Goal: Obtain resource: Obtain resource

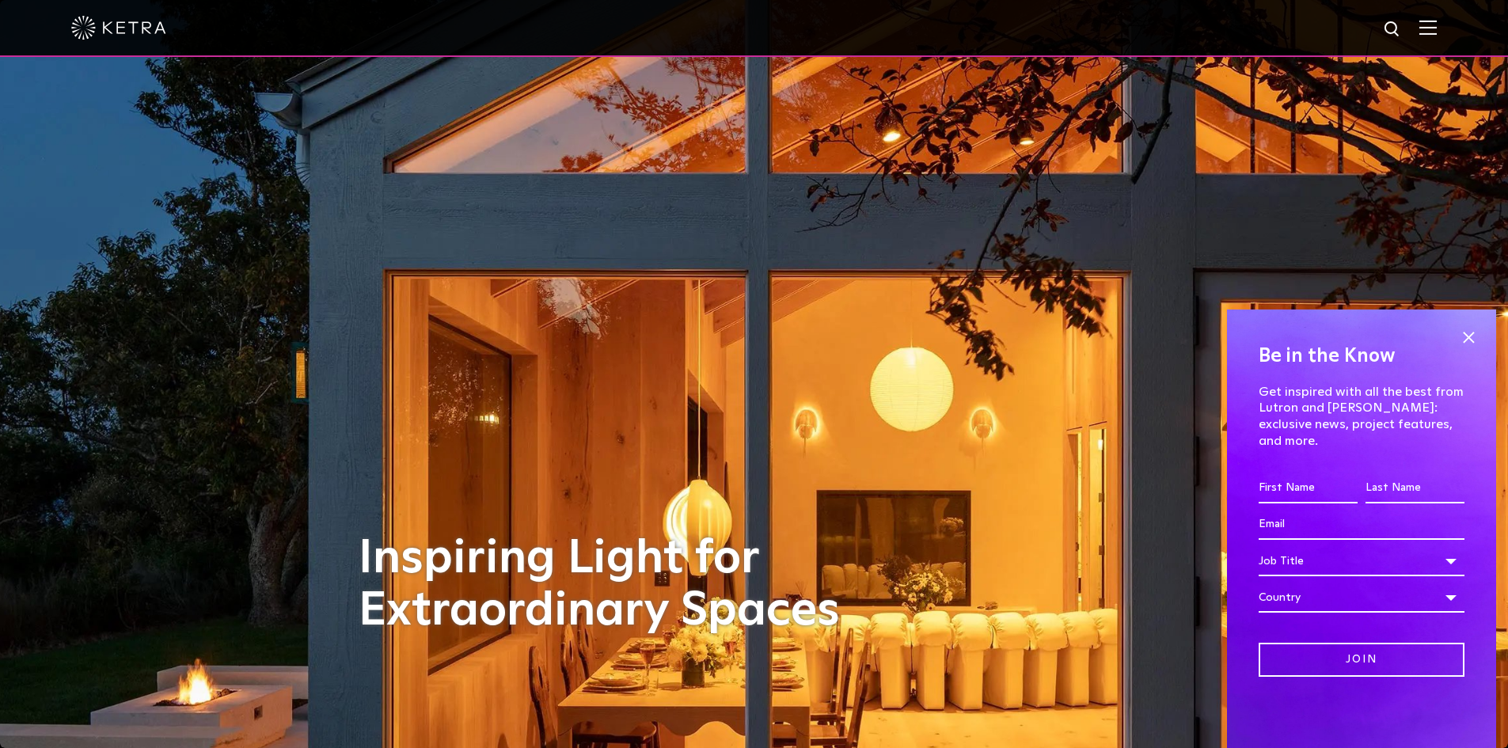
click at [1437, 32] on img at bounding box center [1427, 27] width 17 height 15
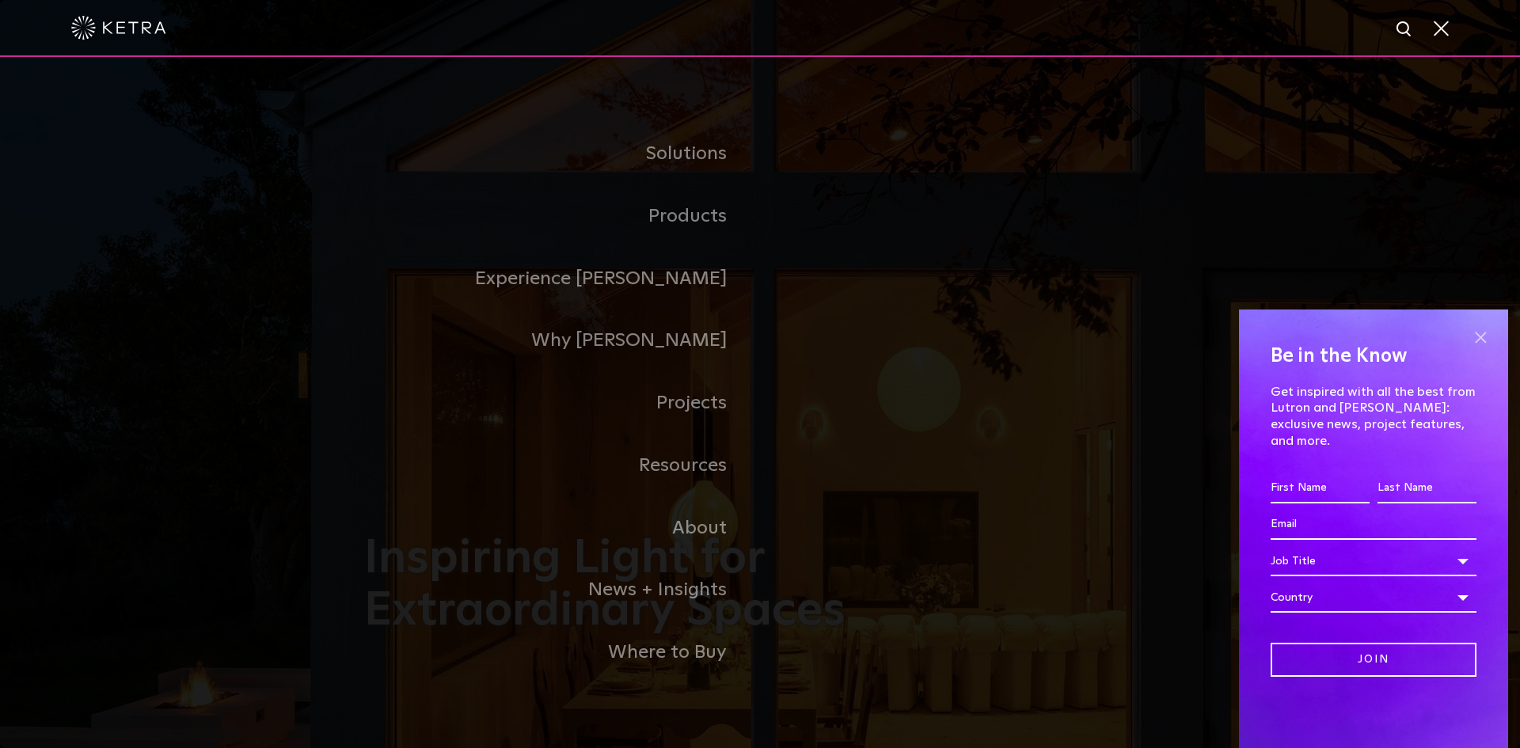
click at [1481, 349] on span at bounding box center [1480, 337] width 24 height 24
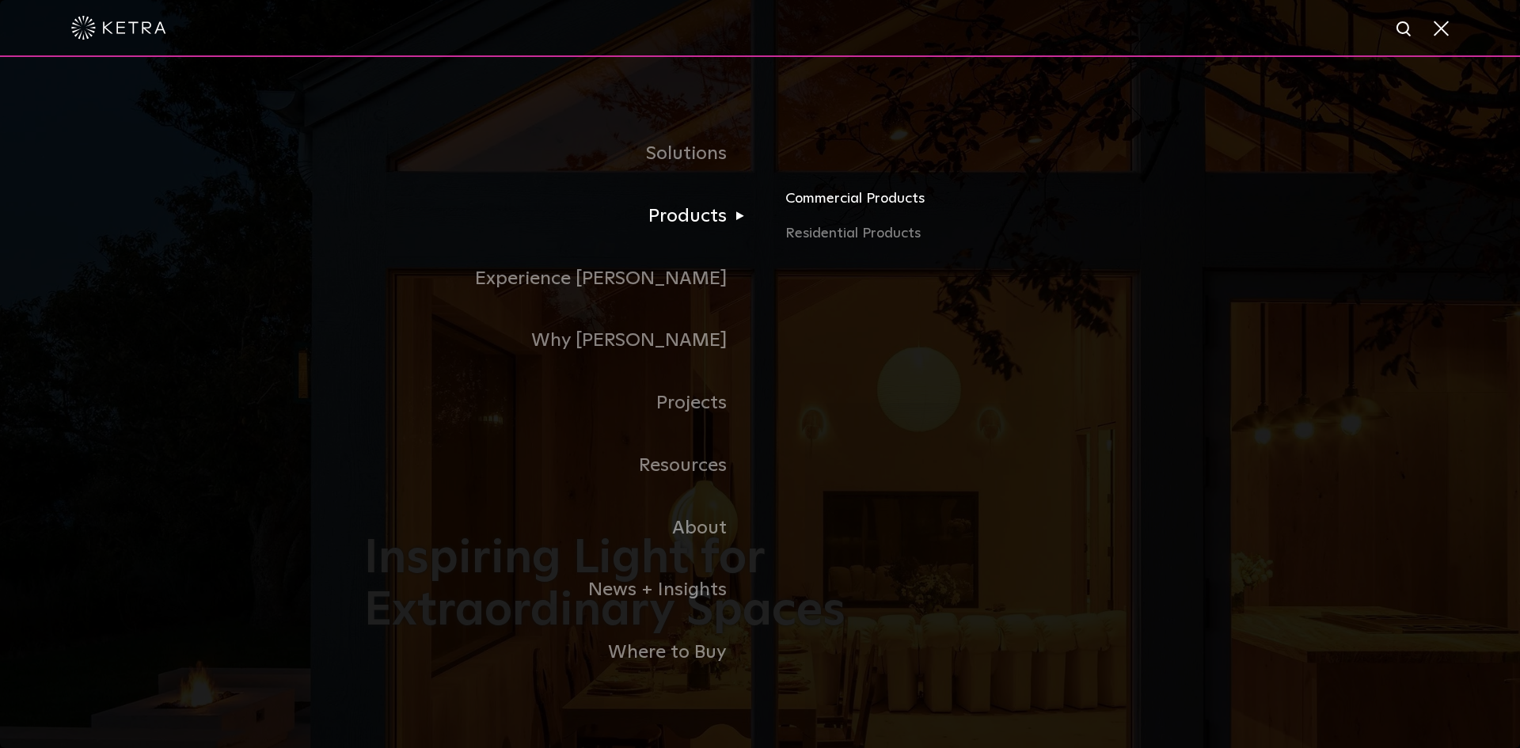
click at [834, 201] on link "Commercial Products" at bounding box center [970, 205] width 370 height 35
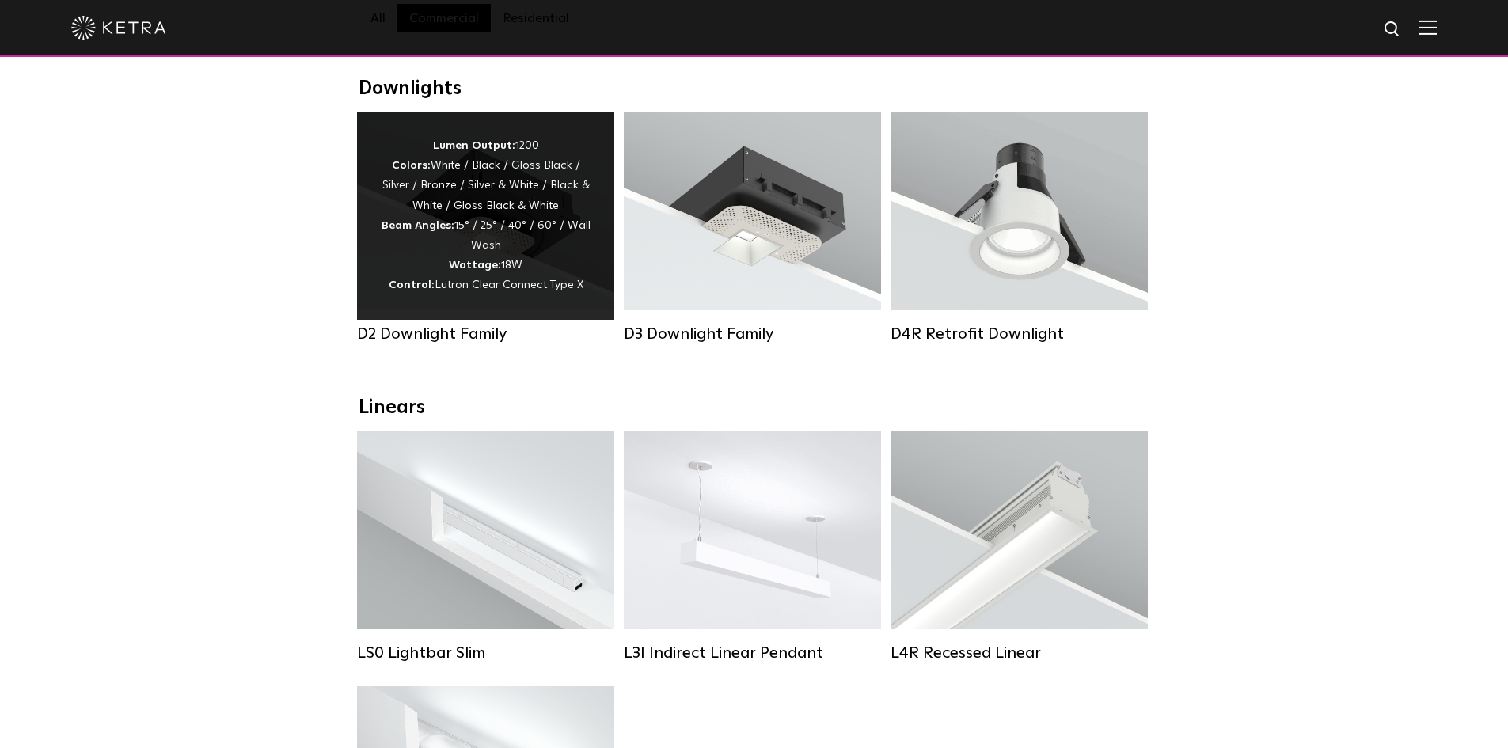
scroll to position [237, 0]
click at [434, 332] on div "D2 Downlight Family" at bounding box center [485, 333] width 257 height 19
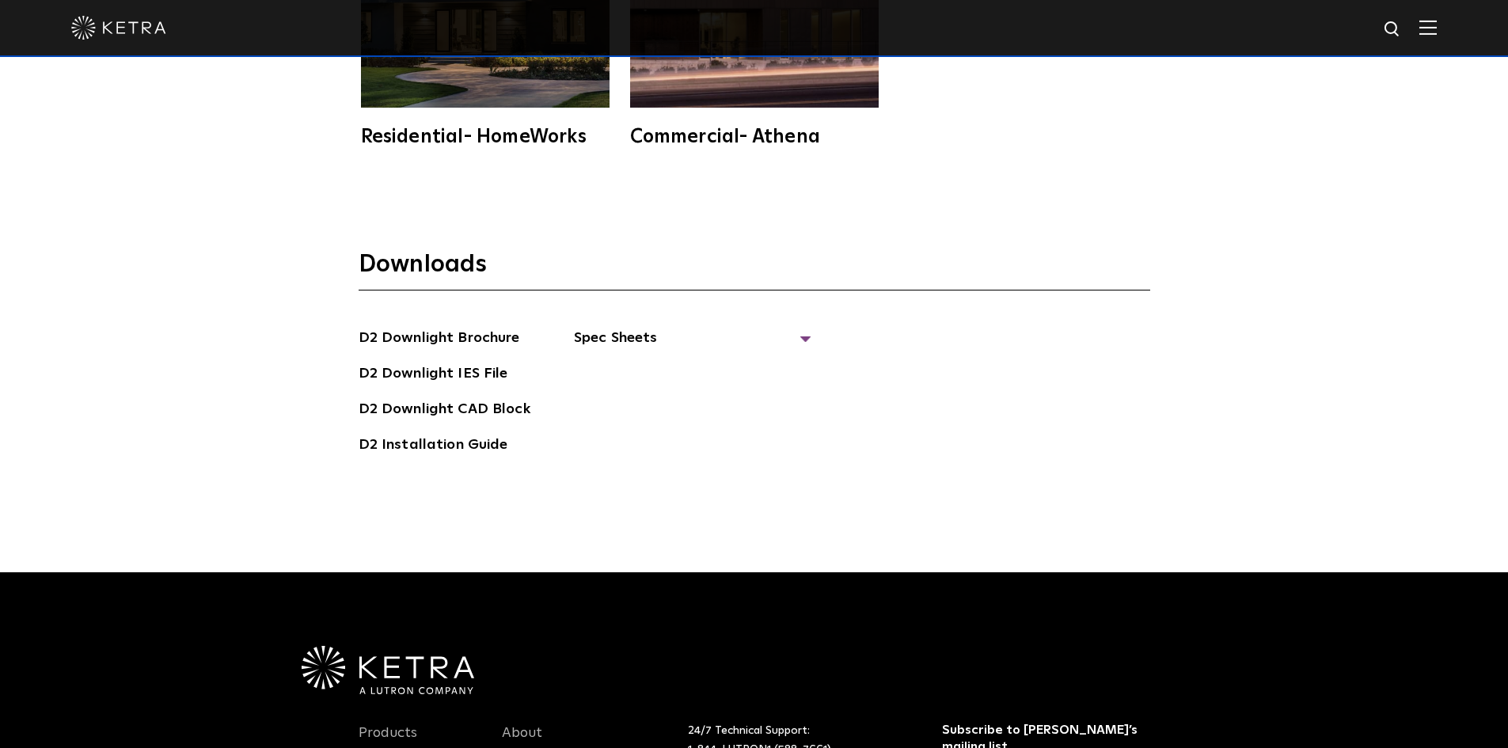
scroll to position [4591, 0]
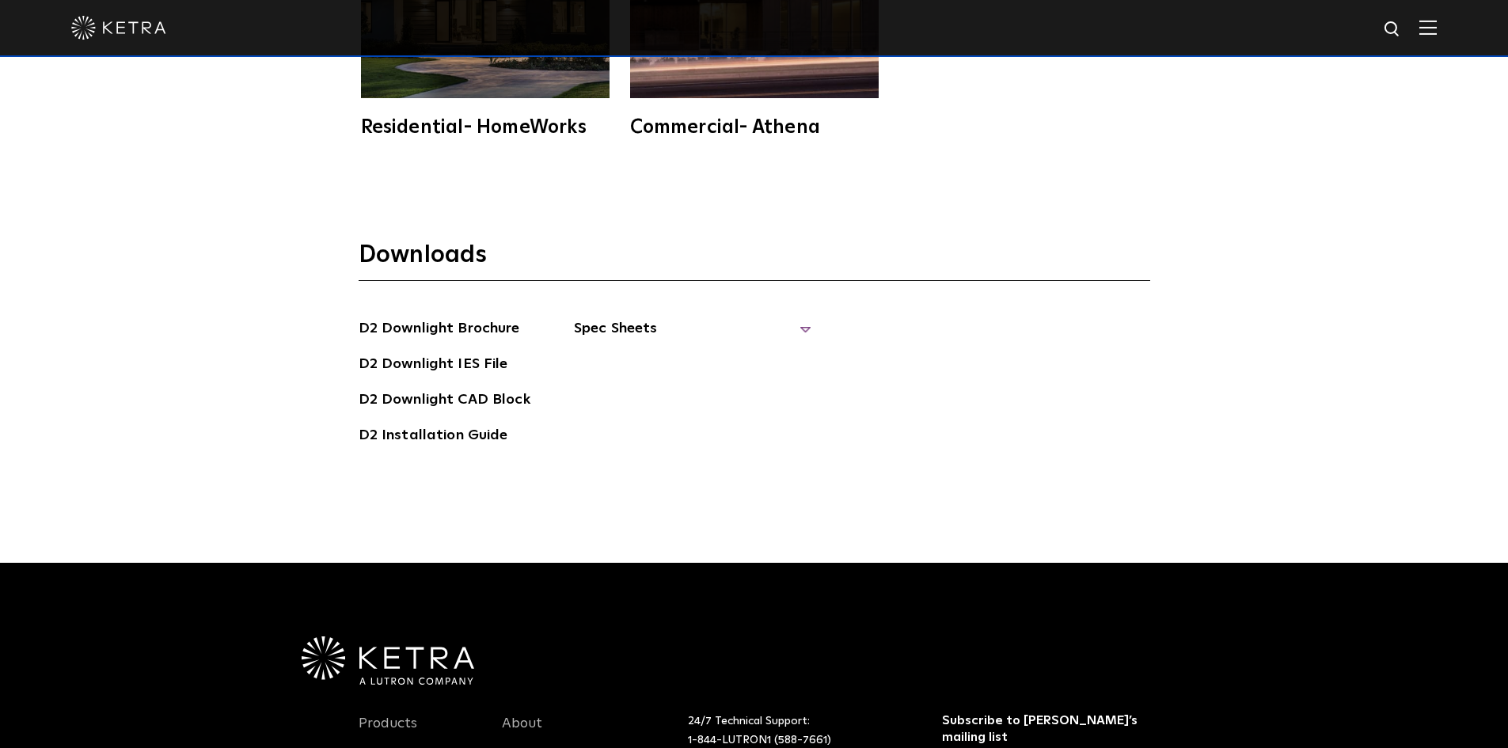
click at [604, 317] on span "Spec Sheets" at bounding box center [692, 334] width 237 height 35
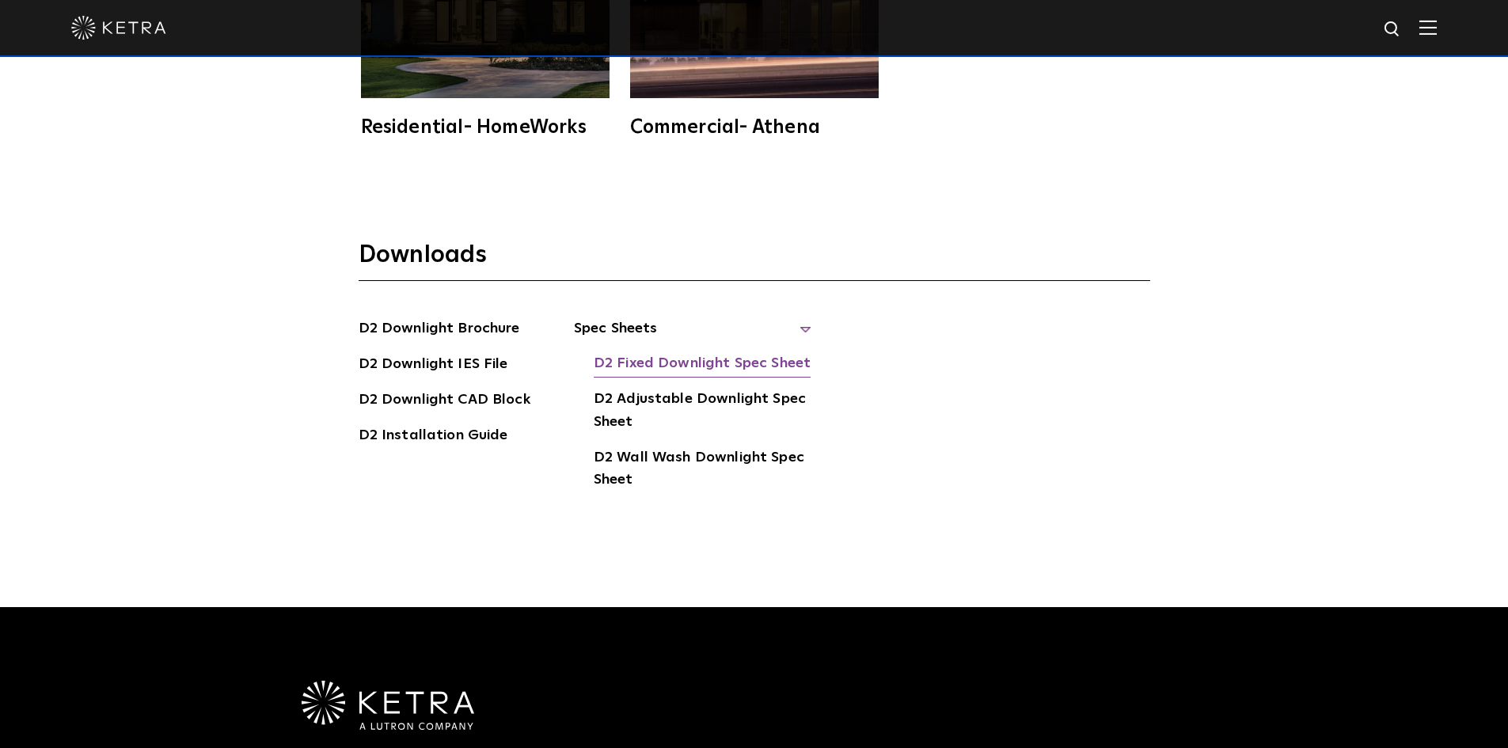
click at [621, 352] on link "D2 Fixed Downlight Spec Sheet" at bounding box center [702, 364] width 217 height 25
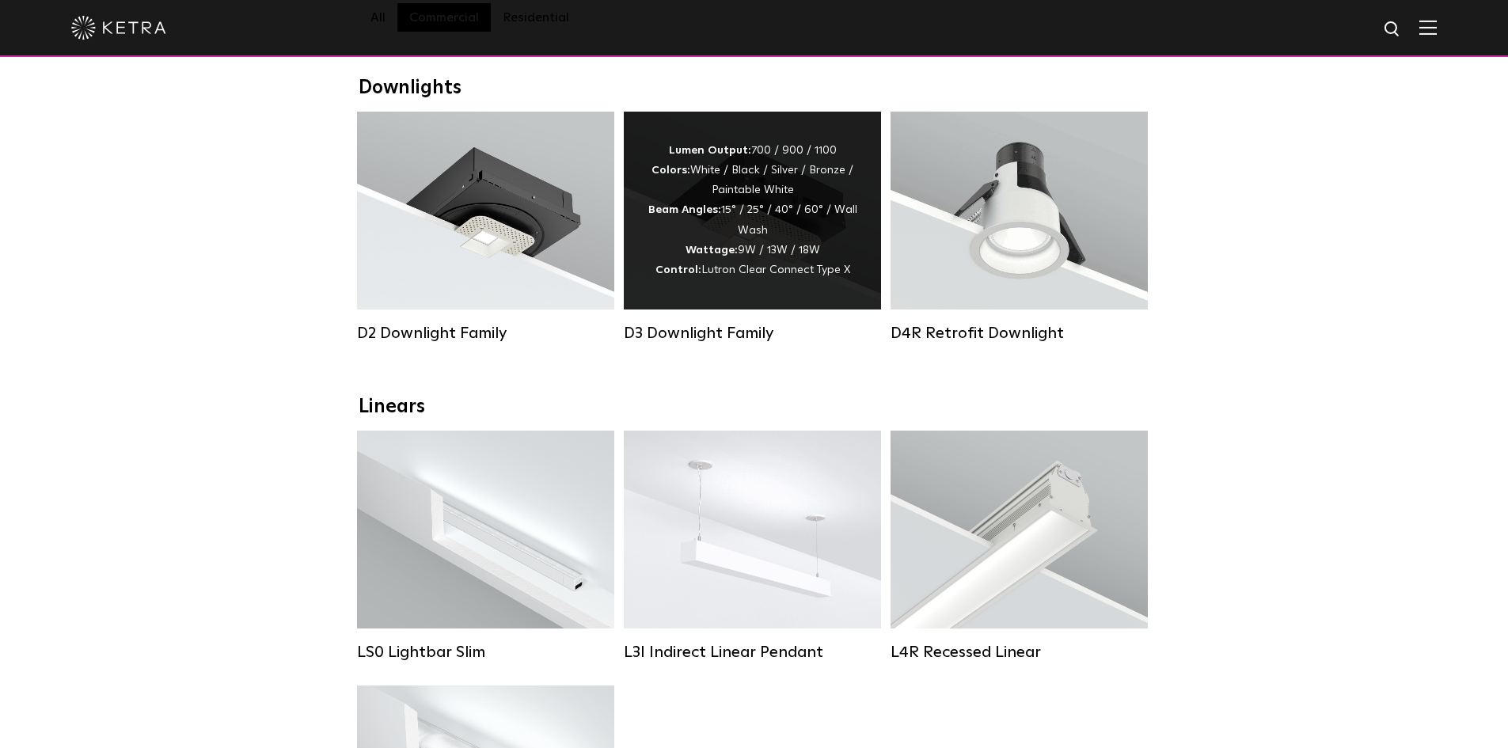
click at [730, 325] on div "D3 Downlight Family" at bounding box center [752, 227] width 257 height 231
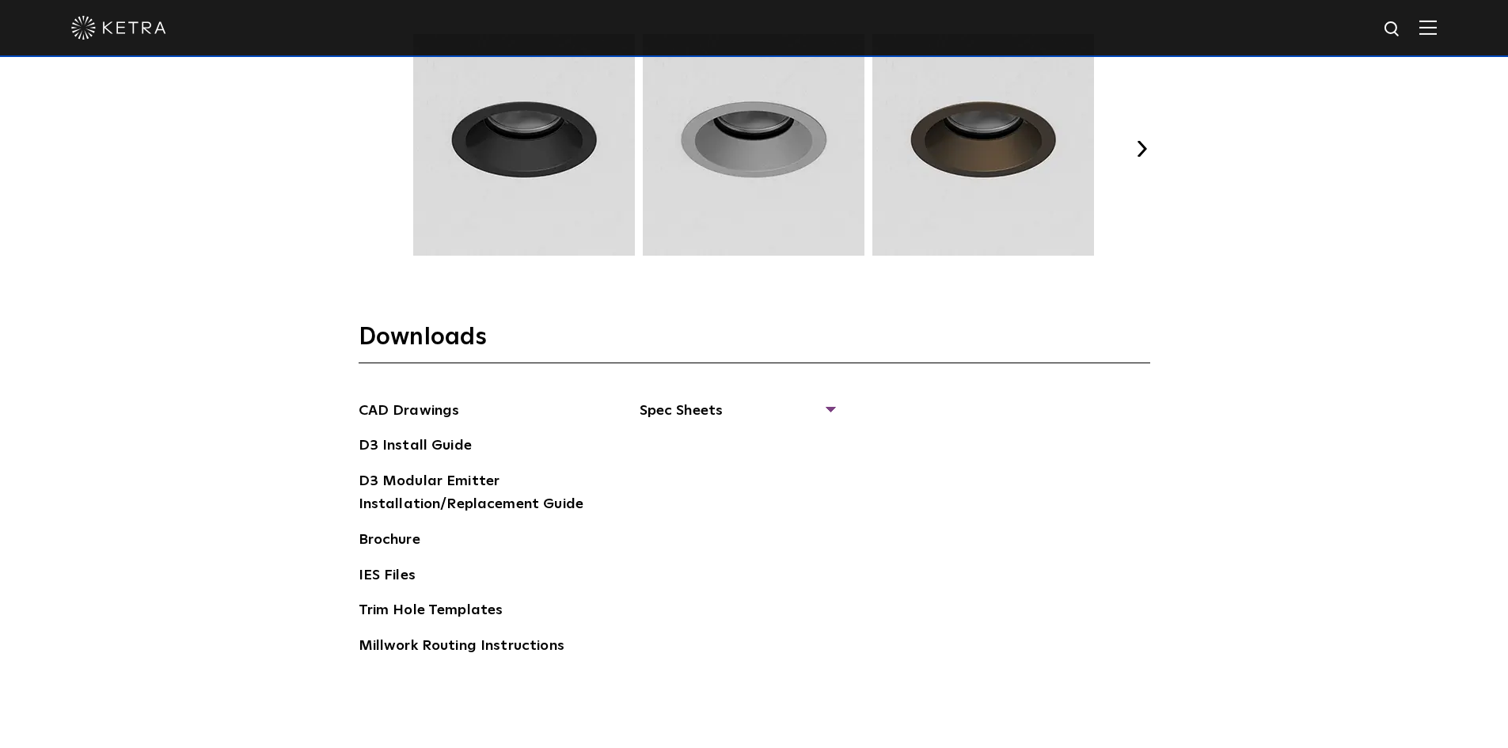
scroll to position [2454, 0]
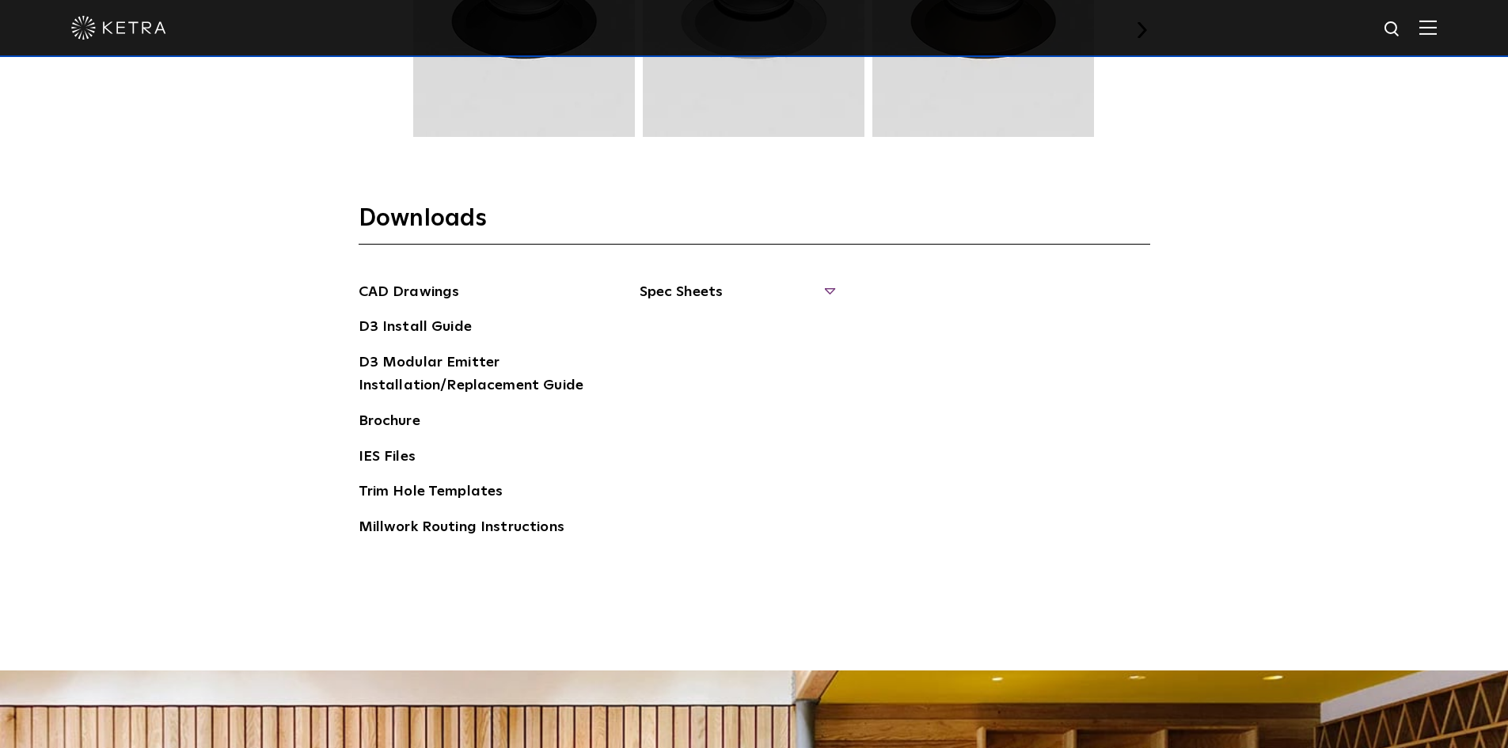
click at [677, 296] on span "Spec Sheets" at bounding box center [737, 298] width 194 height 35
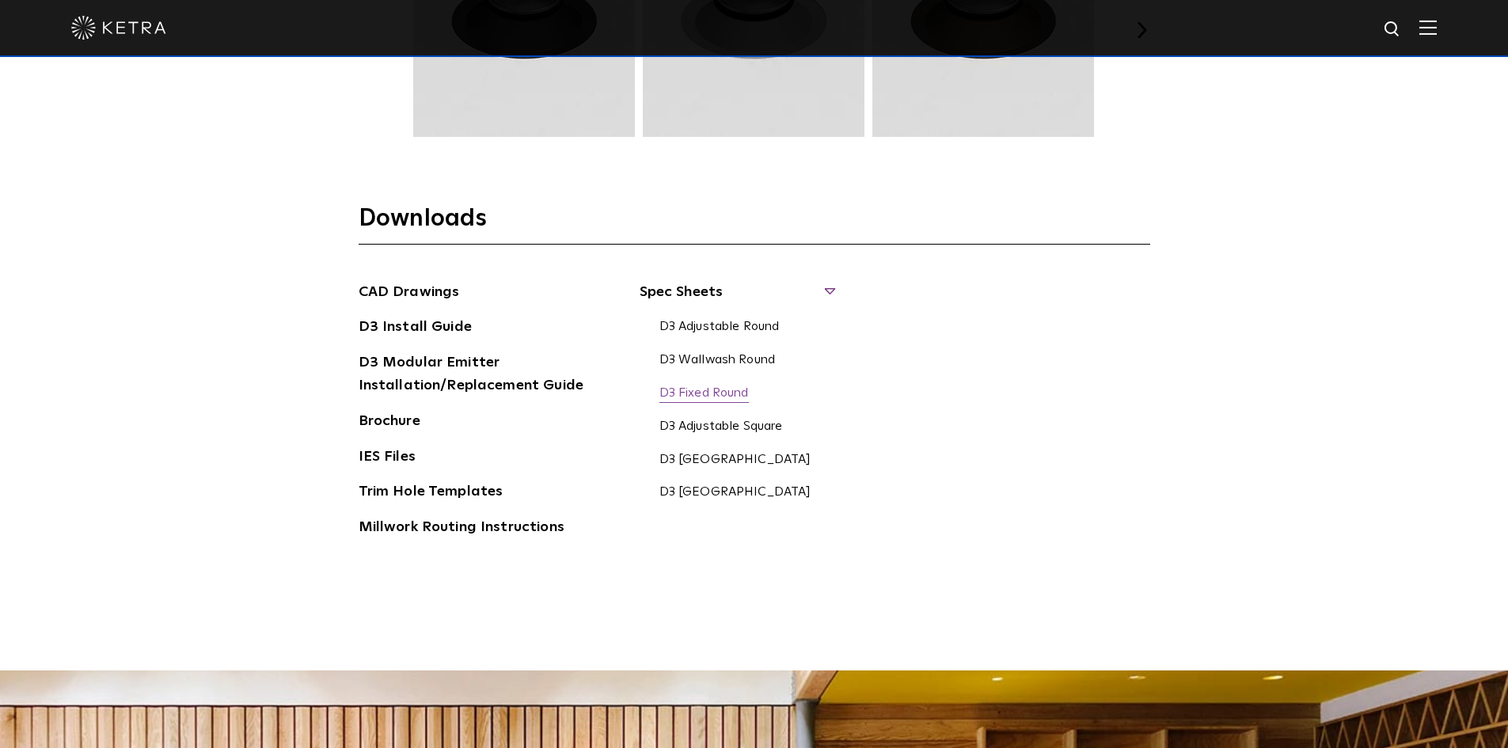
click at [686, 397] on link "D3 Fixed Round" at bounding box center [703, 394] width 89 height 17
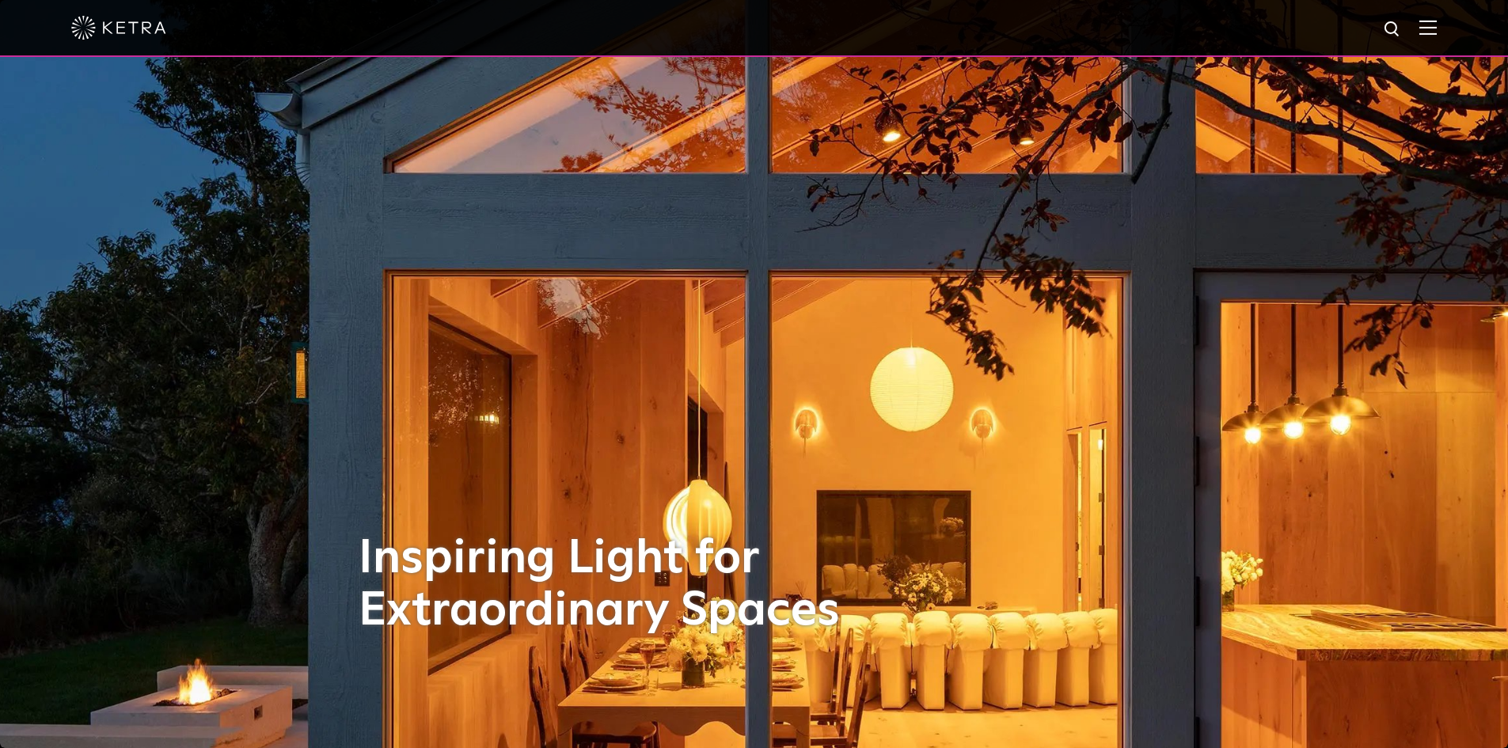
click at [1437, 32] on img at bounding box center [1427, 27] width 17 height 15
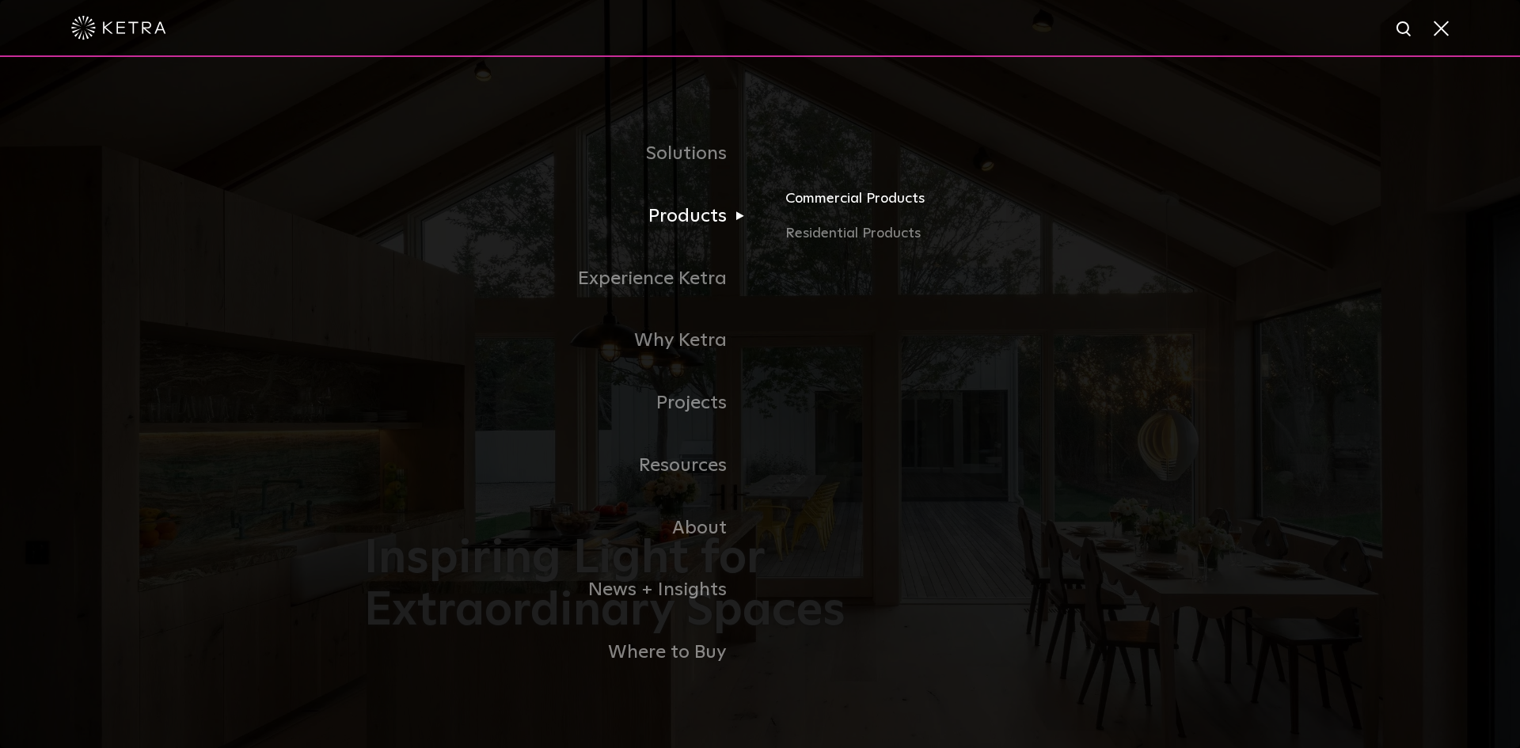
click at [811, 205] on link "Commercial Products" at bounding box center [970, 205] width 370 height 35
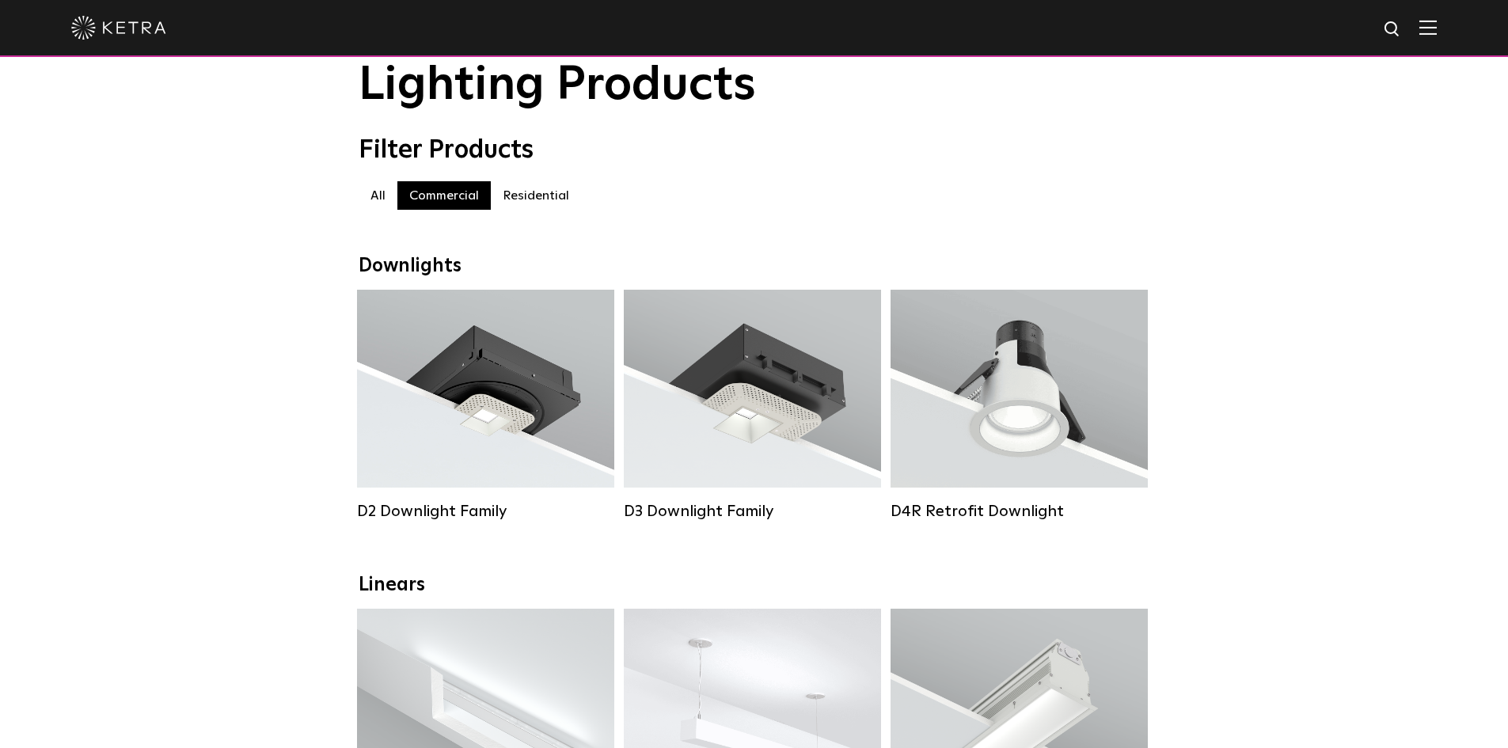
scroll to position [317, 0]
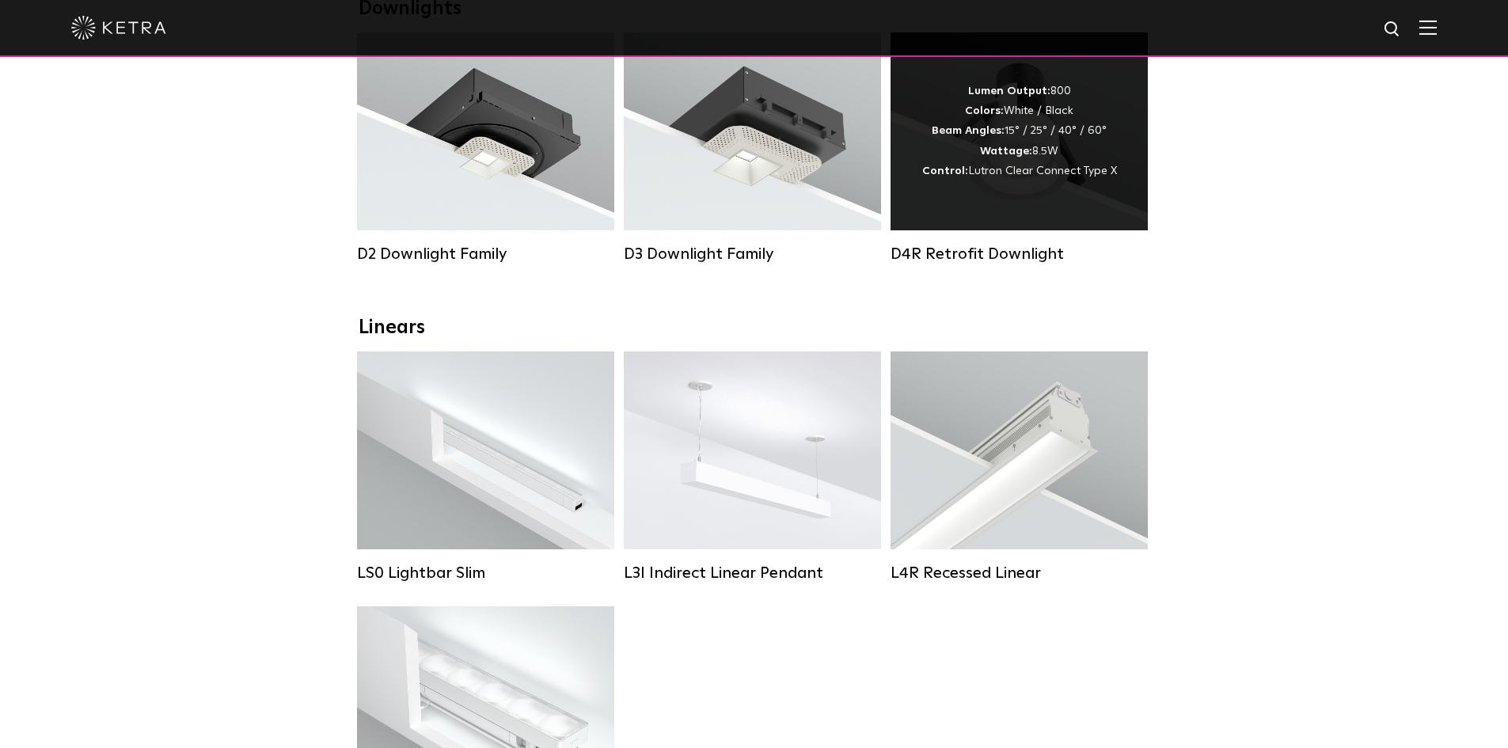
click at [984, 260] on div "D4R Retrofit Downlight" at bounding box center [1019, 254] width 257 height 19
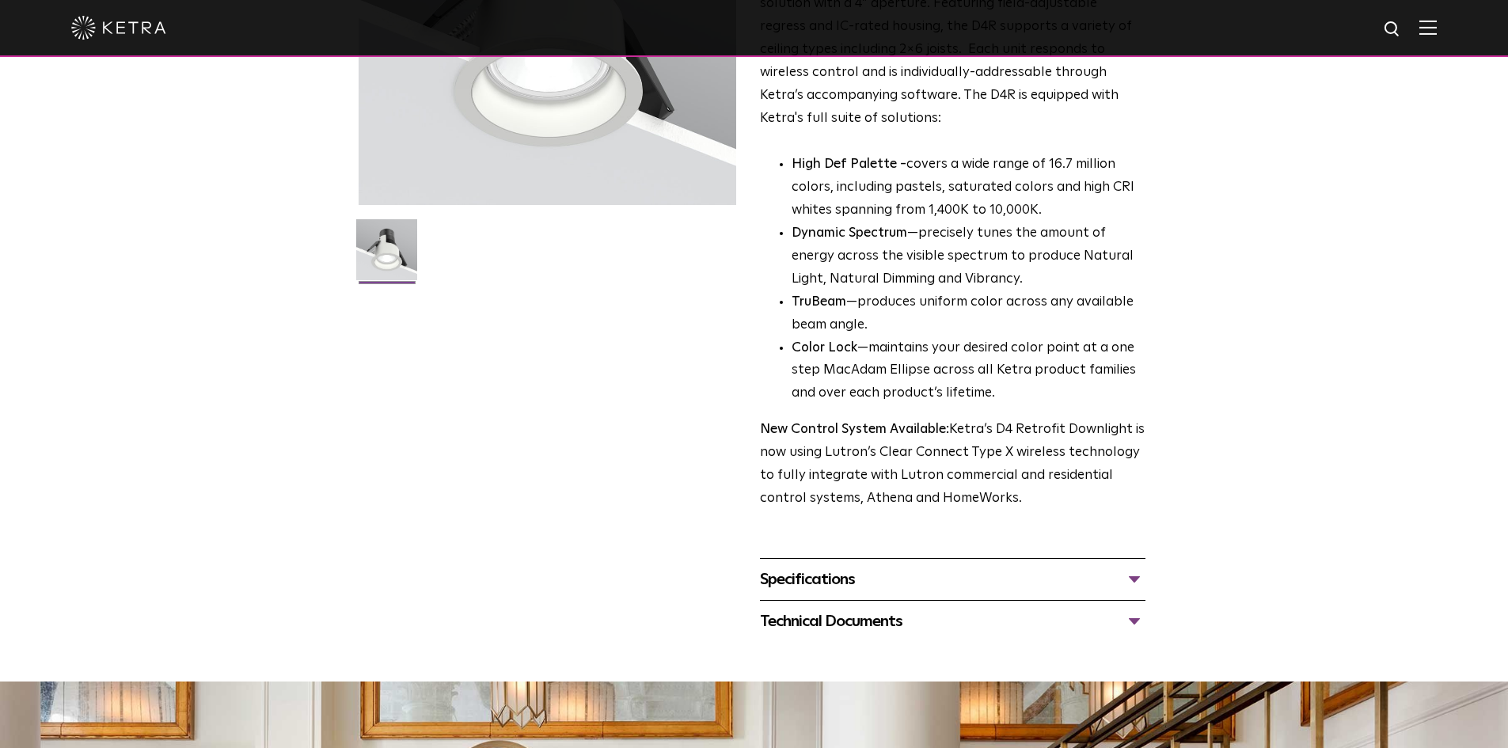
scroll to position [317, 0]
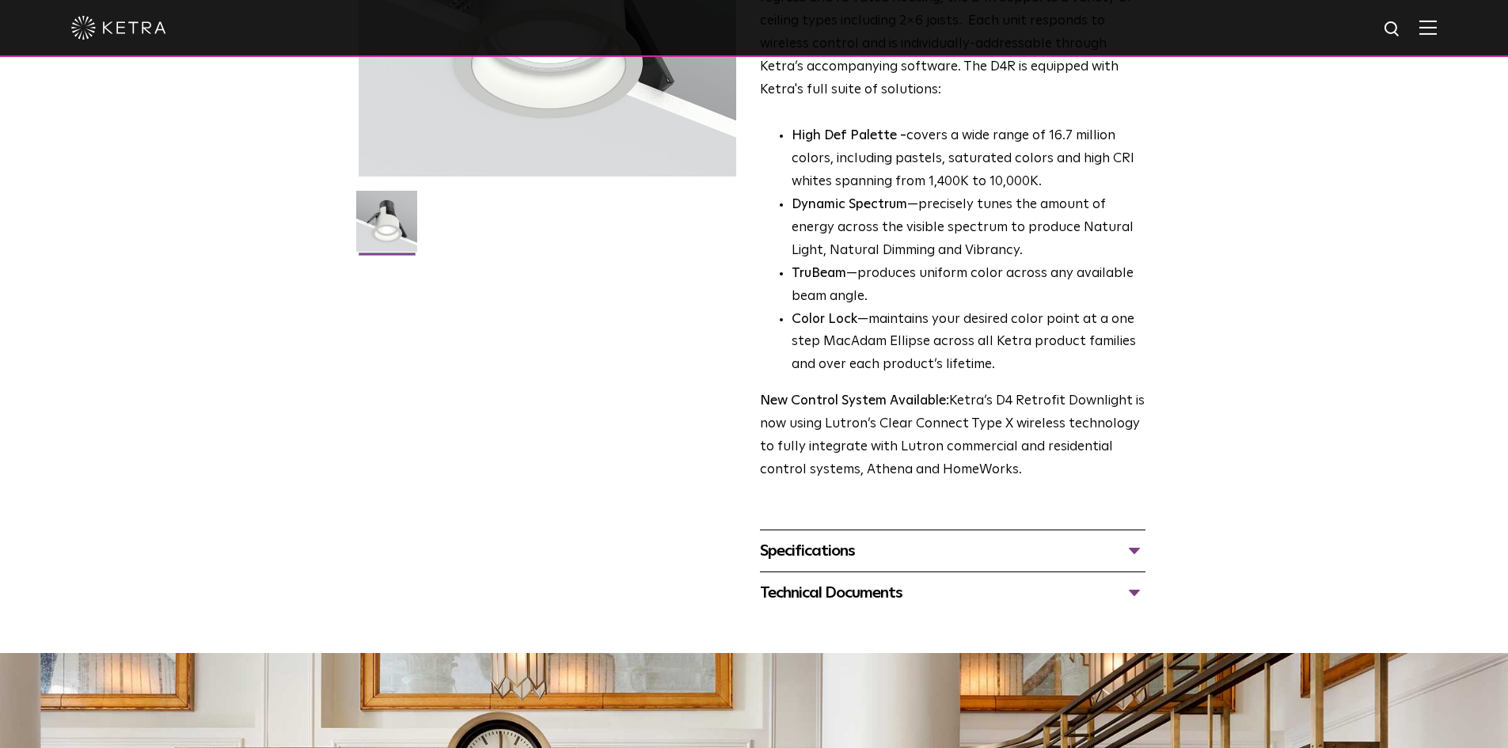
click at [1130, 546] on div "Specifications" at bounding box center [953, 550] width 386 height 25
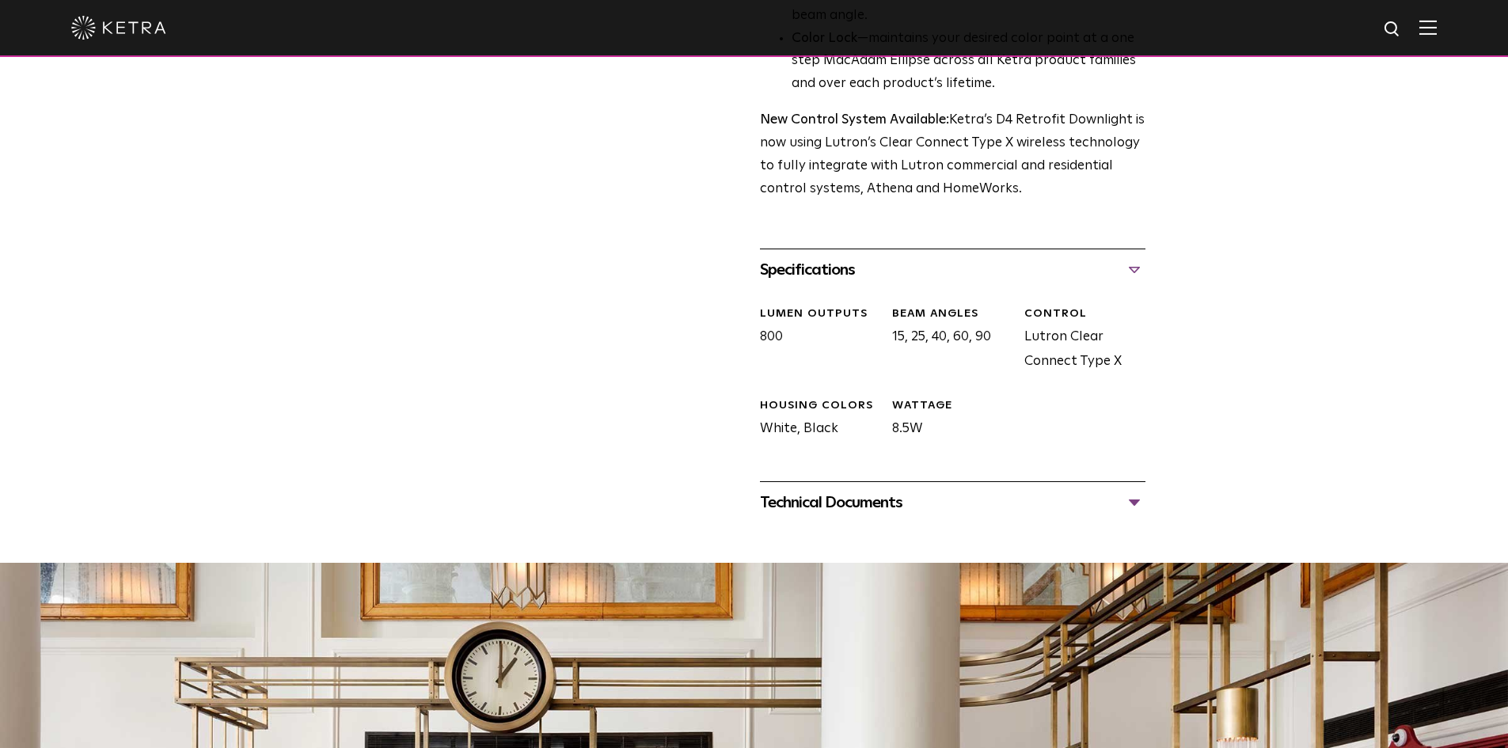
scroll to position [633, 0]
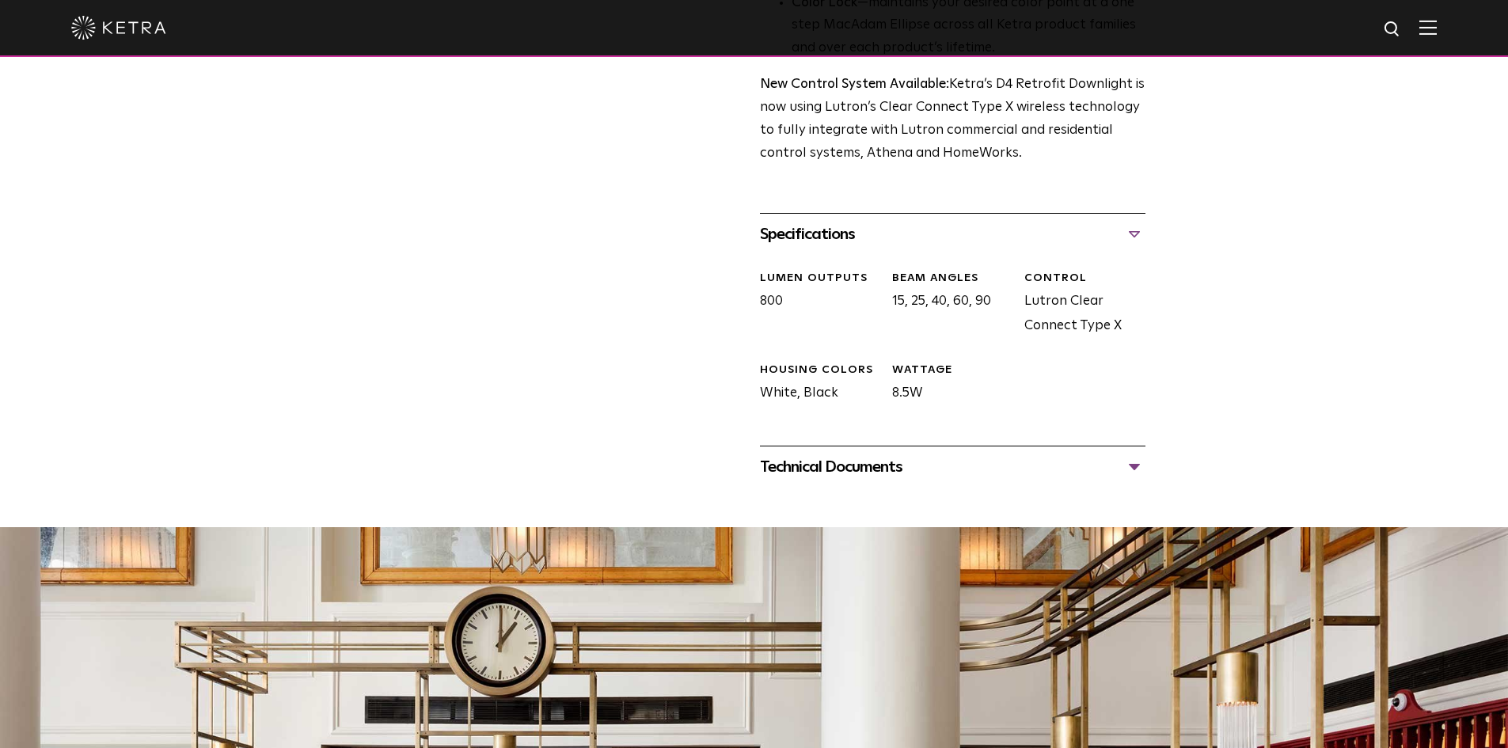
click at [898, 468] on div "Technical Documents" at bounding box center [953, 466] width 386 height 25
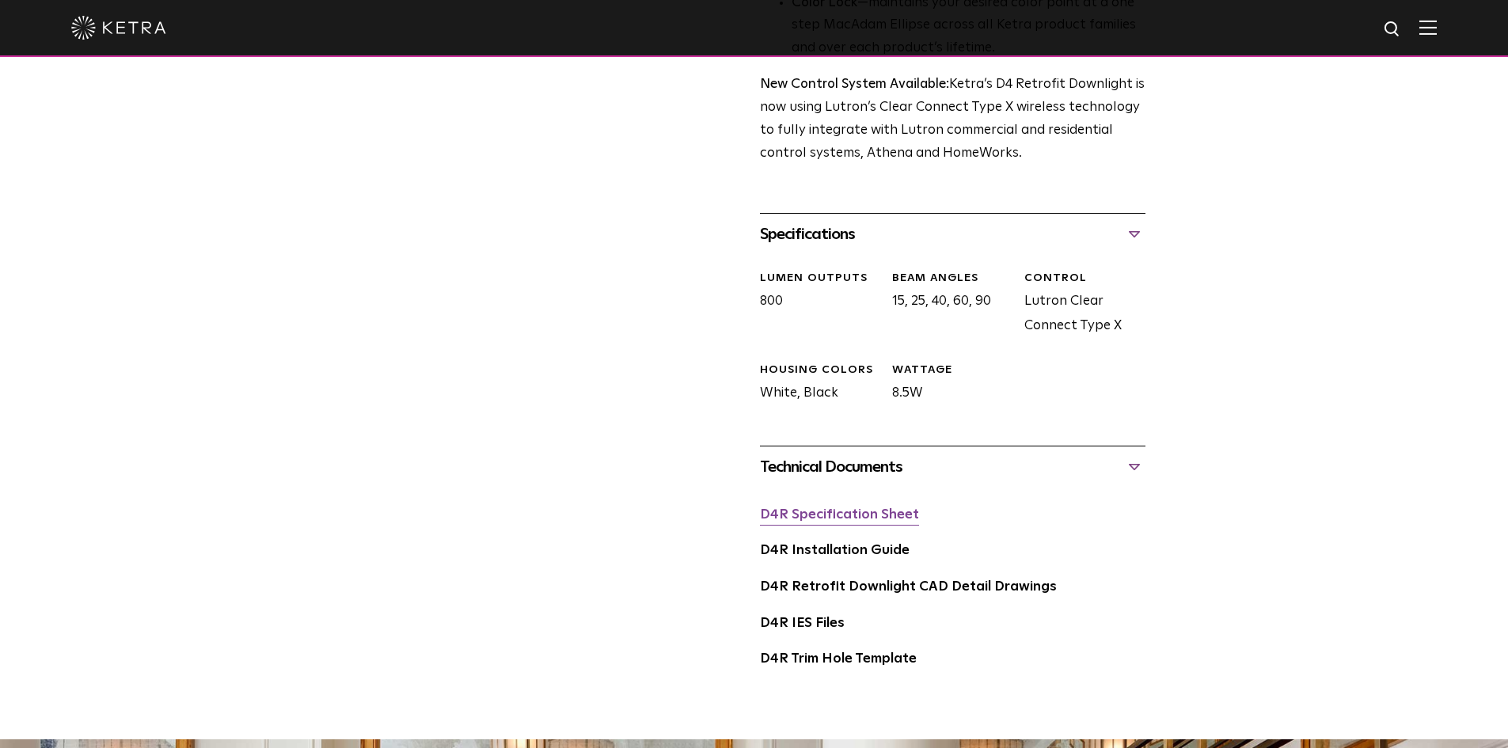
click at [853, 511] on link "D4R Specification Sheet" at bounding box center [839, 514] width 159 height 13
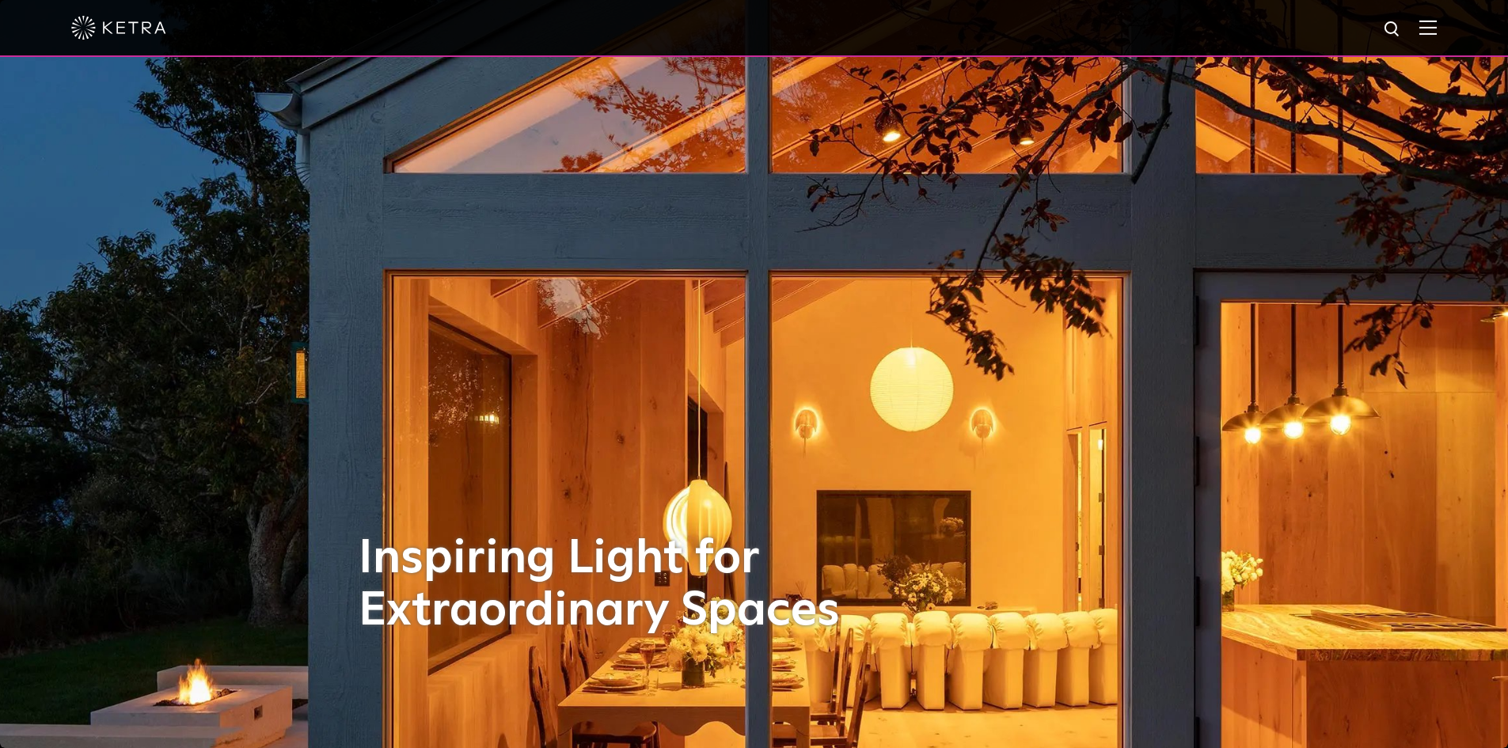
click at [1437, 34] on img at bounding box center [1427, 27] width 17 height 15
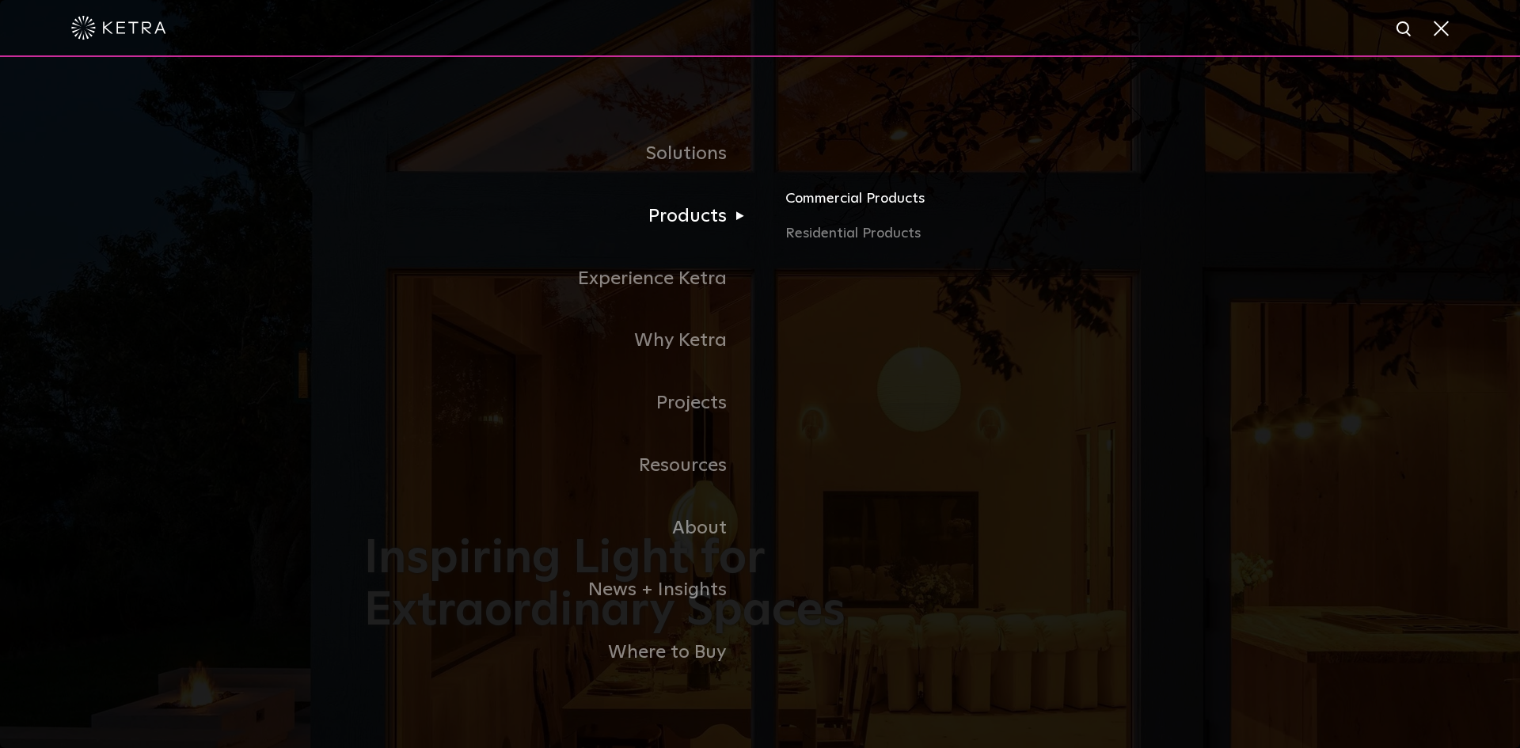
click at [821, 199] on link "Commercial Products" at bounding box center [970, 205] width 370 height 35
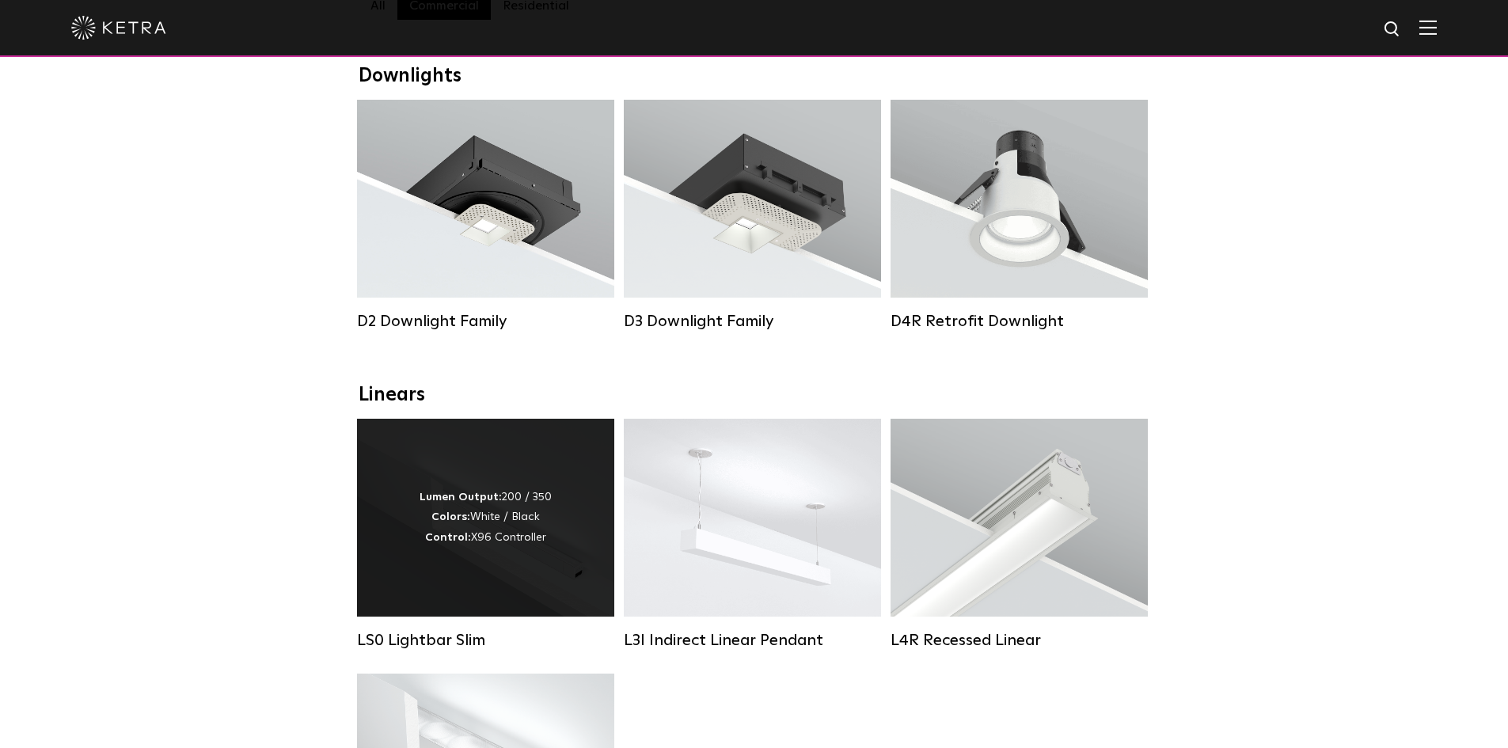
scroll to position [475, 0]
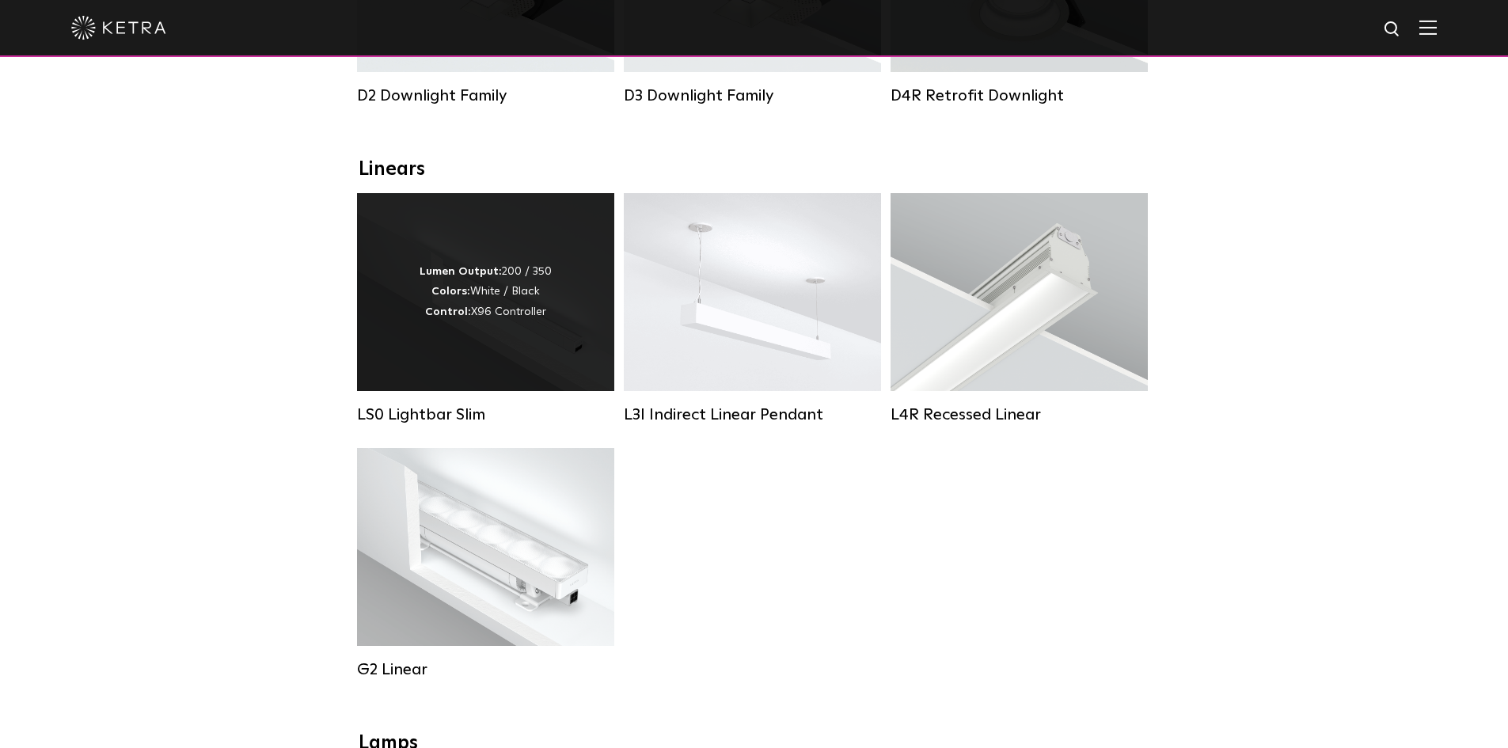
click at [462, 317] on strong "Control:" at bounding box center [448, 311] width 46 height 11
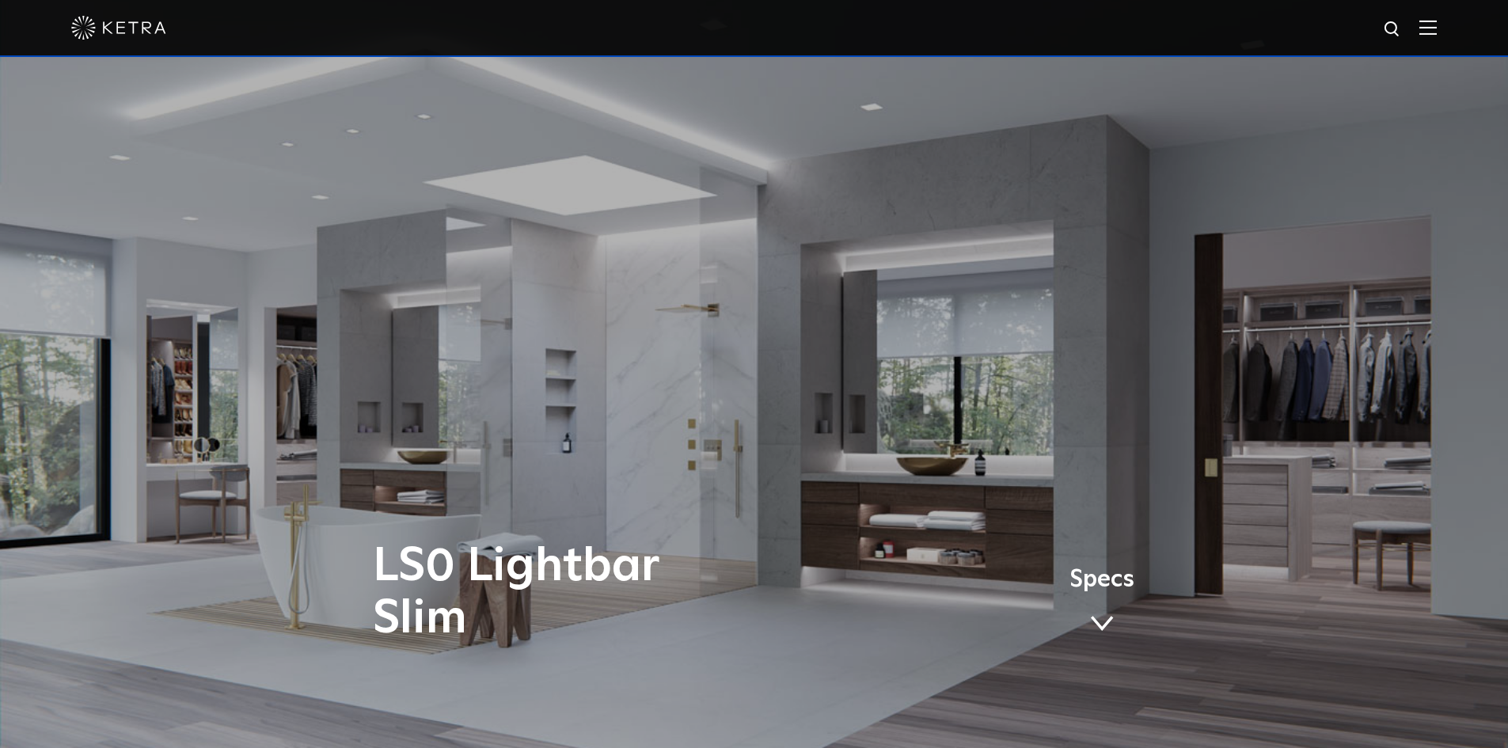
click at [1102, 580] on span "Specs" at bounding box center [1101, 579] width 65 height 23
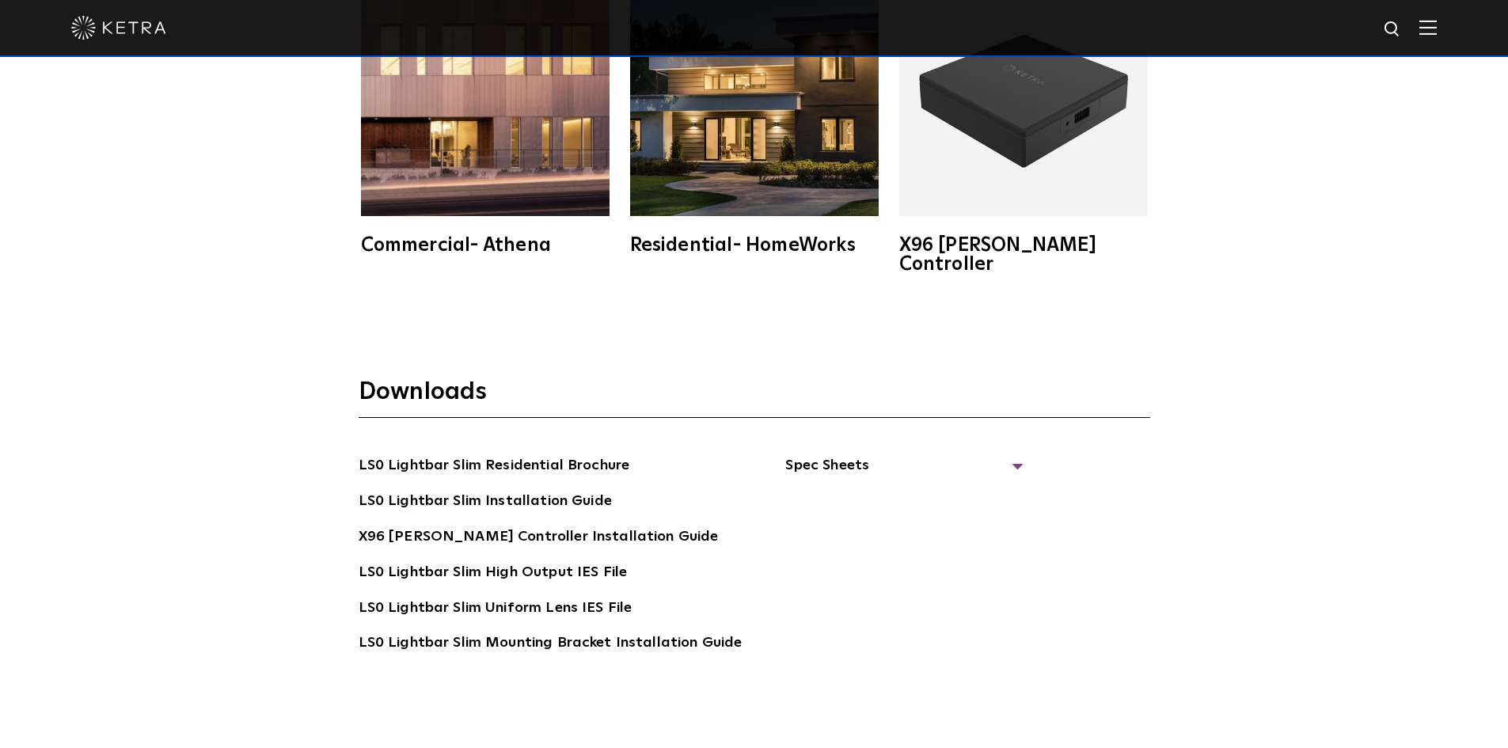
scroll to position [3032, 0]
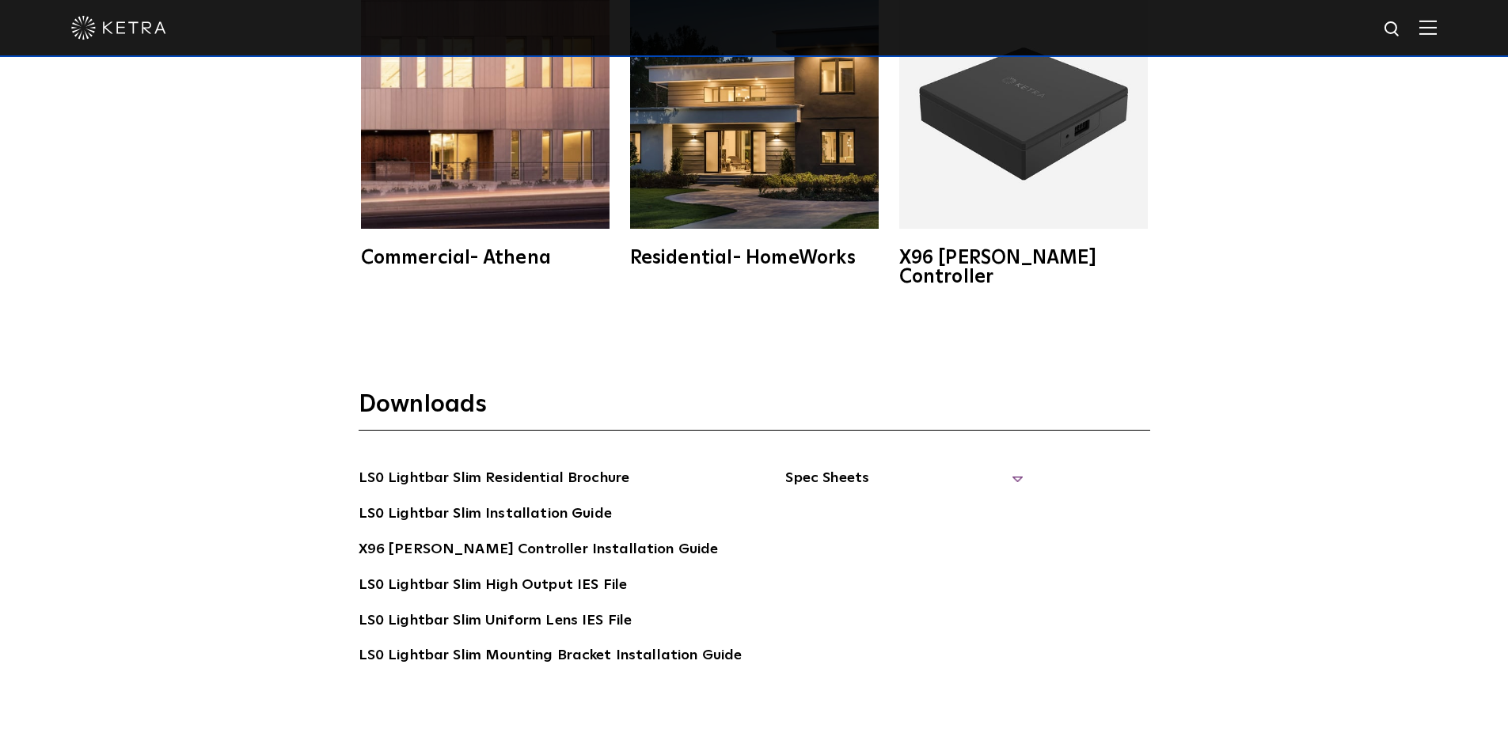
click at [819, 467] on span "Spec Sheets" at bounding box center [903, 484] width 237 height 35
click at [826, 537] on link "X96 Ketra Controller Spec Sheet" at bounding box center [914, 561] width 218 height 48
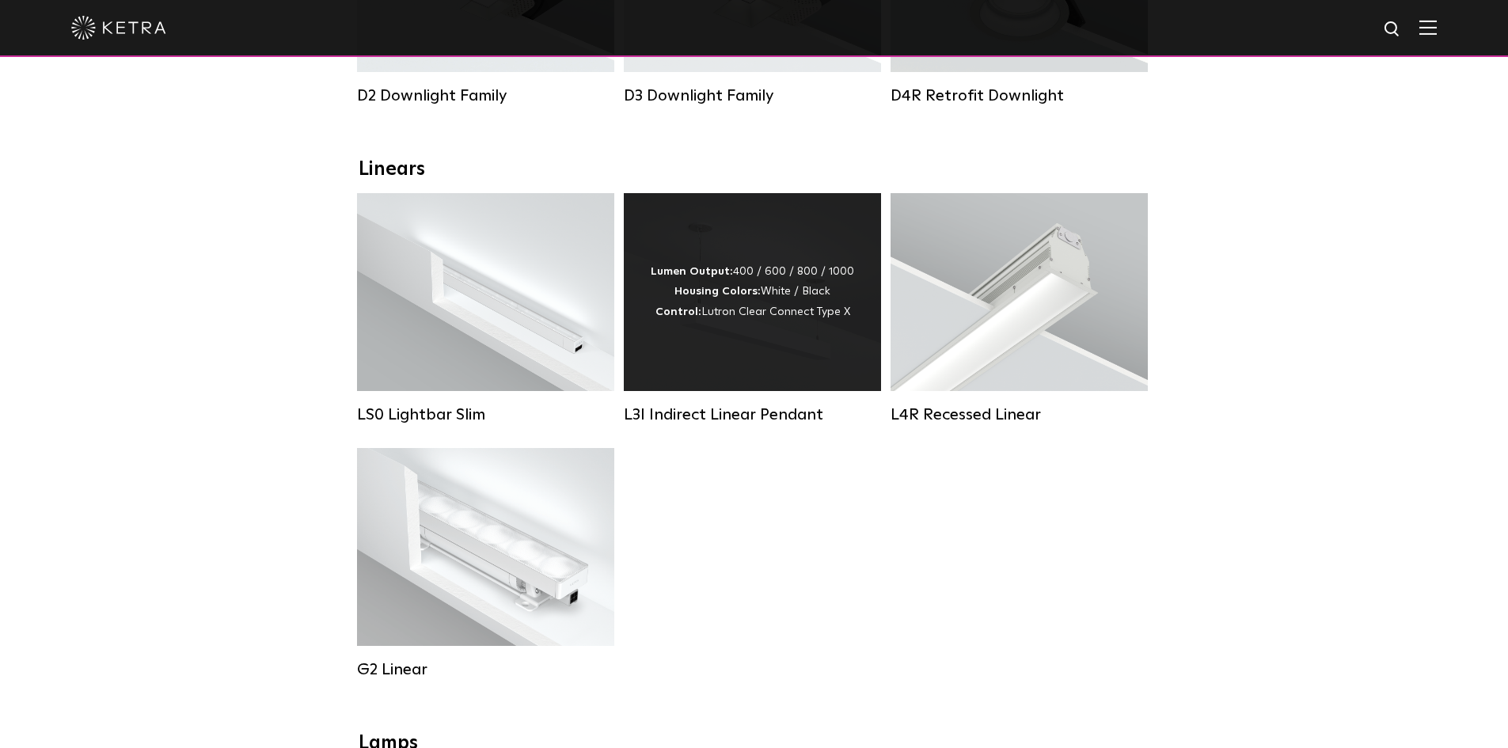
click at [705, 414] on div "L3I Indirect Linear Pendant" at bounding box center [752, 308] width 257 height 231
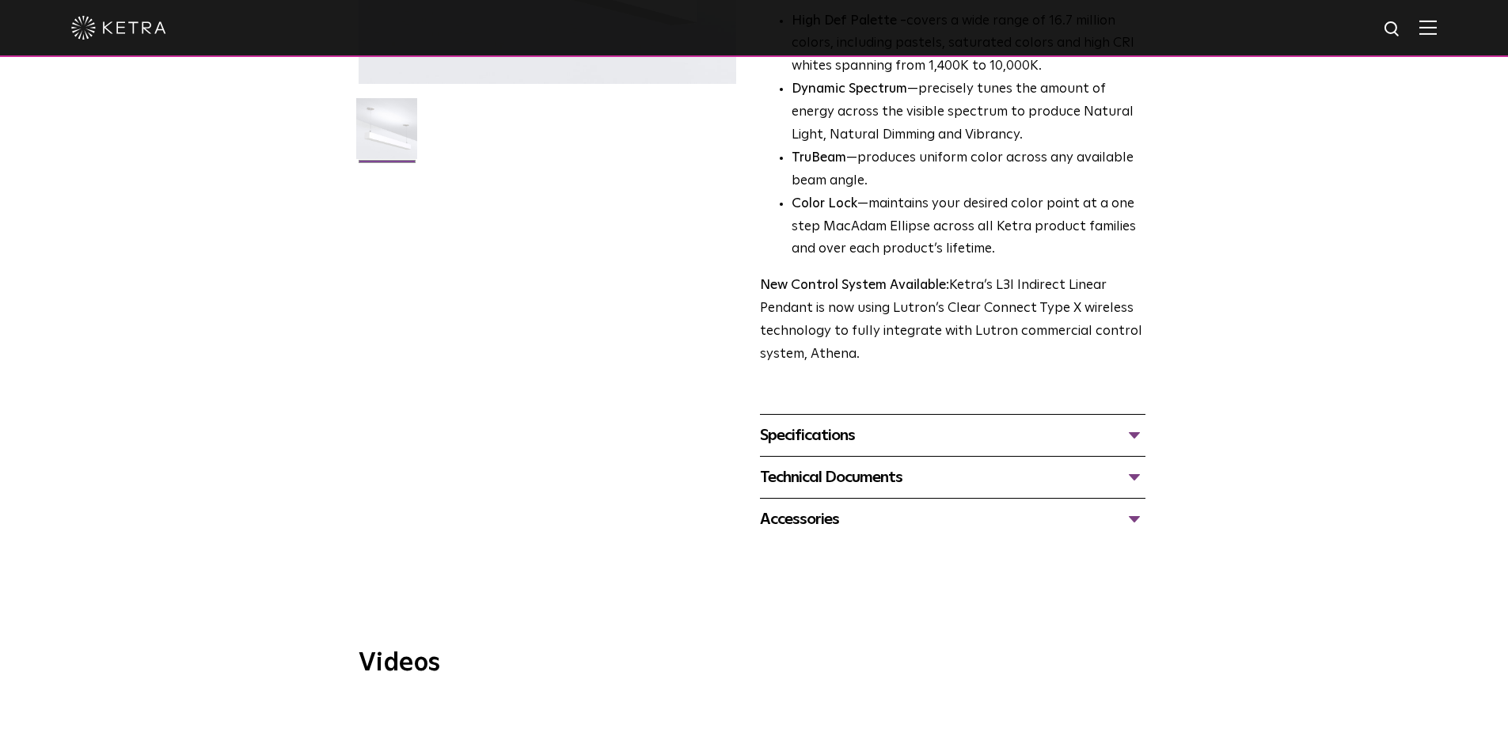
scroll to position [554, 0]
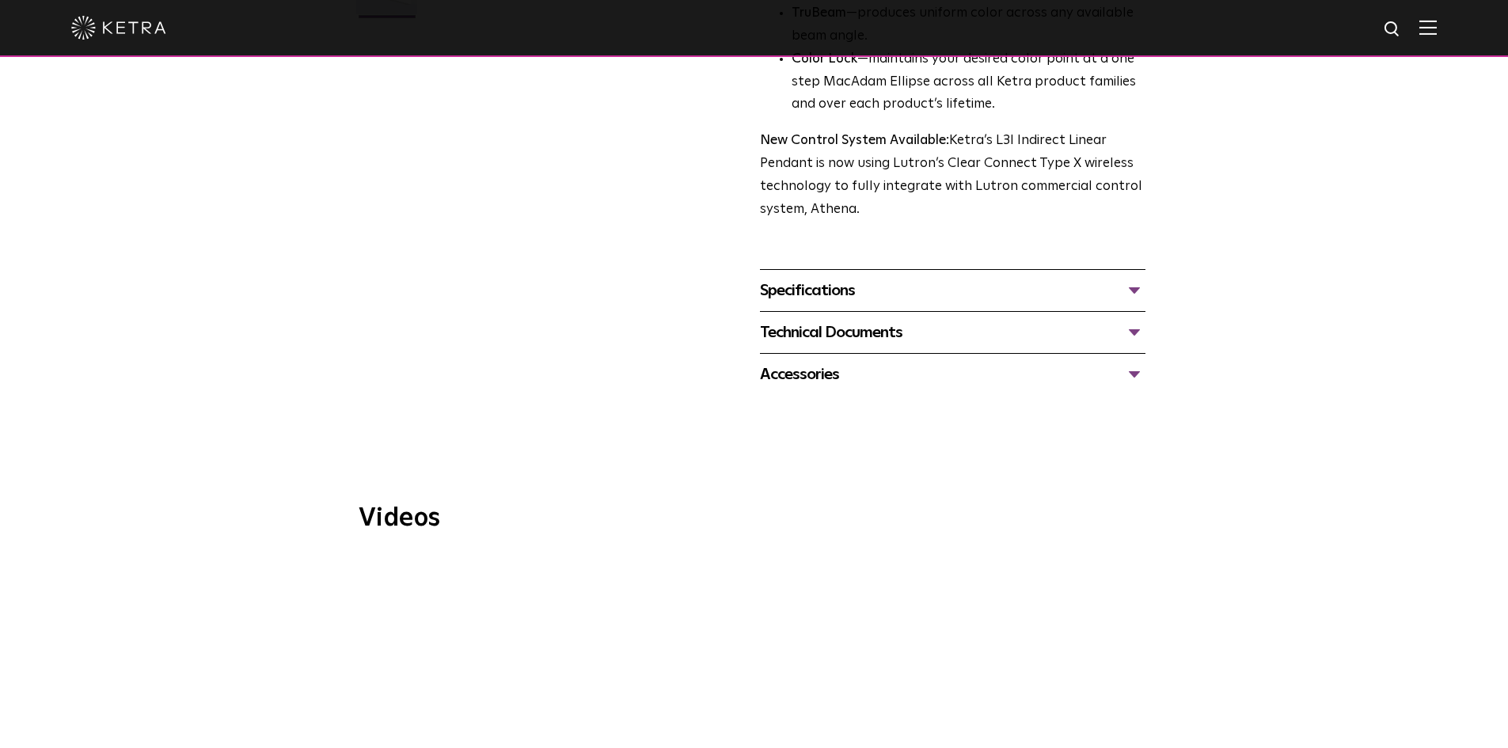
click at [818, 278] on div "Specifications" at bounding box center [953, 290] width 386 height 25
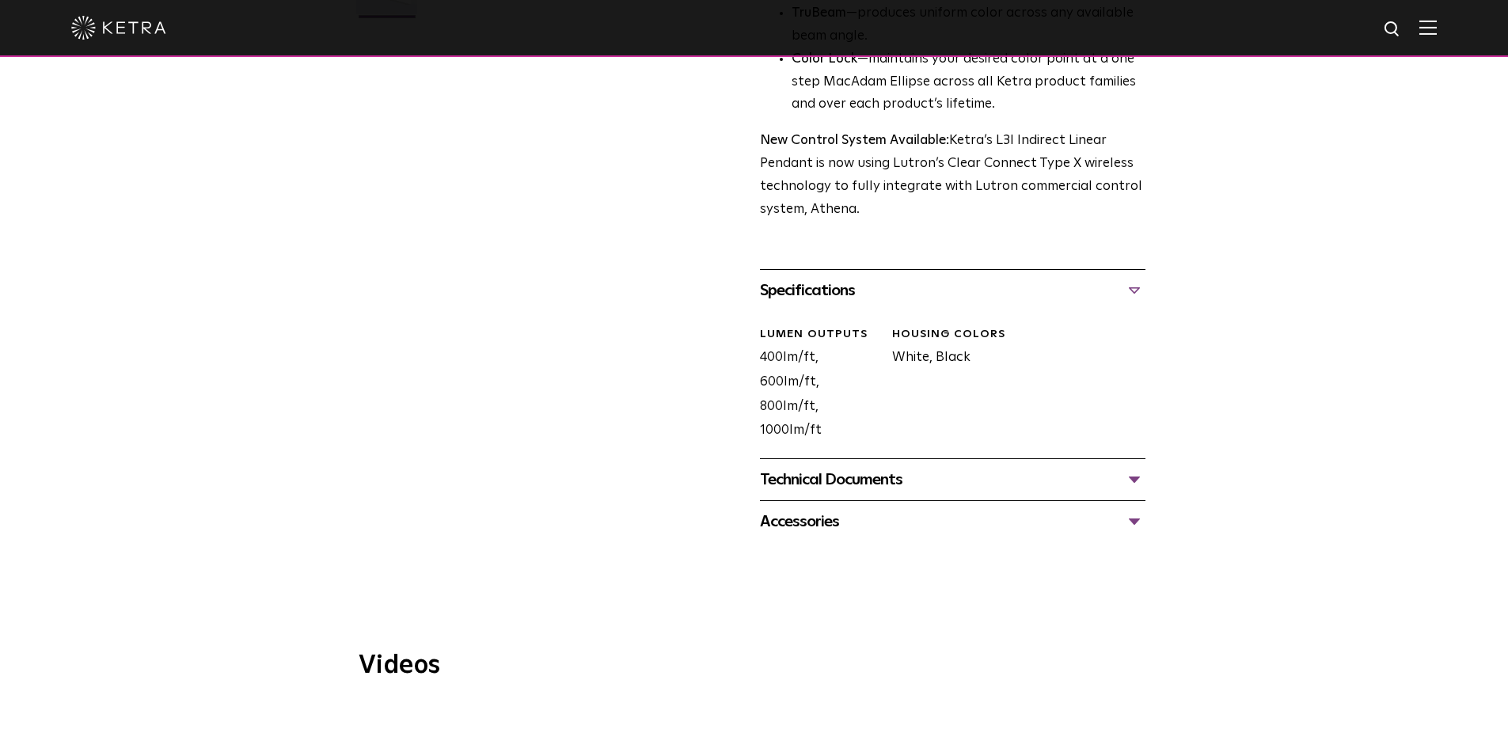
click at [807, 467] on div "Technical Documents" at bounding box center [953, 479] width 386 height 25
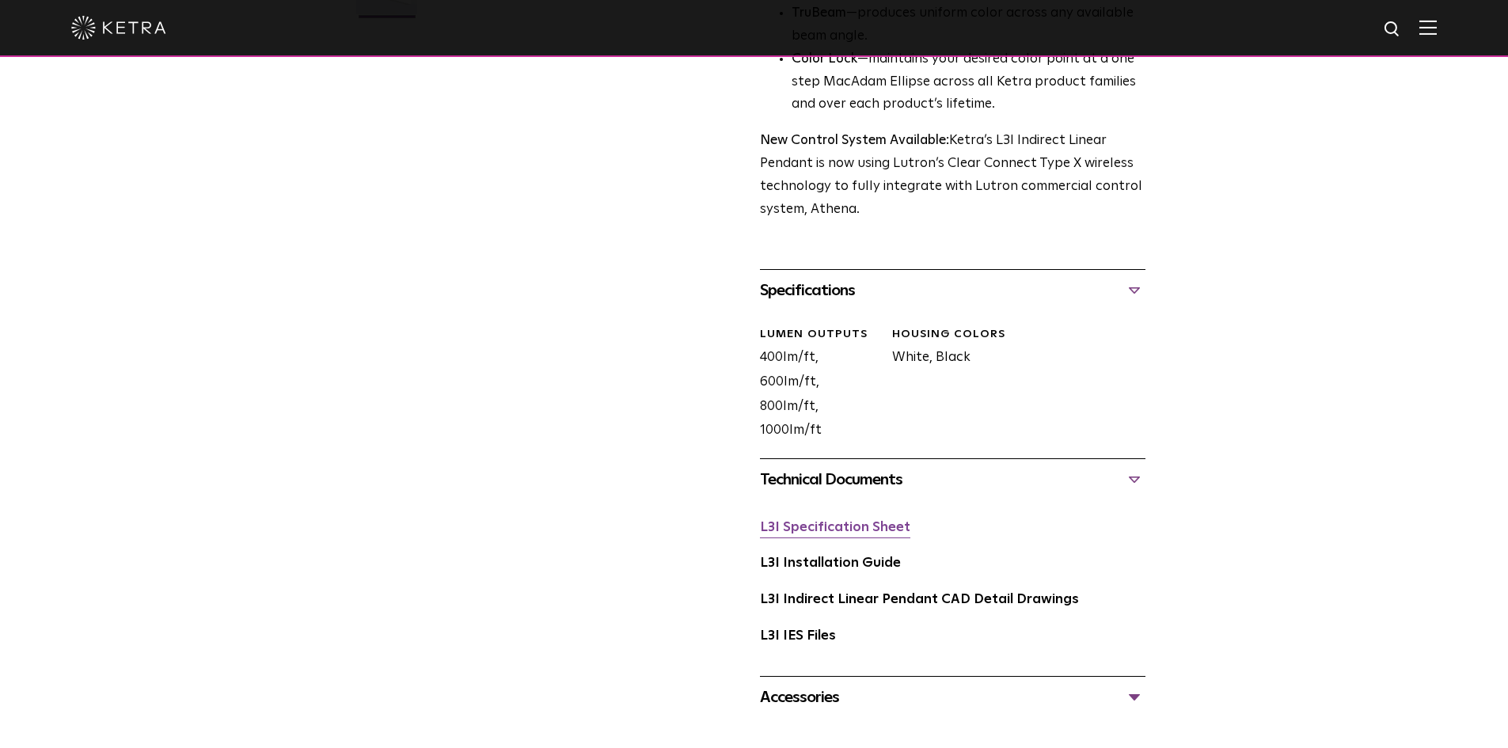
click at [803, 521] on link "L3I Specification Sheet" at bounding box center [835, 527] width 150 height 13
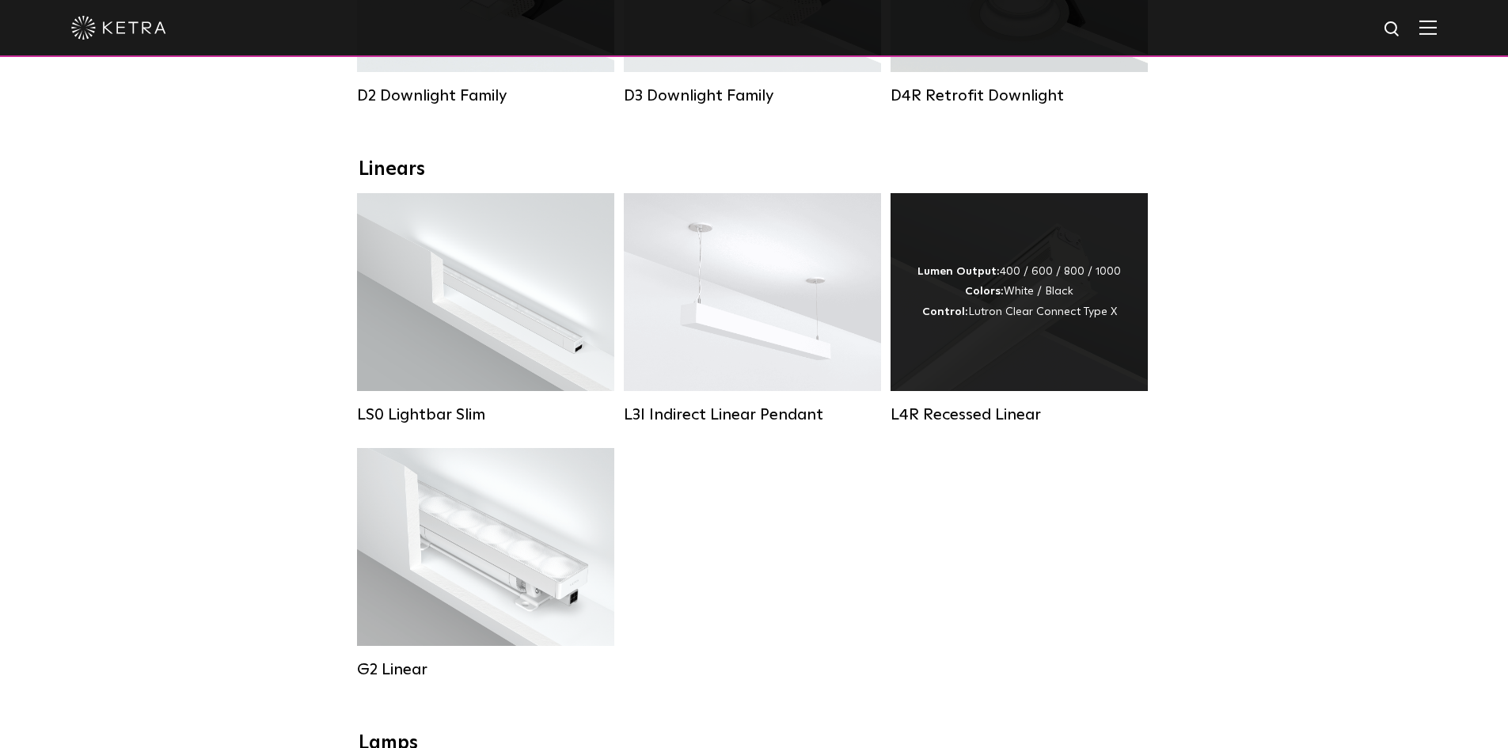
click at [980, 424] on div "L4R Recessed Linear" at bounding box center [1019, 414] width 257 height 19
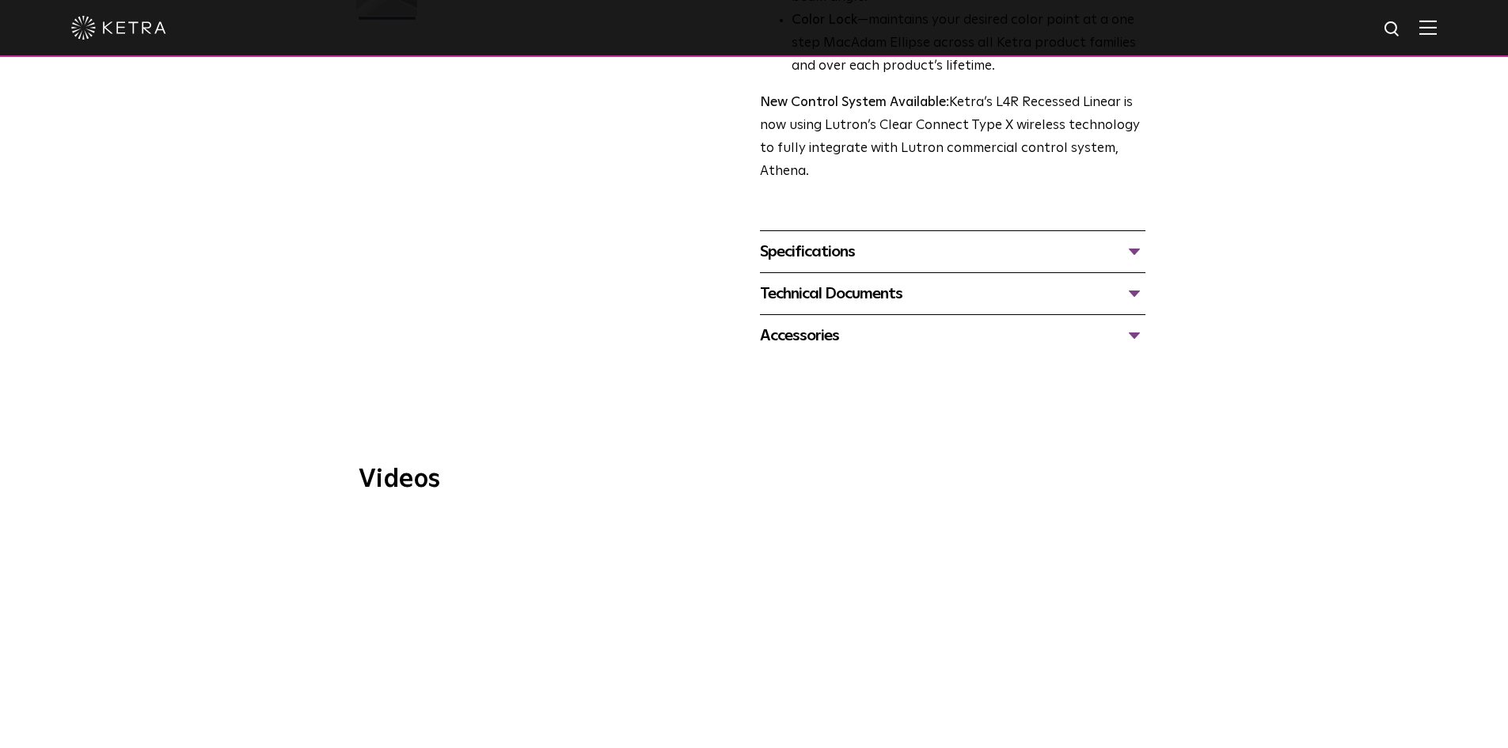
scroll to position [554, 0]
click at [839, 249] on div "Specifications" at bounding box center [953, 249] width 386 height 25
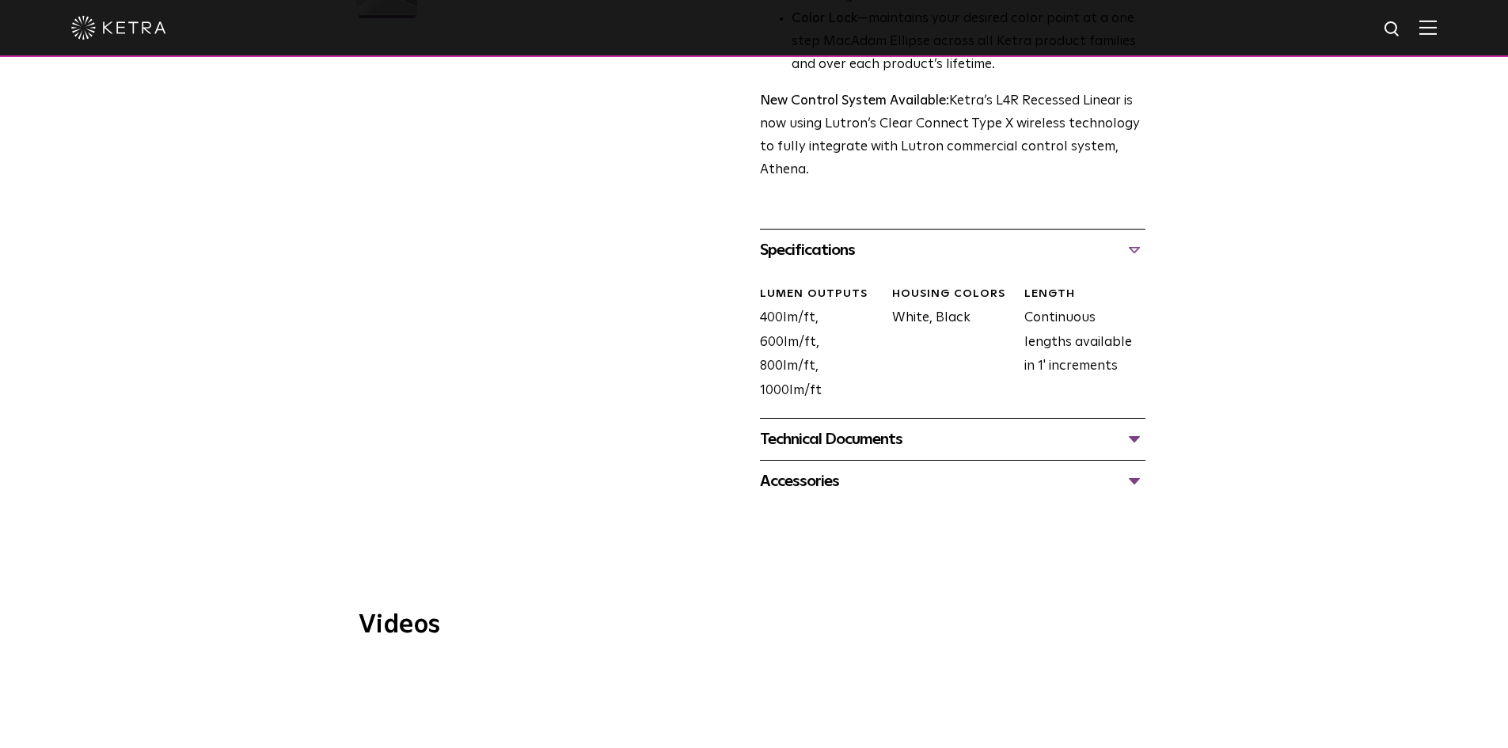
click at [826, 441] on div "Technical Documents" at bounding box center [953, 439] width 386 height 25
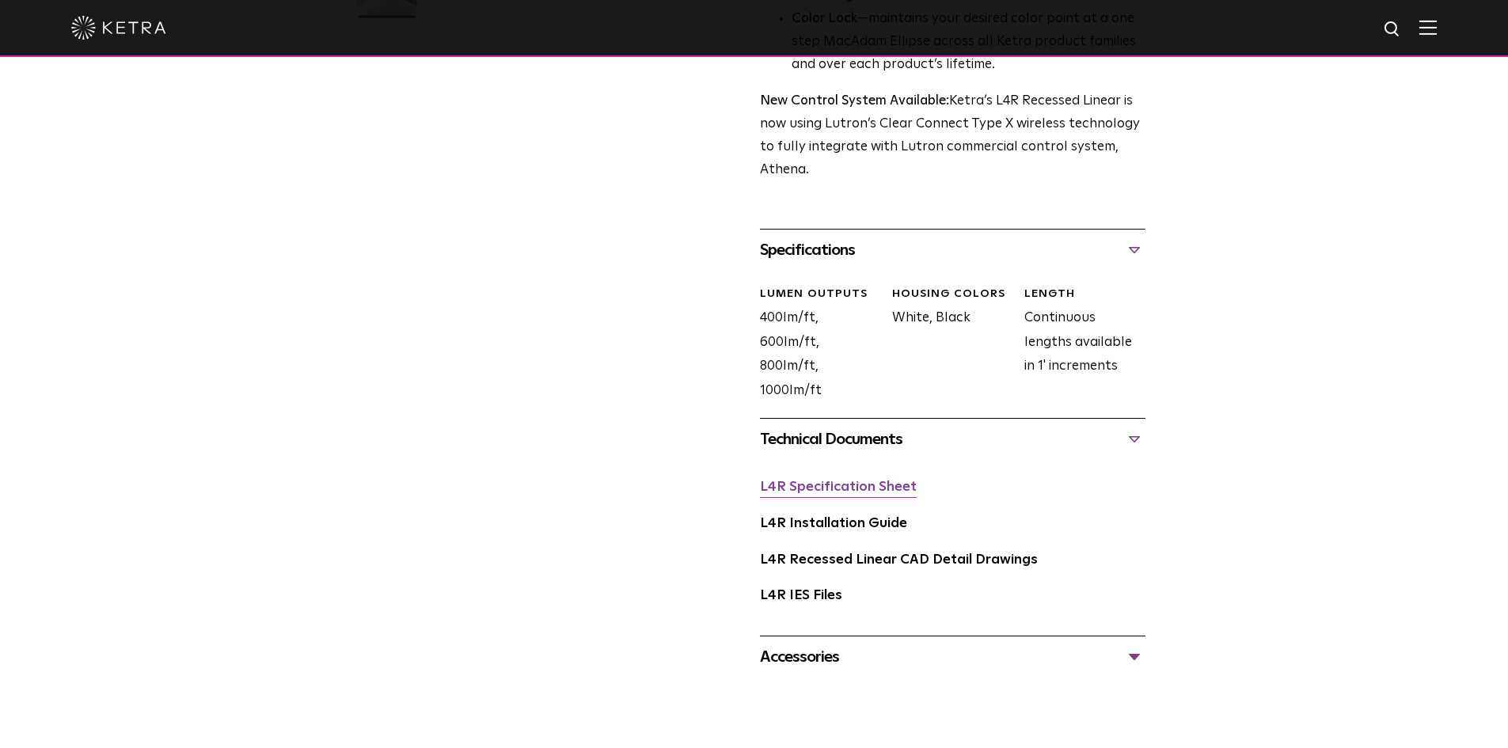
click at [834, 488] on link "L4R Specification Sheet" at bounding box center [838, 486] width 157 height 13
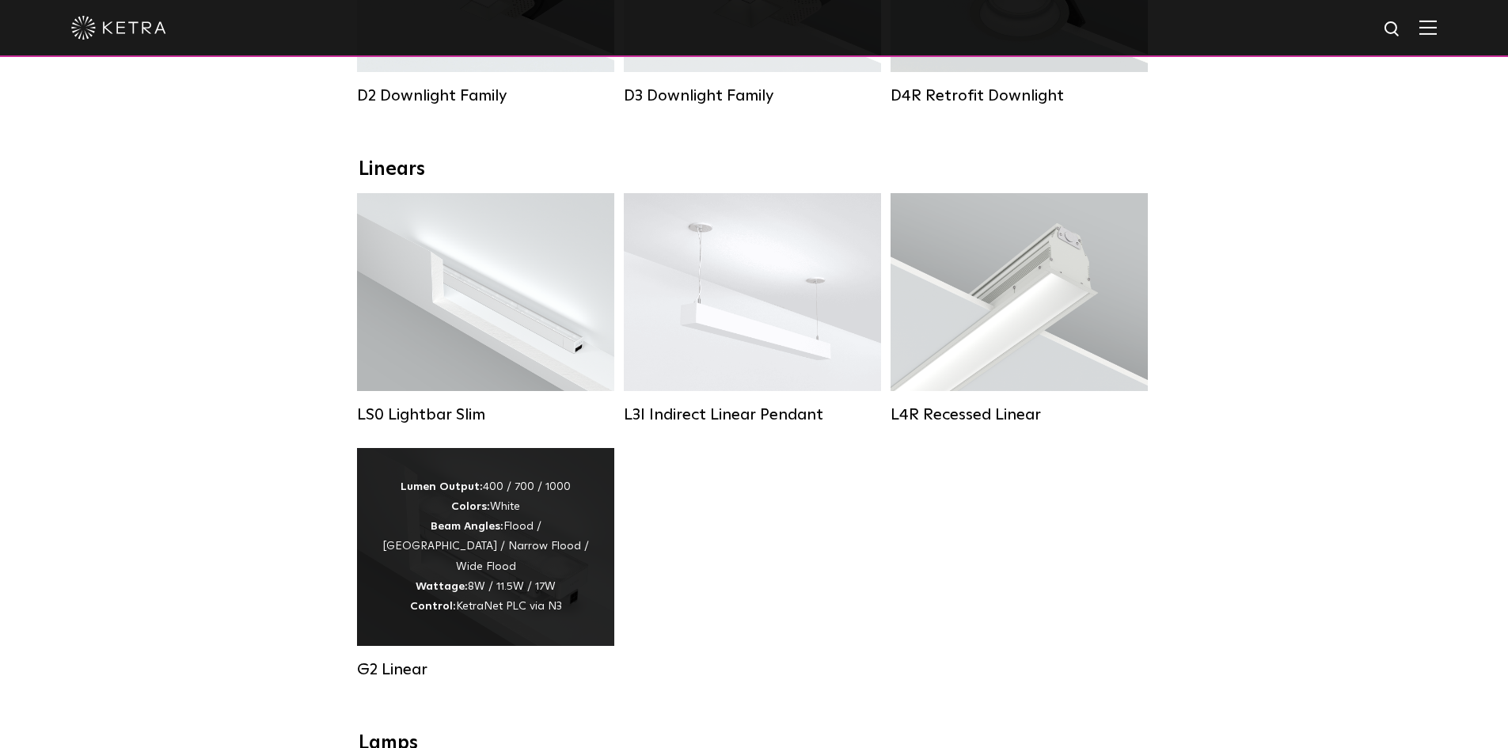
click at [428, 625] on div "Lumen Output: 400 / 700 / 1000 Colors: White Beam Angles: Flood / Graze / Narro…" at bounding box center [485, 547] width 257 height 198
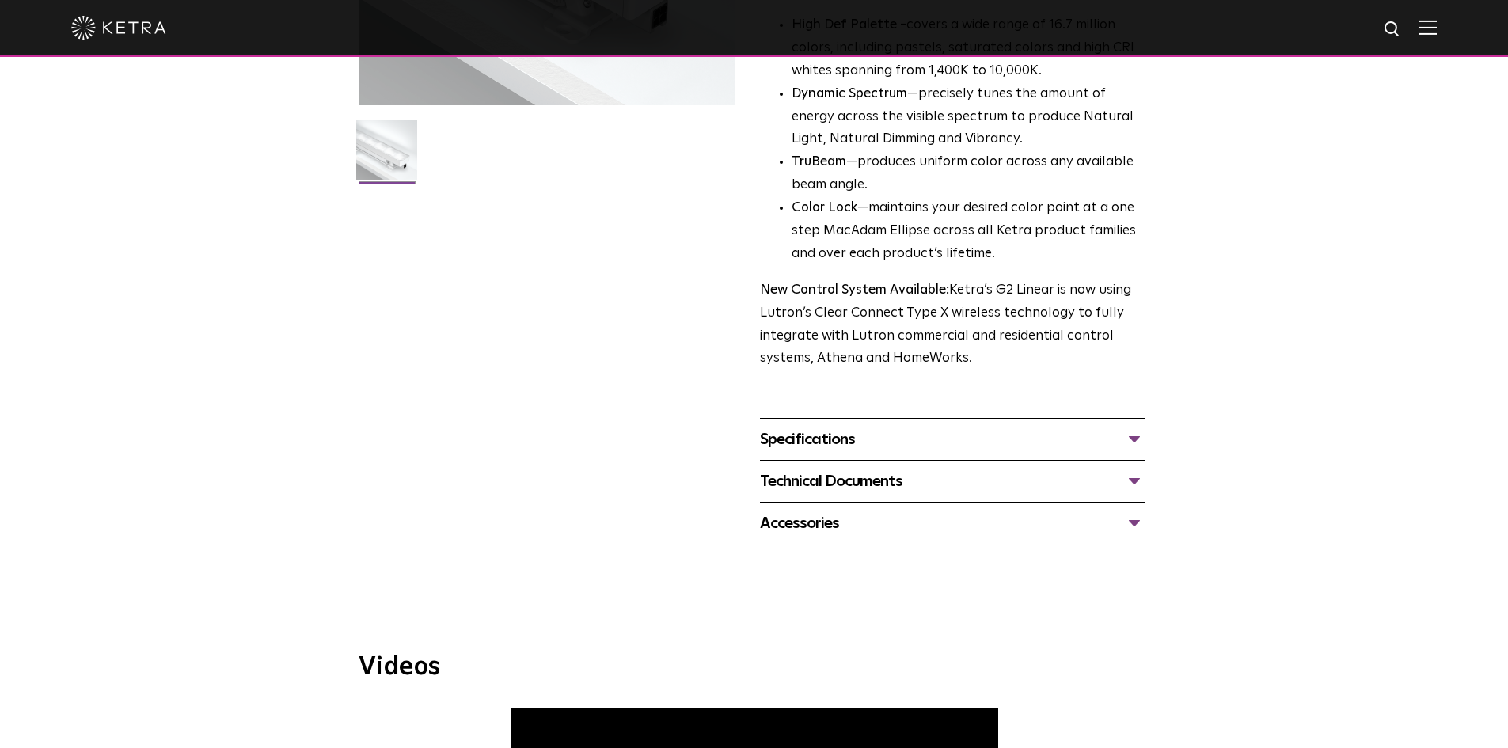
scroll to position [475, 0]
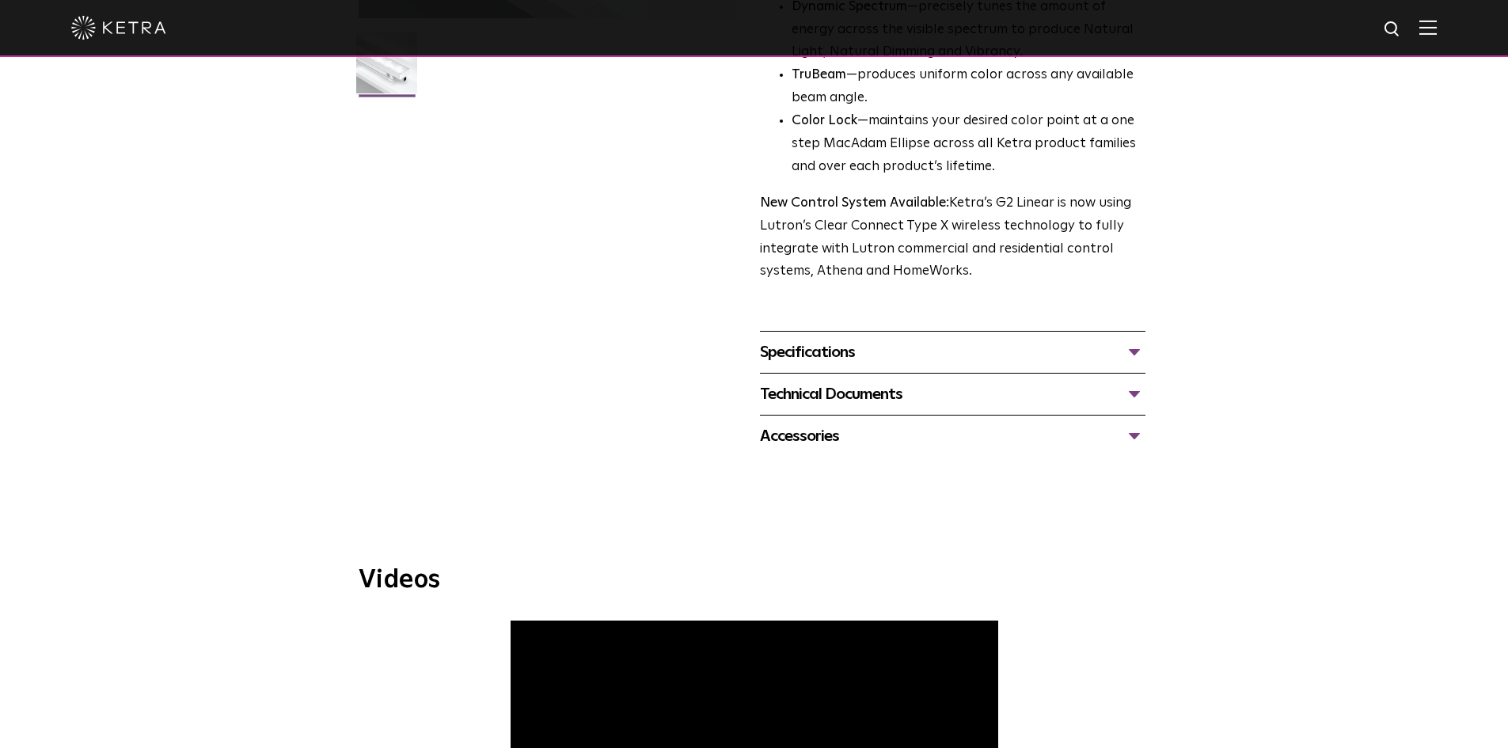
click at [812, 354] on div "Specifications" at bounding box center [953, 352] width 386 height 25
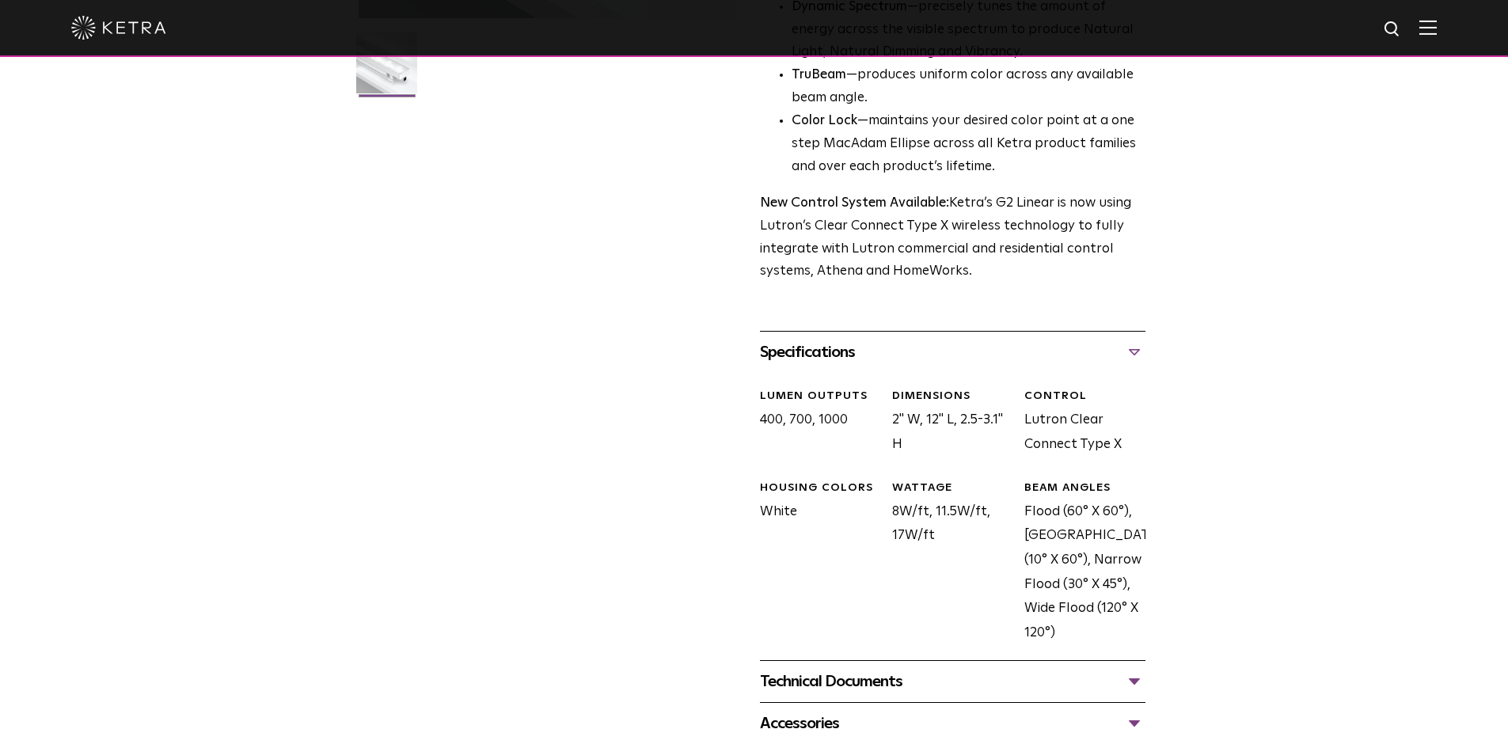
click at [815, 358] on div "Specifications" at bounding box center [953, 352] width 386 height 25
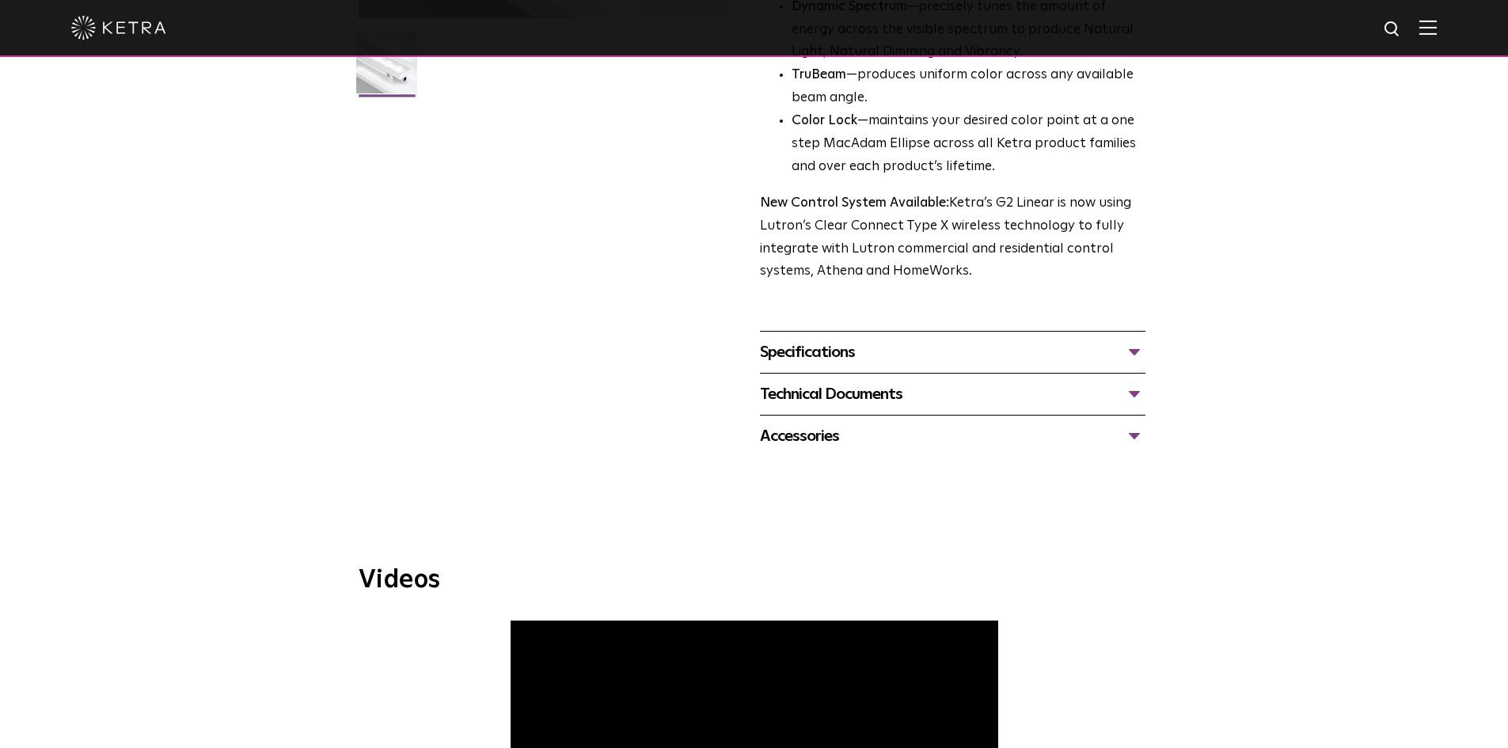
click at [812, 396] on div "Technical Documents" at bounding box center [953, 394] width 386 height 25
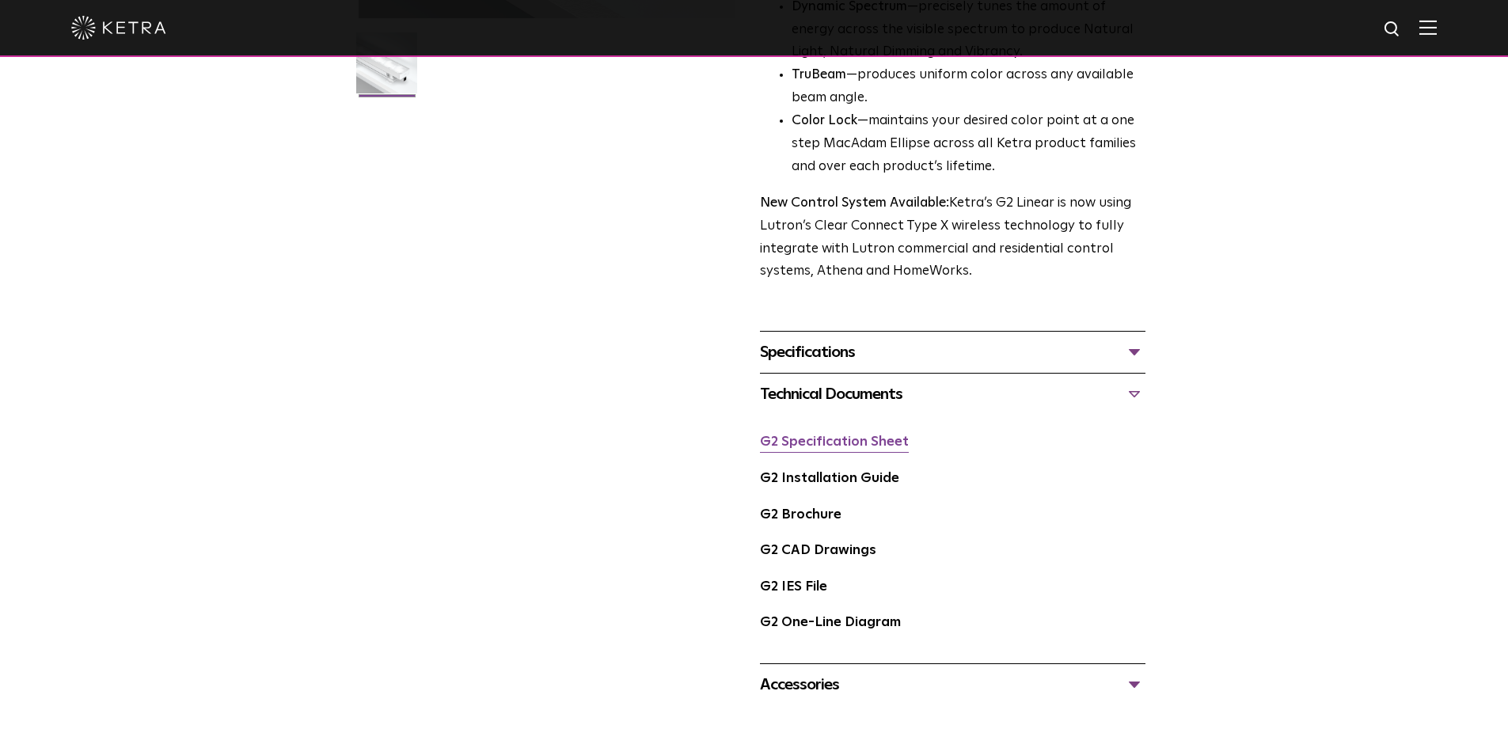
click at [814, 442] on link "G2 Specification Sheet" at bounding box center [834, 441] width 149 height 13
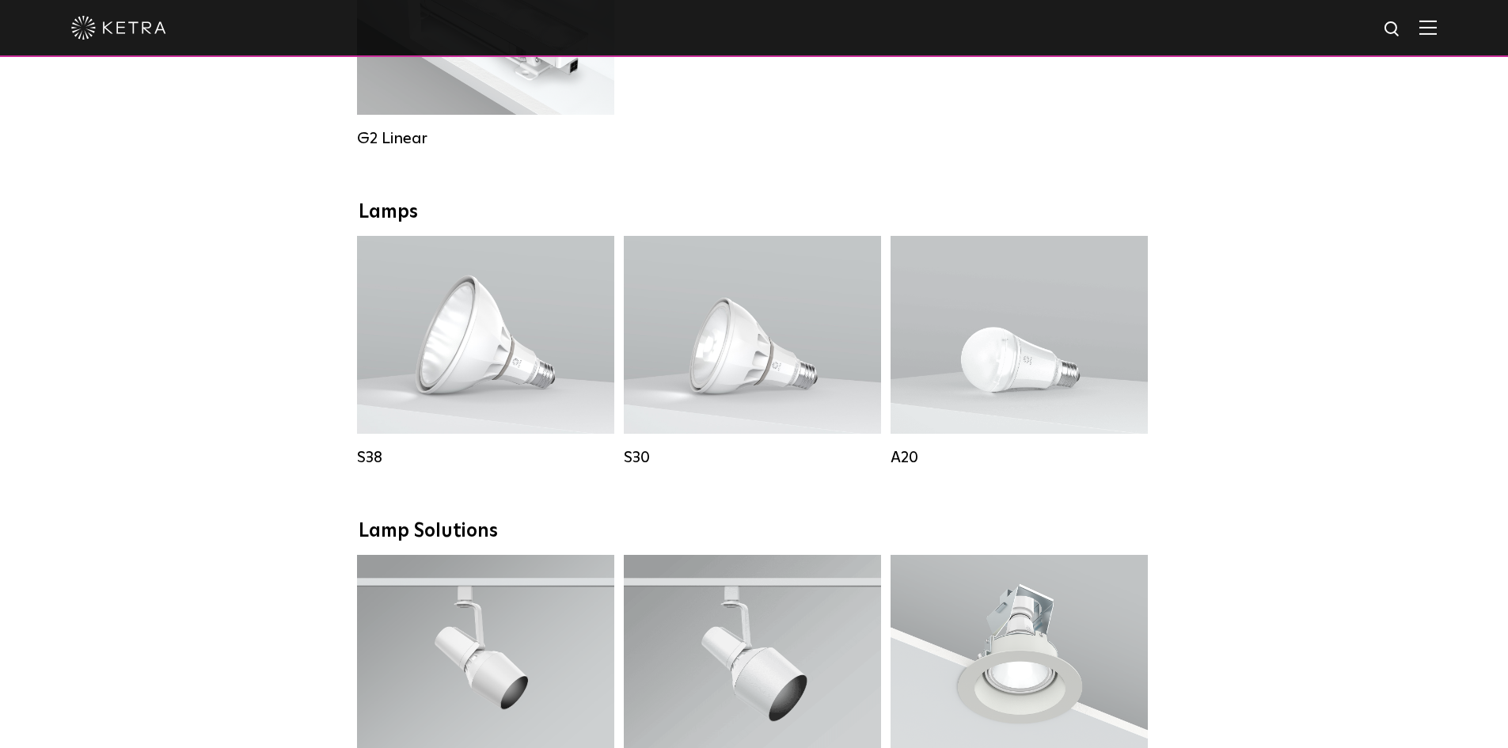
scroll to position [1029, 0]
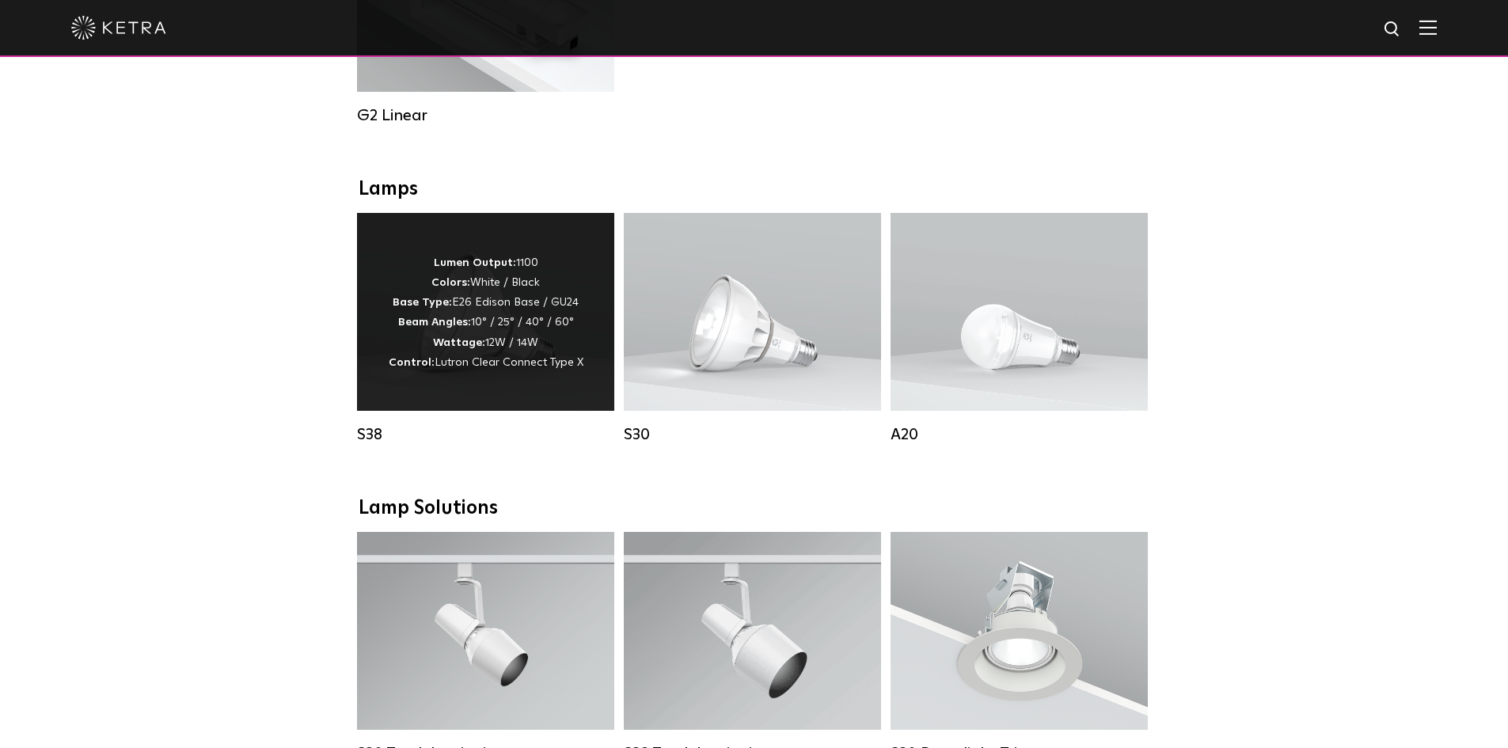
click at [441, 389] on div "Lumen Output: 1100 Colors: White / Black Base Type: E26 Edison Base / GU24 Beam…" at bounding box center [485, 312] width 257 height 198
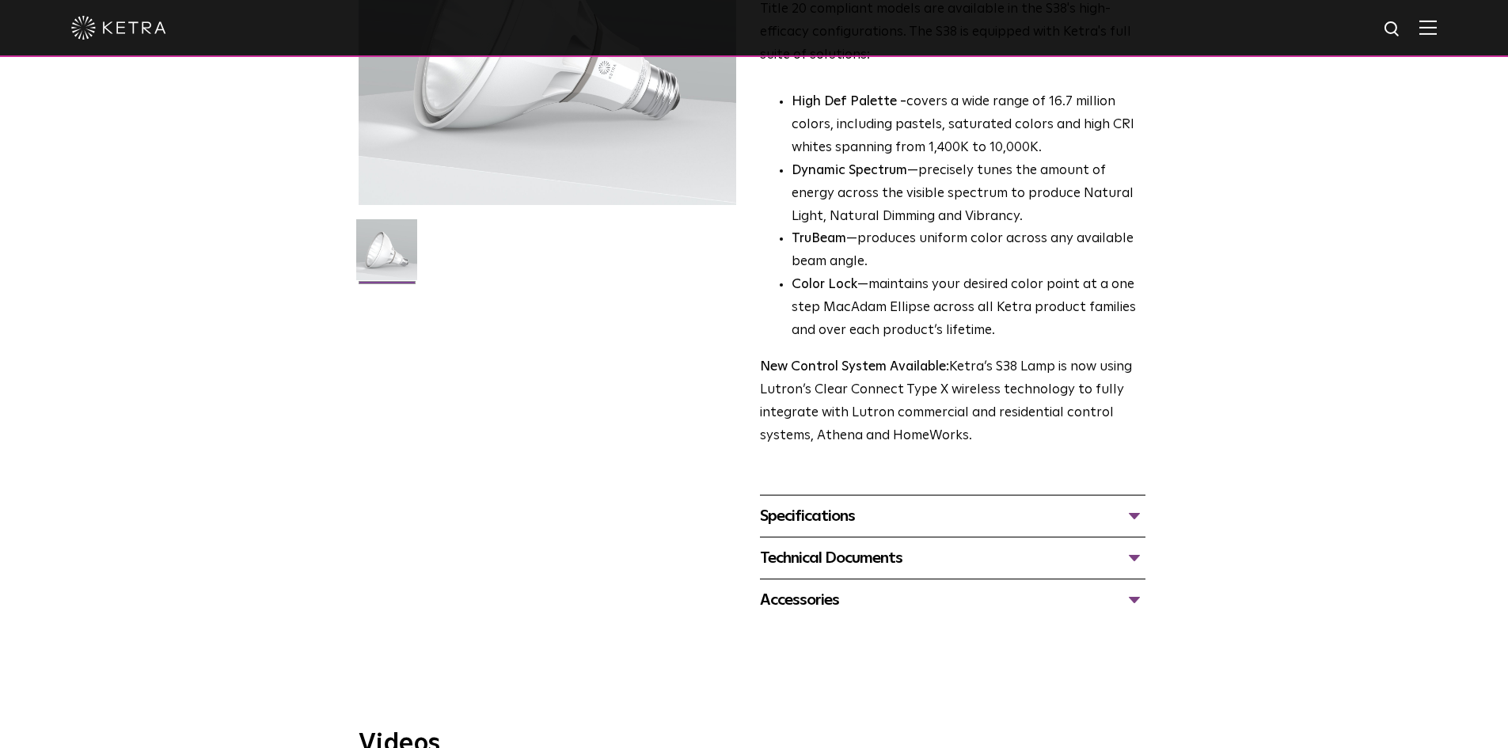
scroll to position [317, 0]
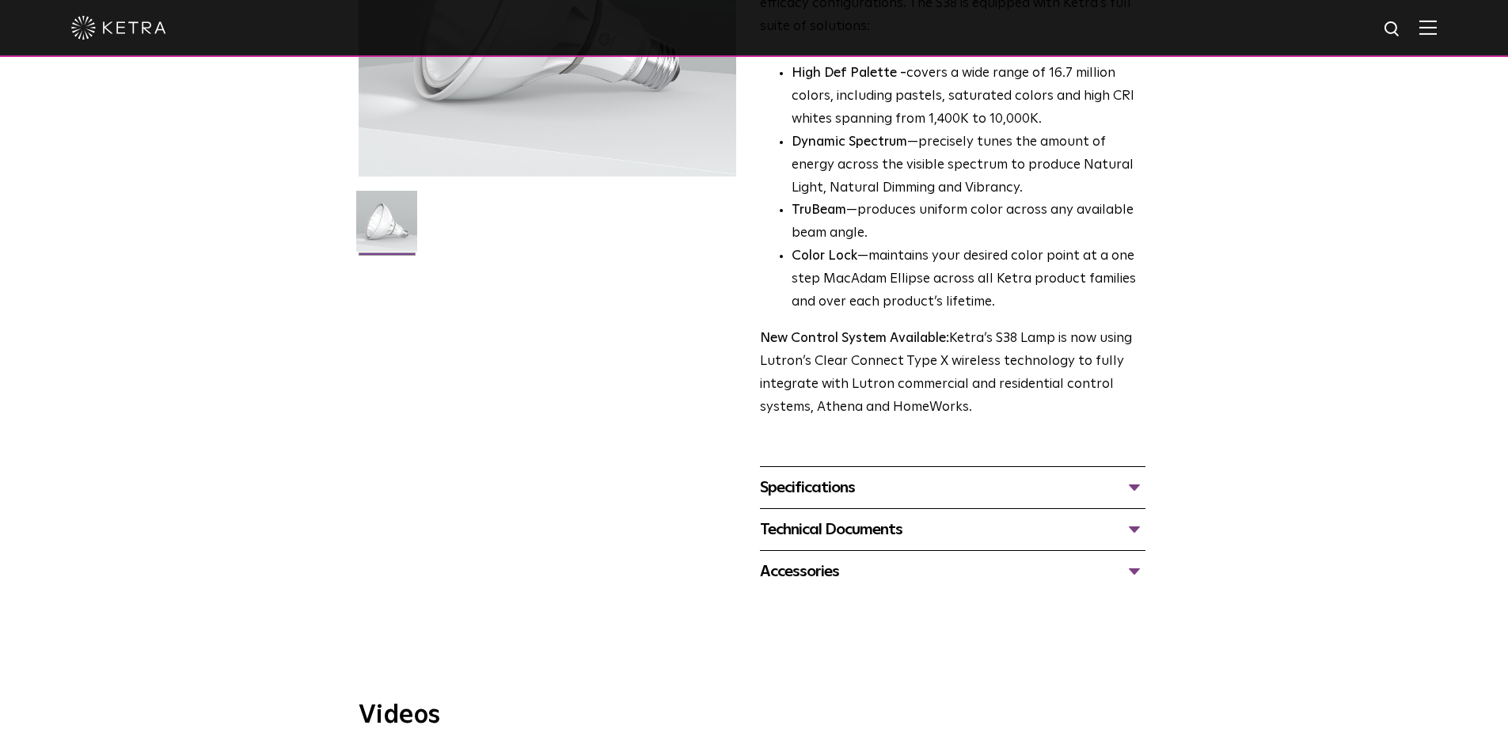
click at [834, 490] on div "Specifications" at bounding box center [953, 487] width 386 height 25
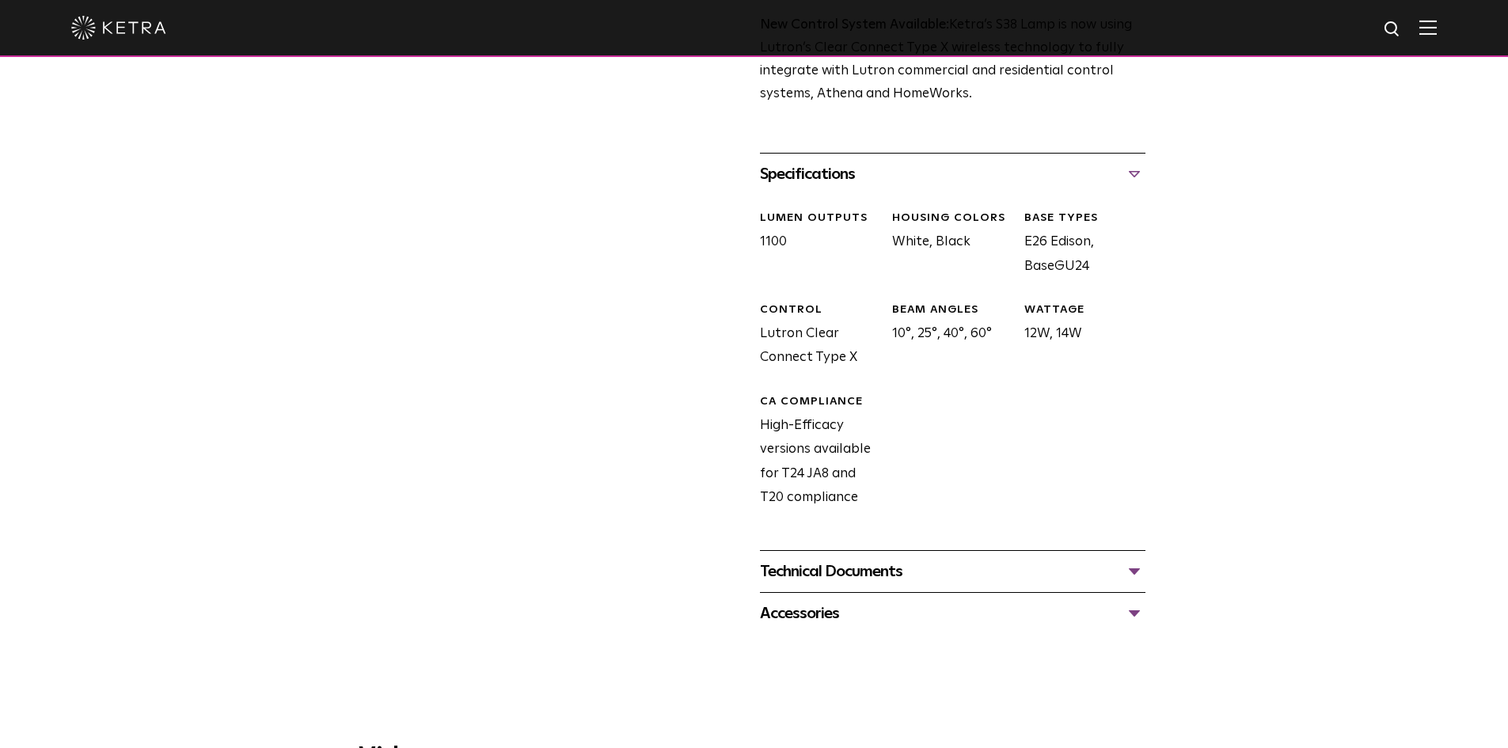
scroll to position [633, 0]
click at [807, 570] on div "Technical Documents" at bounding box center [953, 568] width 386 height 25
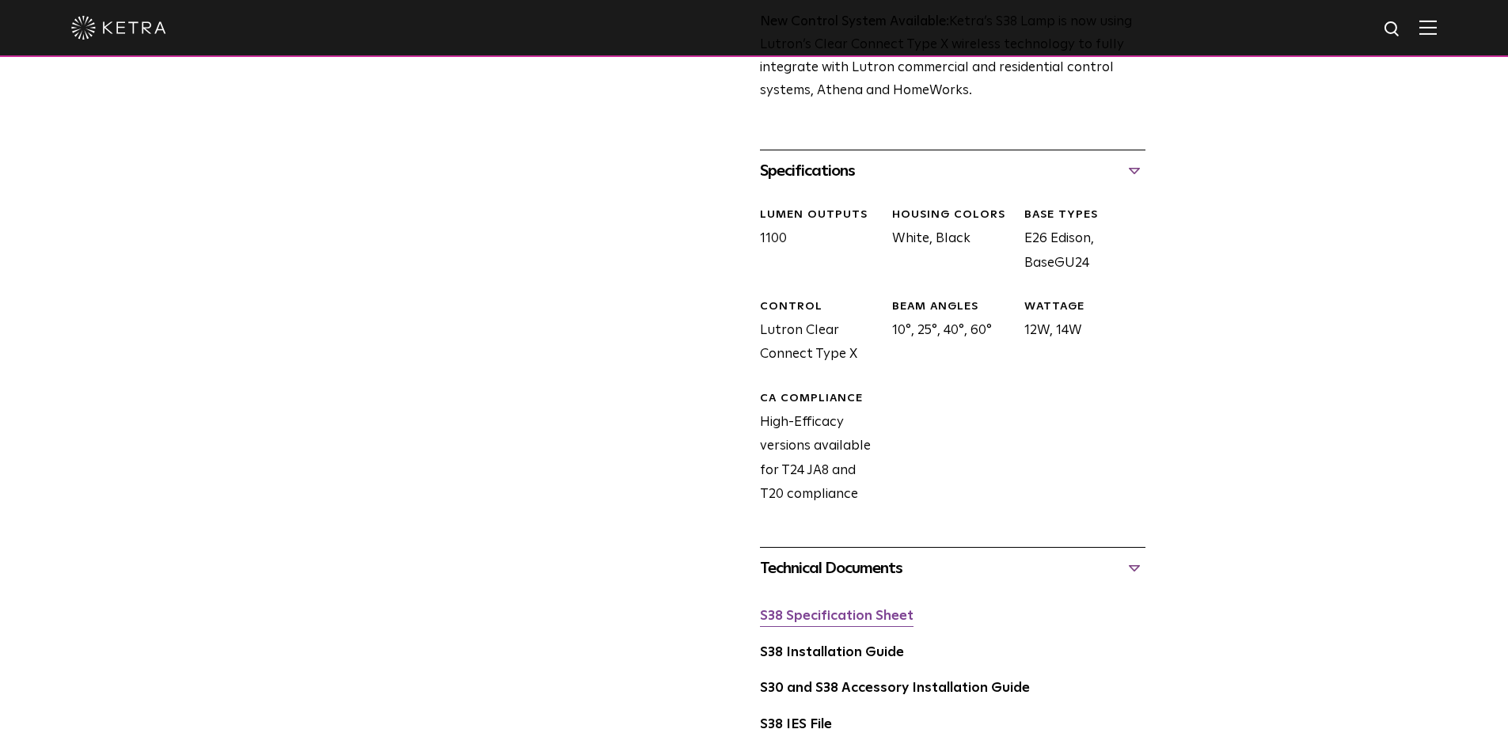
click at [802, 621] on link "S38 Specification Sheet" at bounding box center [837, 616] width 154 height 13
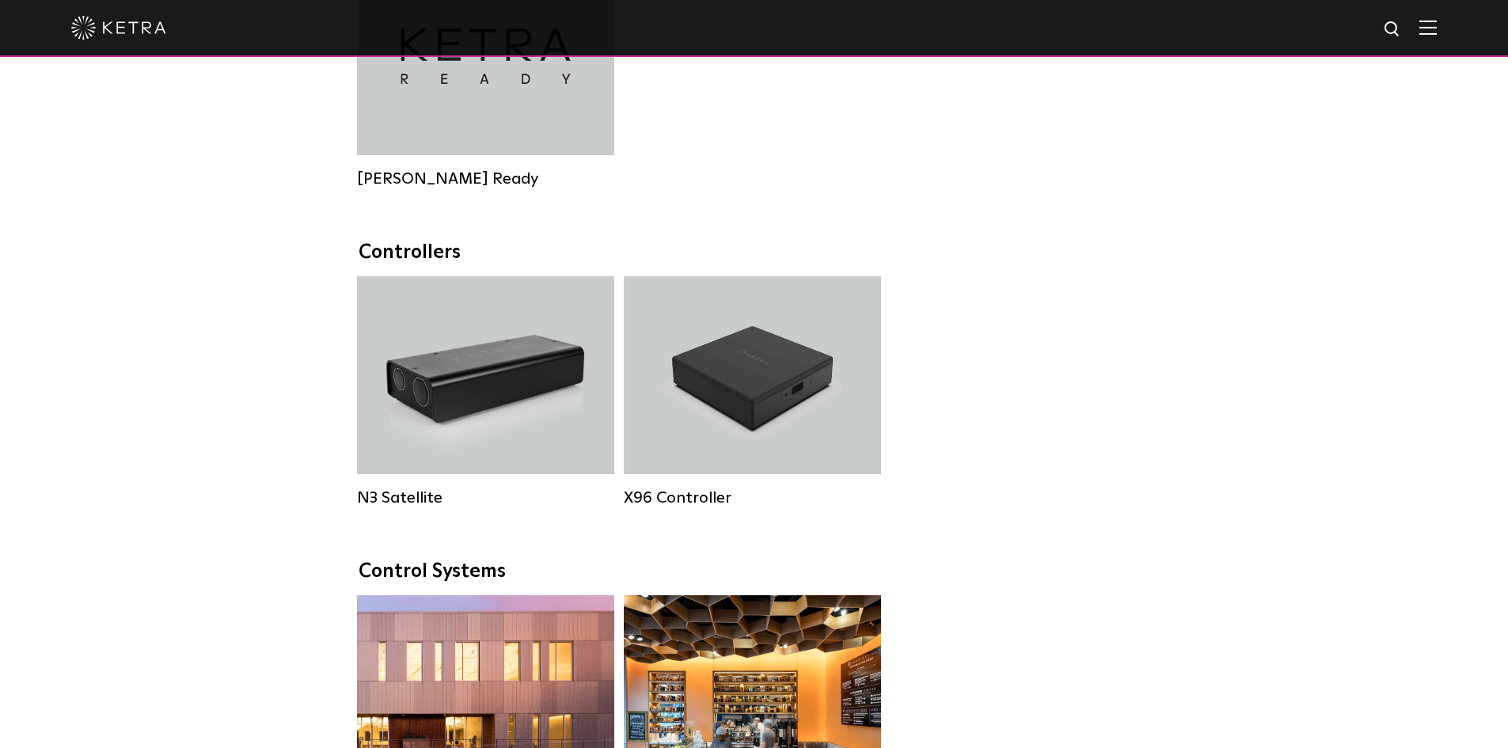
scroll to position [1029, 0]
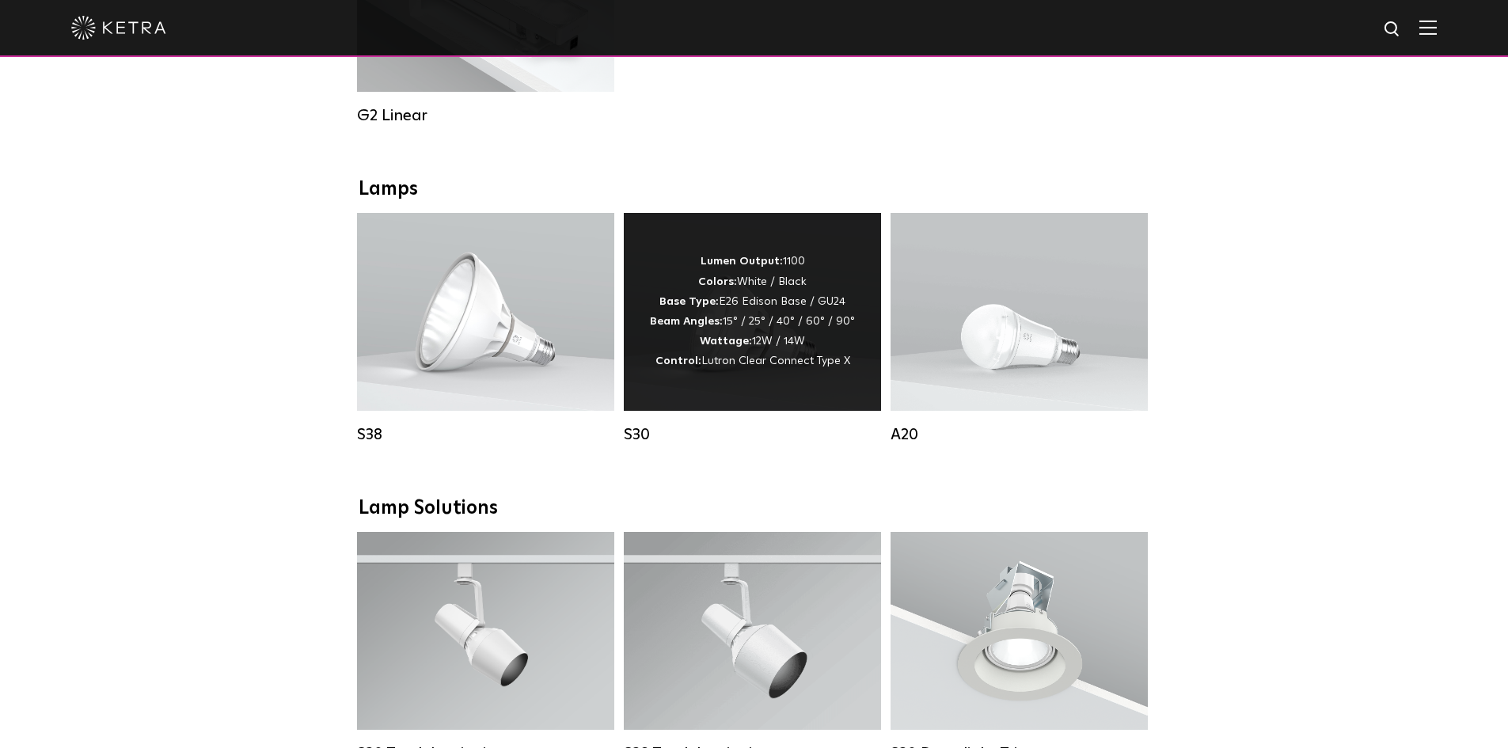
click at [753, 363] on div "Lumen Output: 1100 Colors: White / Black Base Type: E26 Edison Base / GU24 Beam…" at bounding box center [752, 312] width 205 height 120
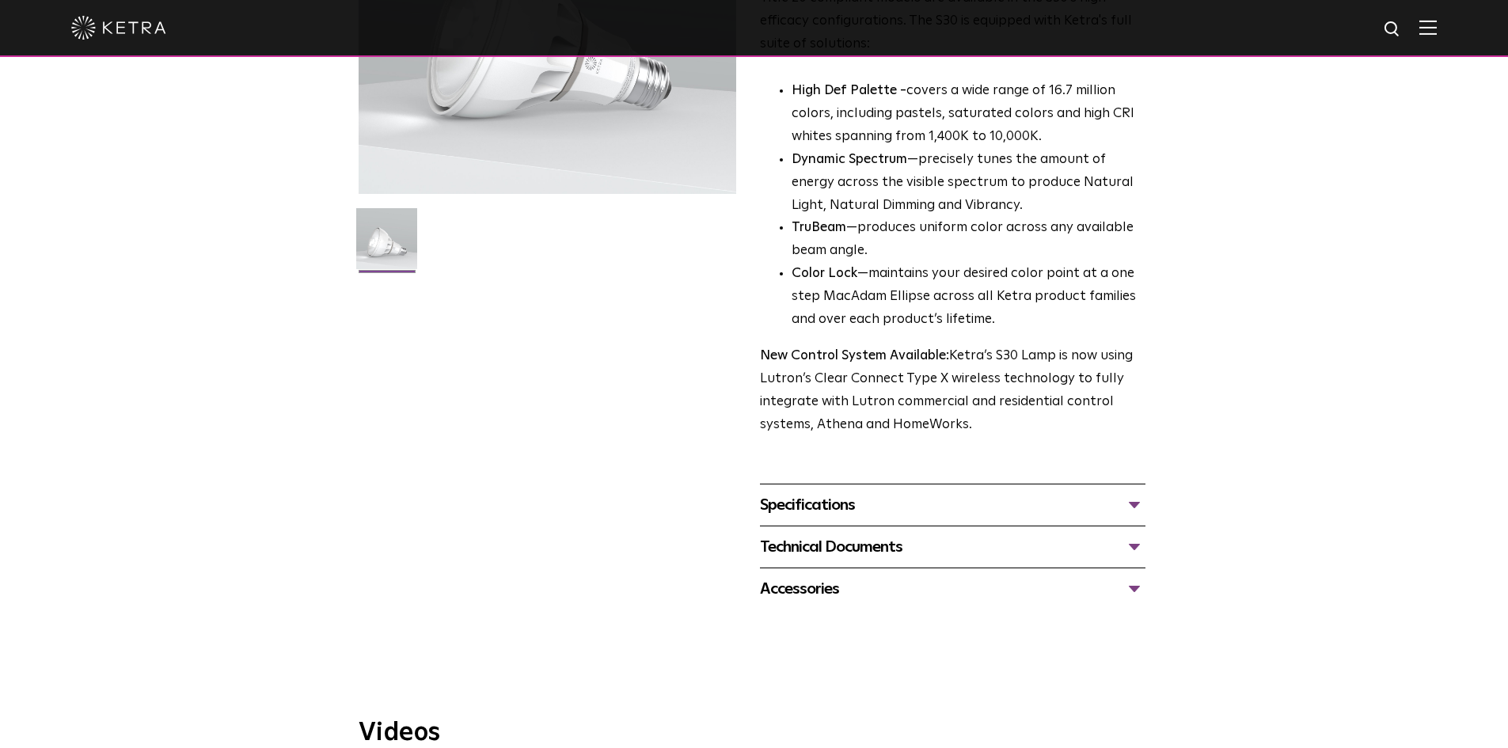
scroll to position [317, 0]
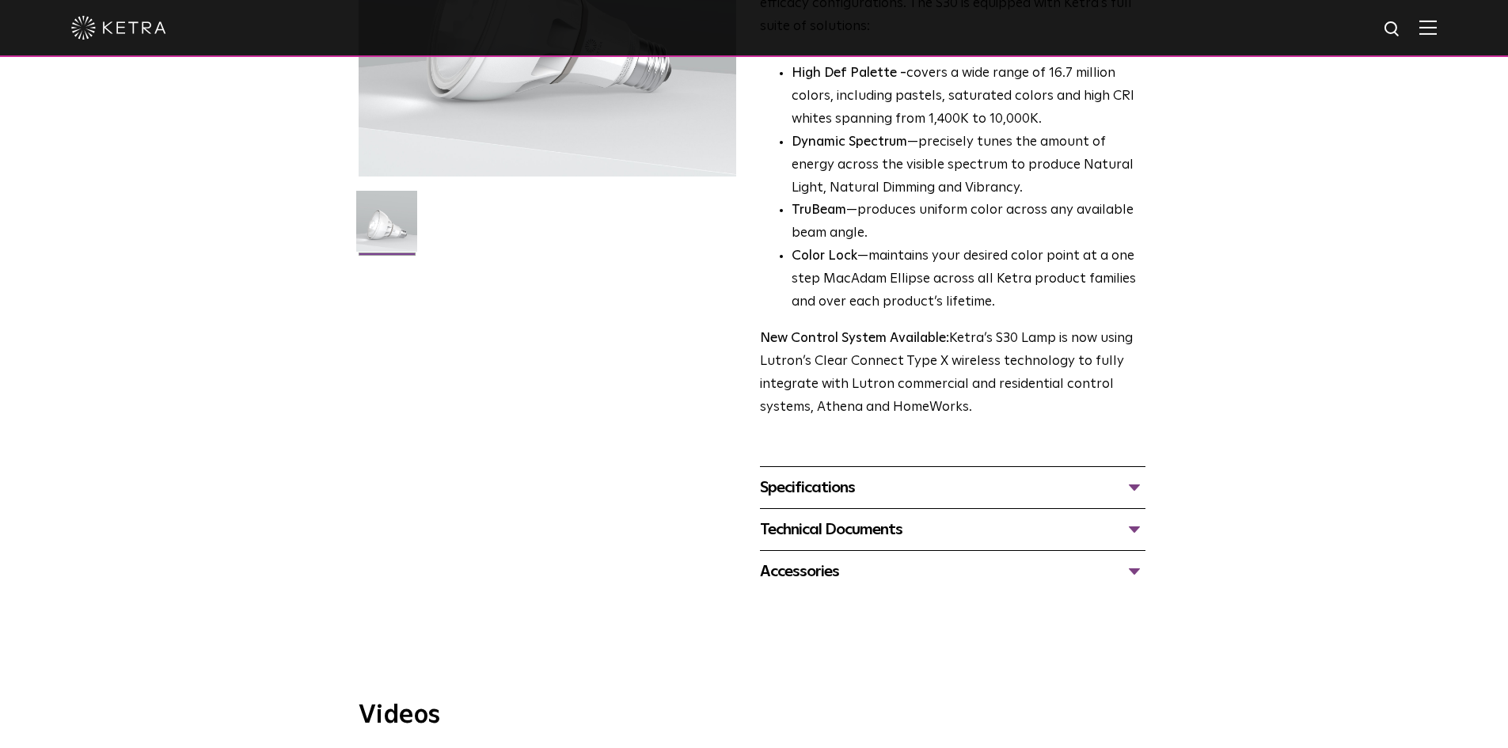
click at [828, 490] on div "Specifications" at bounding box center [953, 487] width 386 height 25
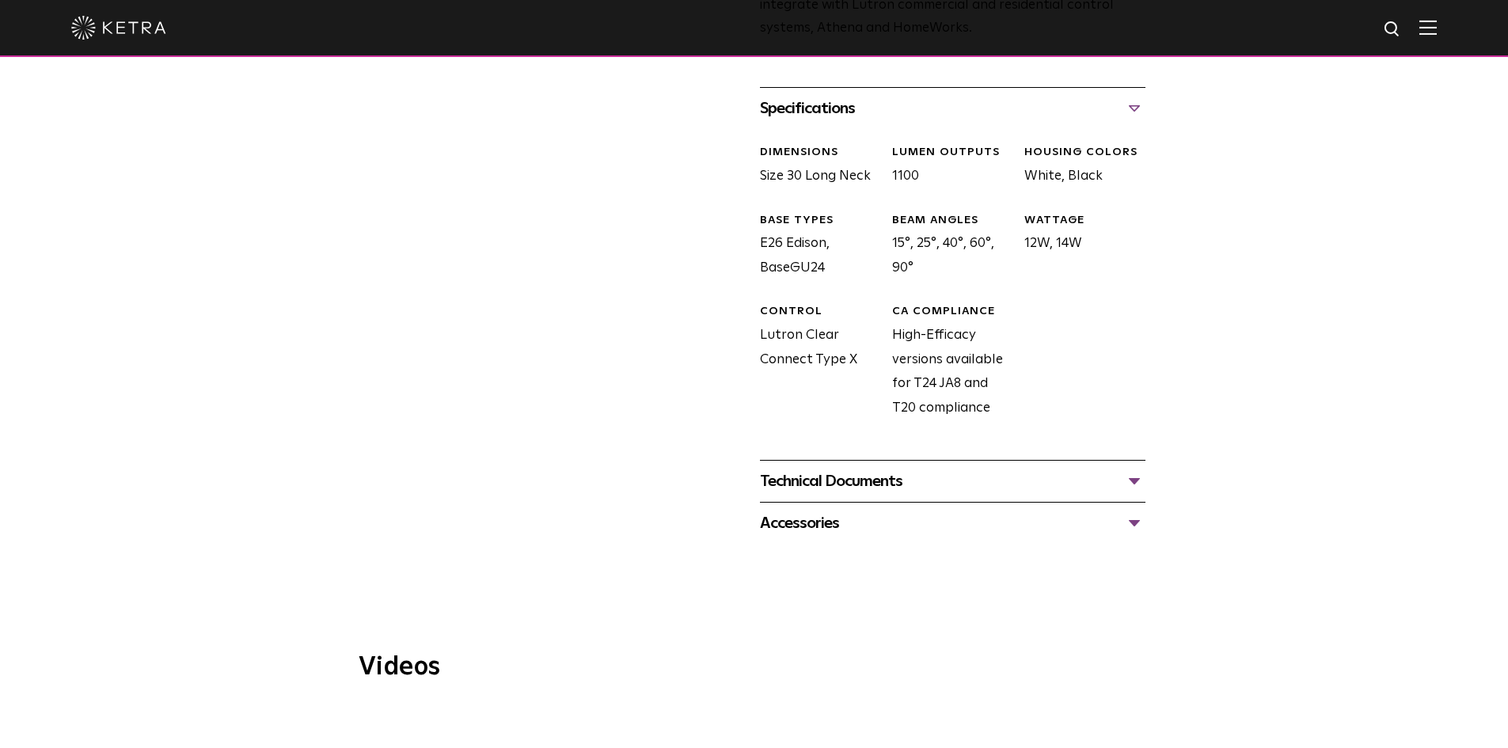
scroll to position [712, 0]
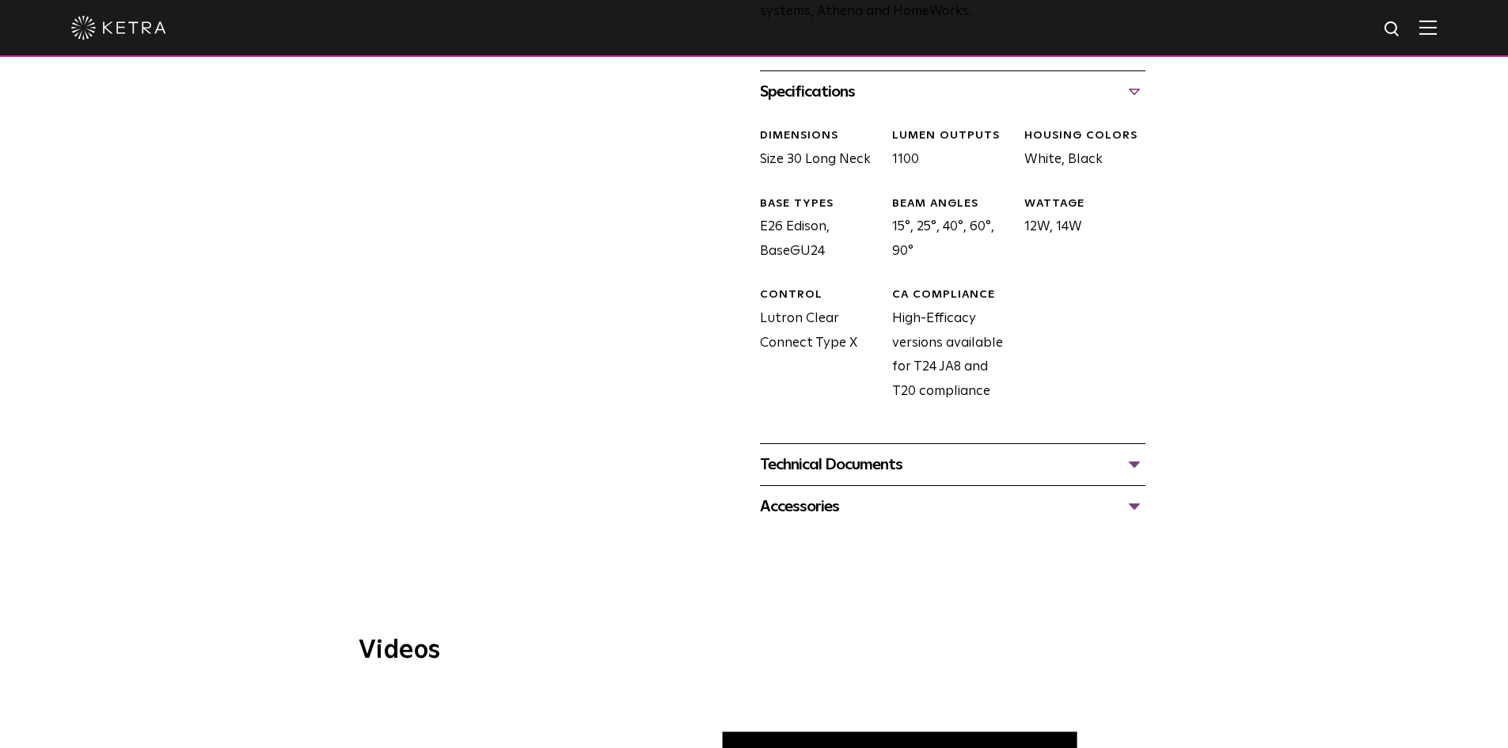
click at [835, 468] on div "Technical Documents" at bounding box center [953, 464] width 386 height 25
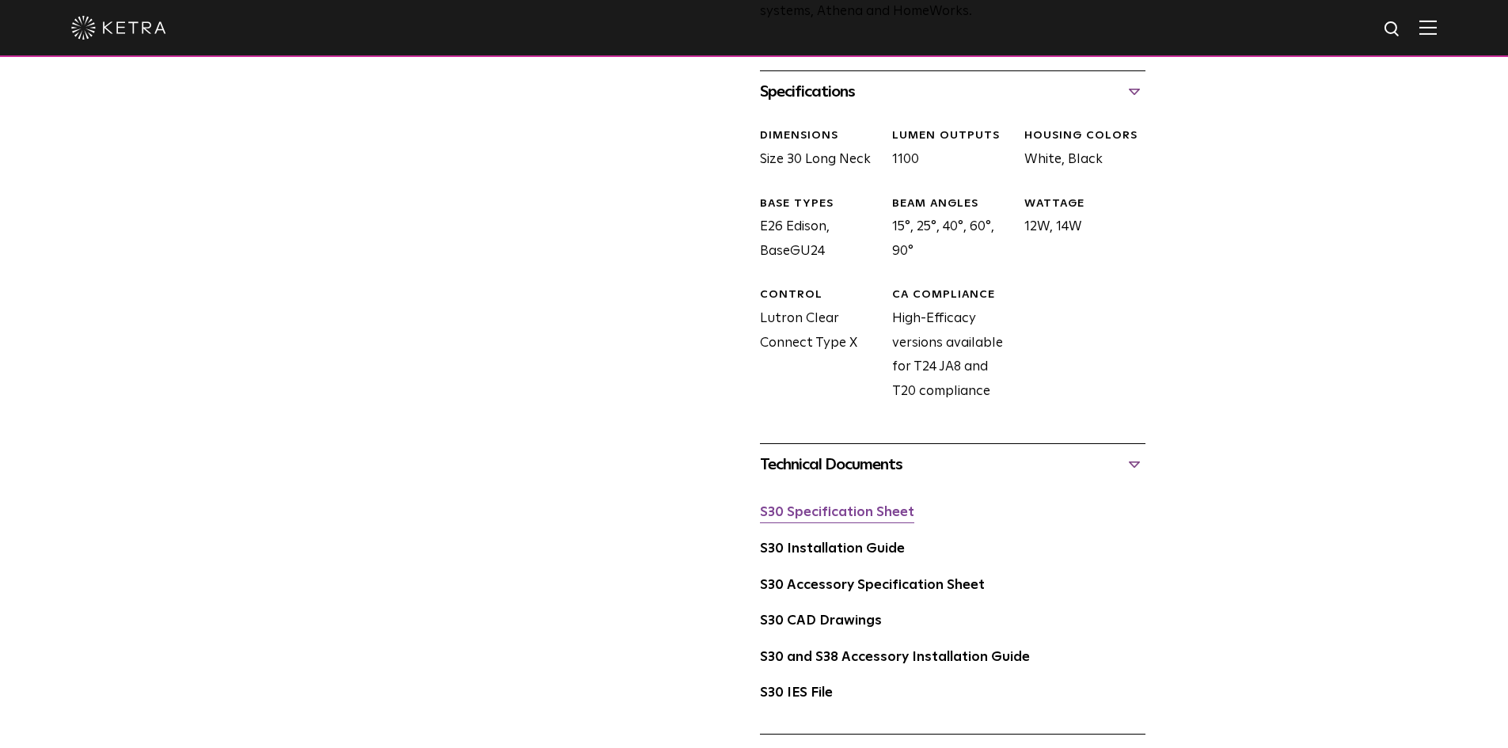
click at [835, 518] on link "S30 Specification Sheet" at bounding box center [837, 512] width 154 height 13
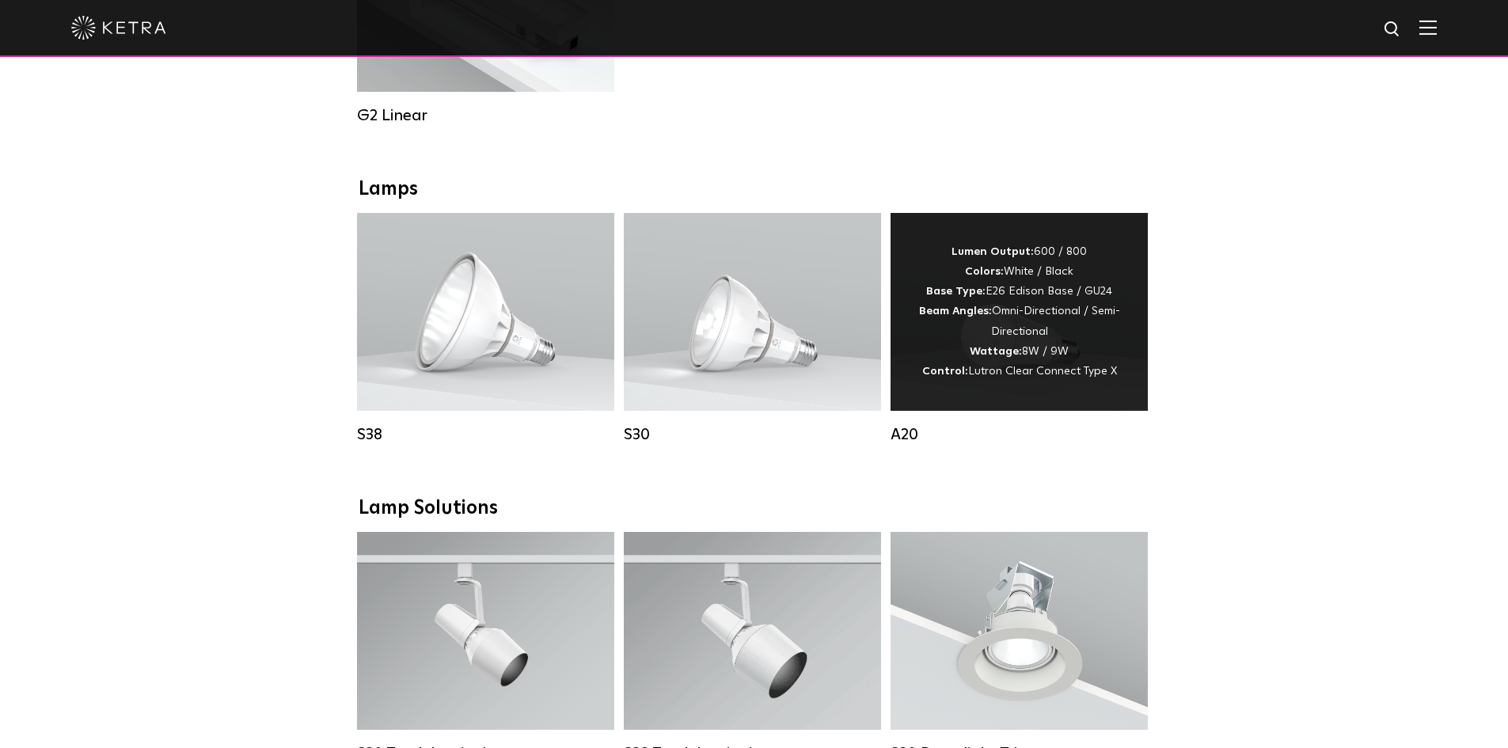
click at [937, 373] on div "Lumen Output: 600 / 800 Colors: White / Black Base Type: E26 Edison Base / GU24…" at bounding box center [1019, 311] width 210 height 139
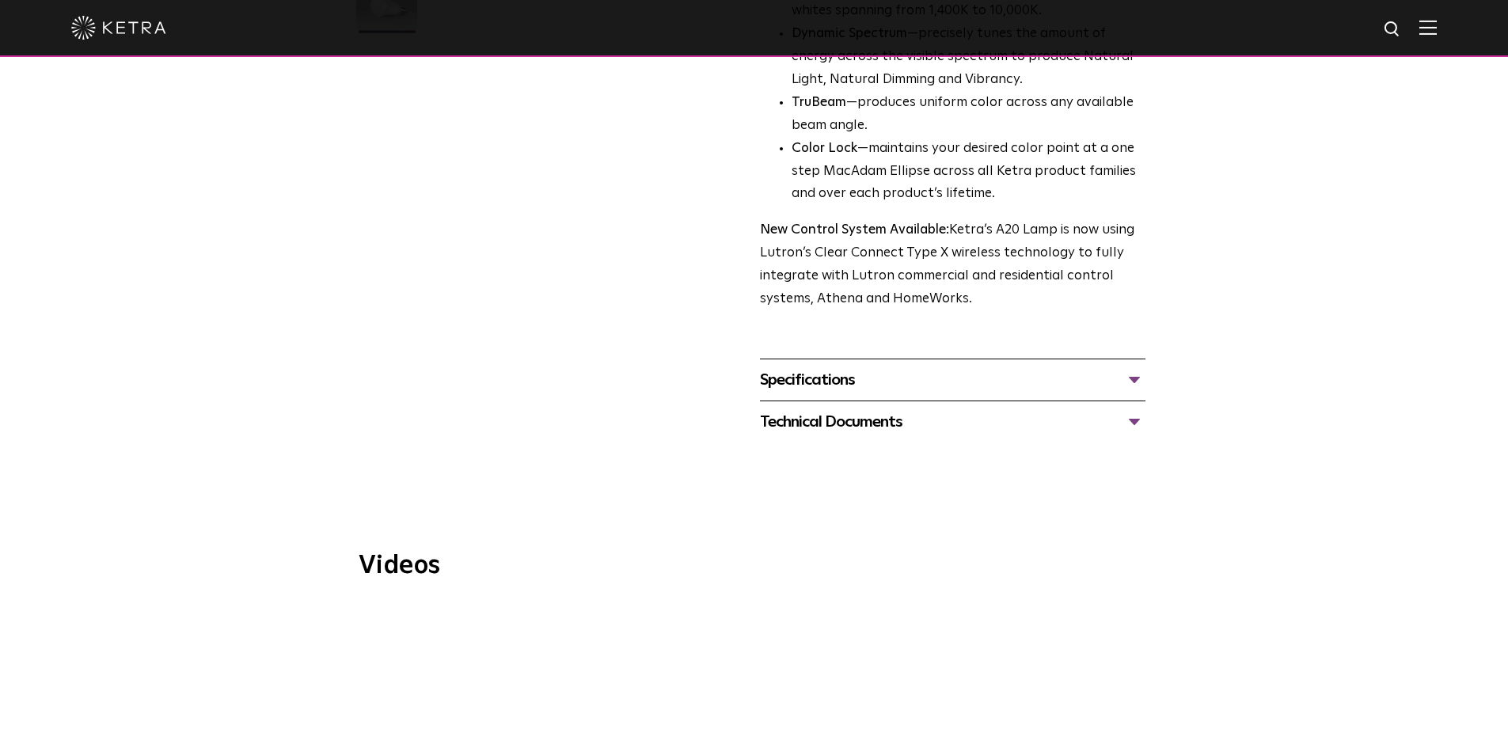
scroll to position [554, 0]
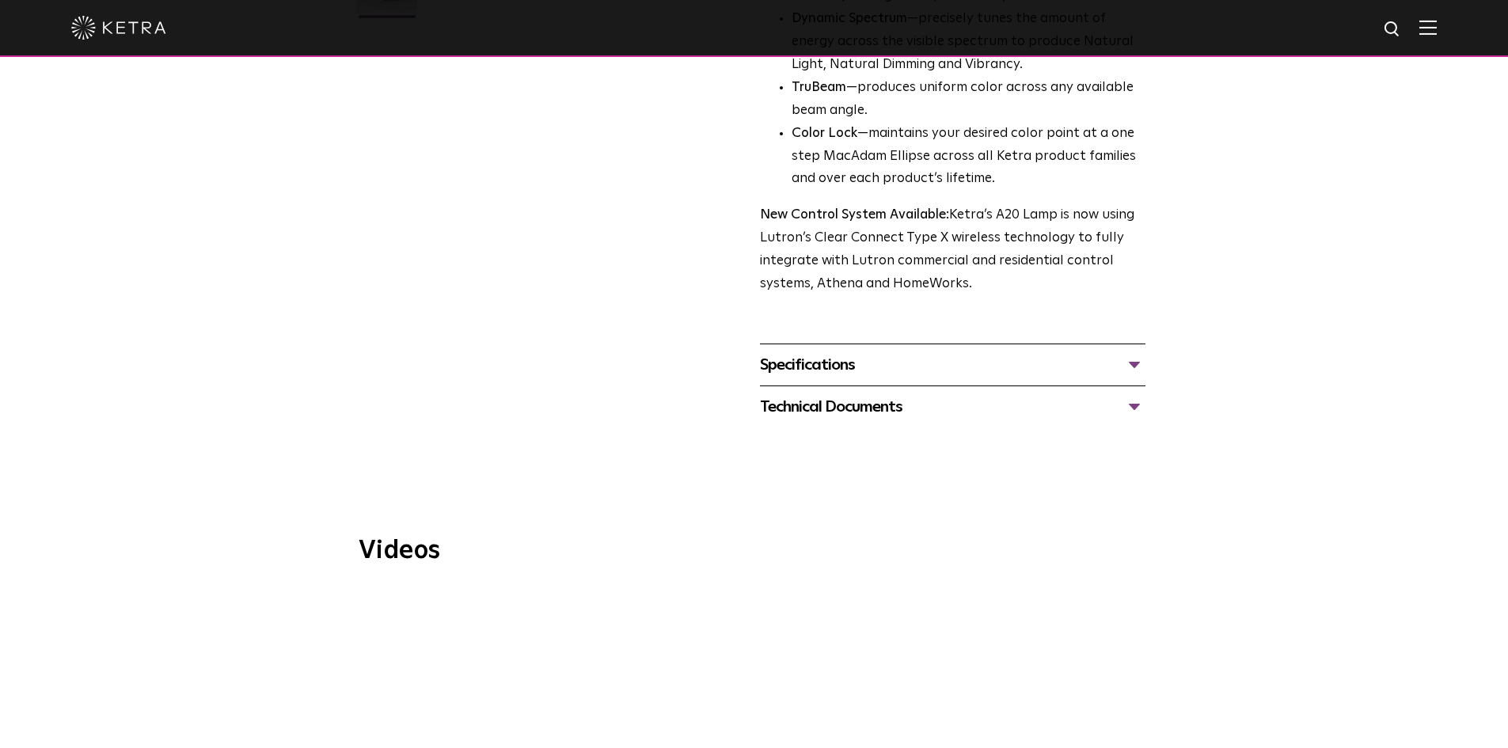
click at [824, 352] on div "Specifications" at bounding box center [953, 364] width 386 height 25
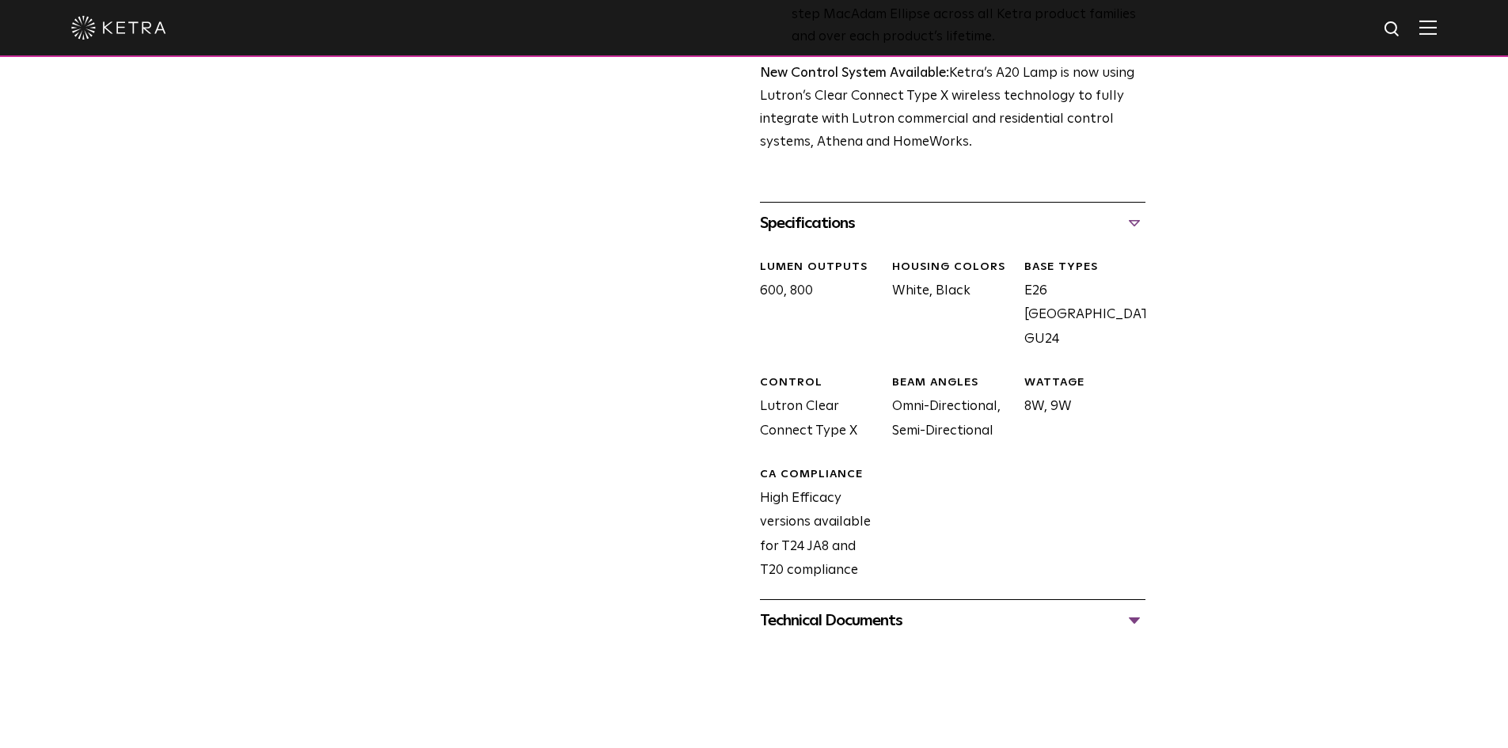
scroll to position [712, 0]
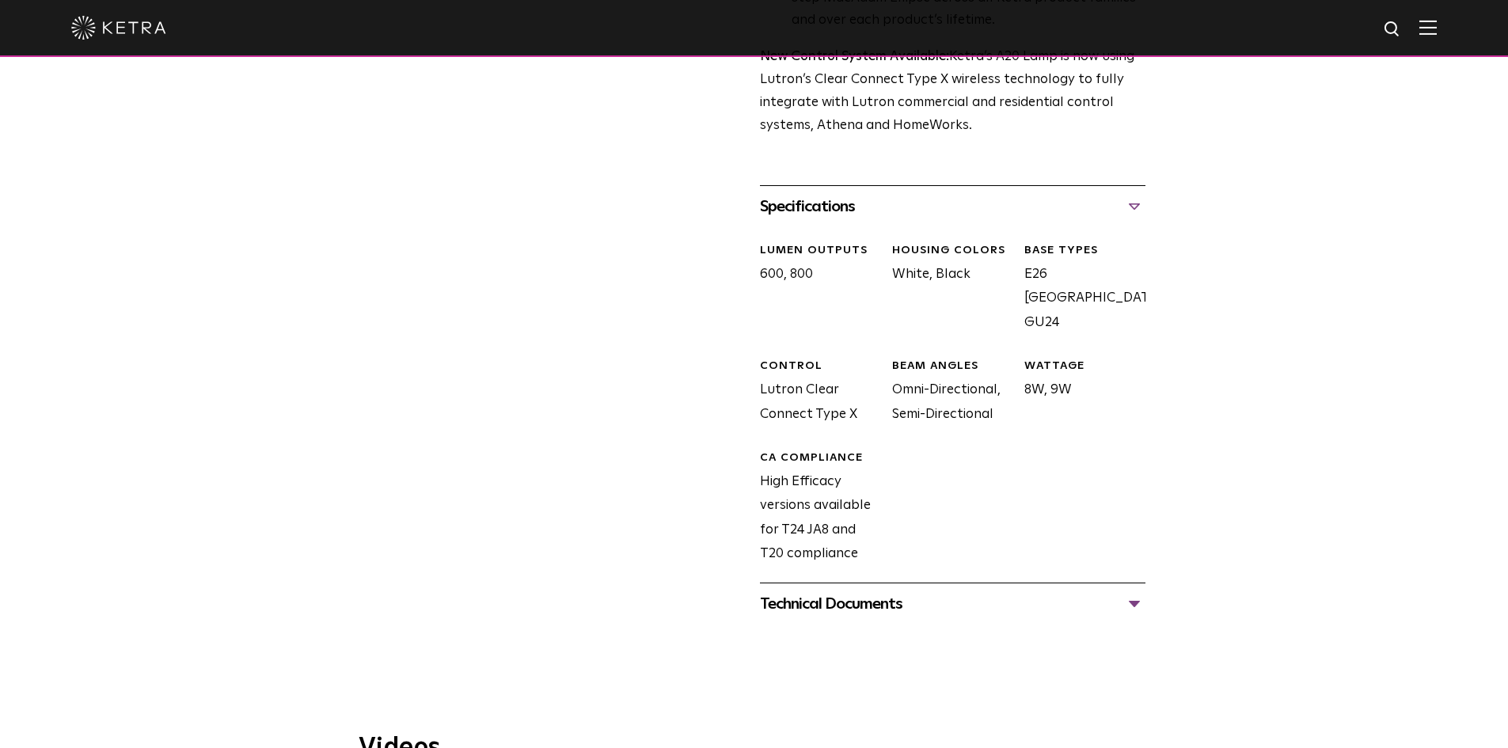
click at [826, 591] on div "Technical Documents" at bounding box center [953, 603] width 386 height 25
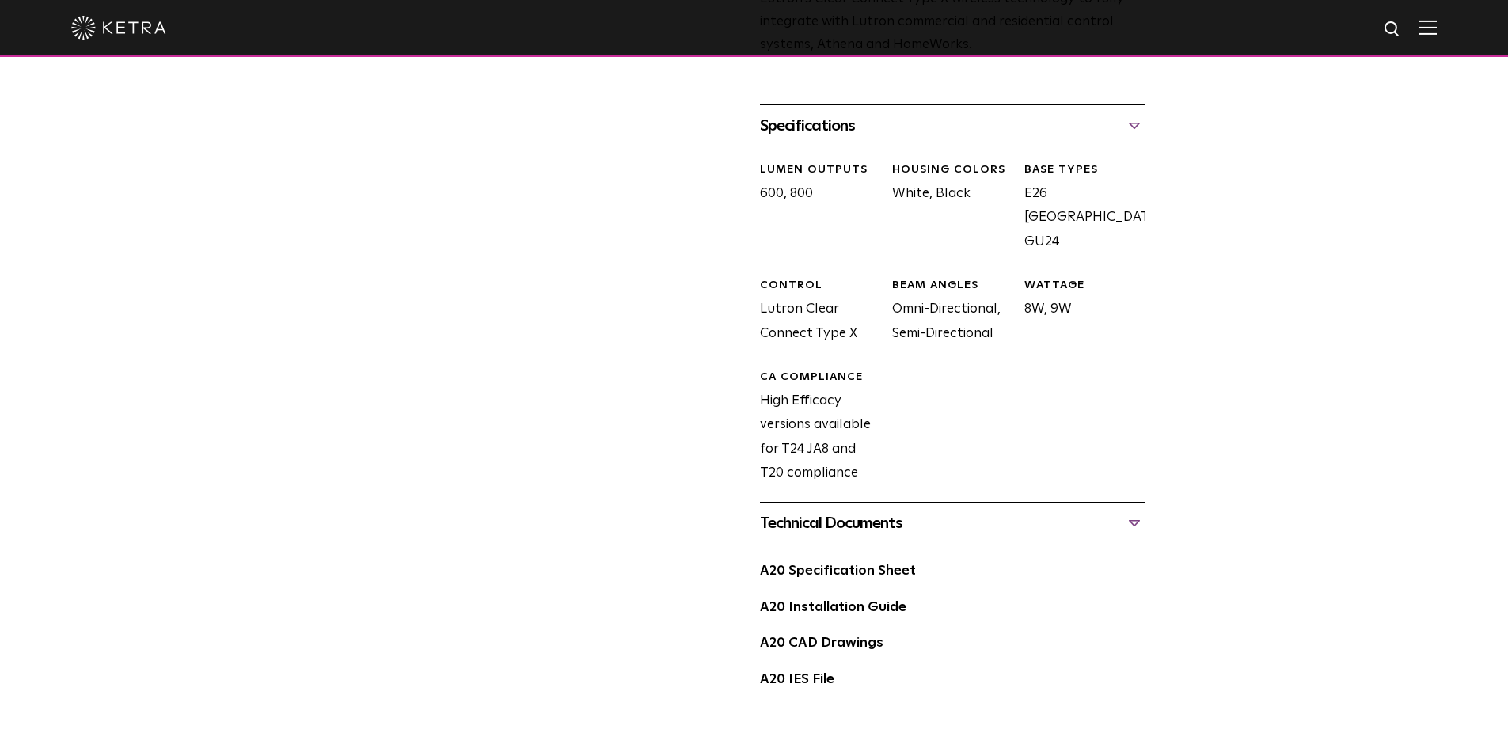
scroll to position [871, 0]
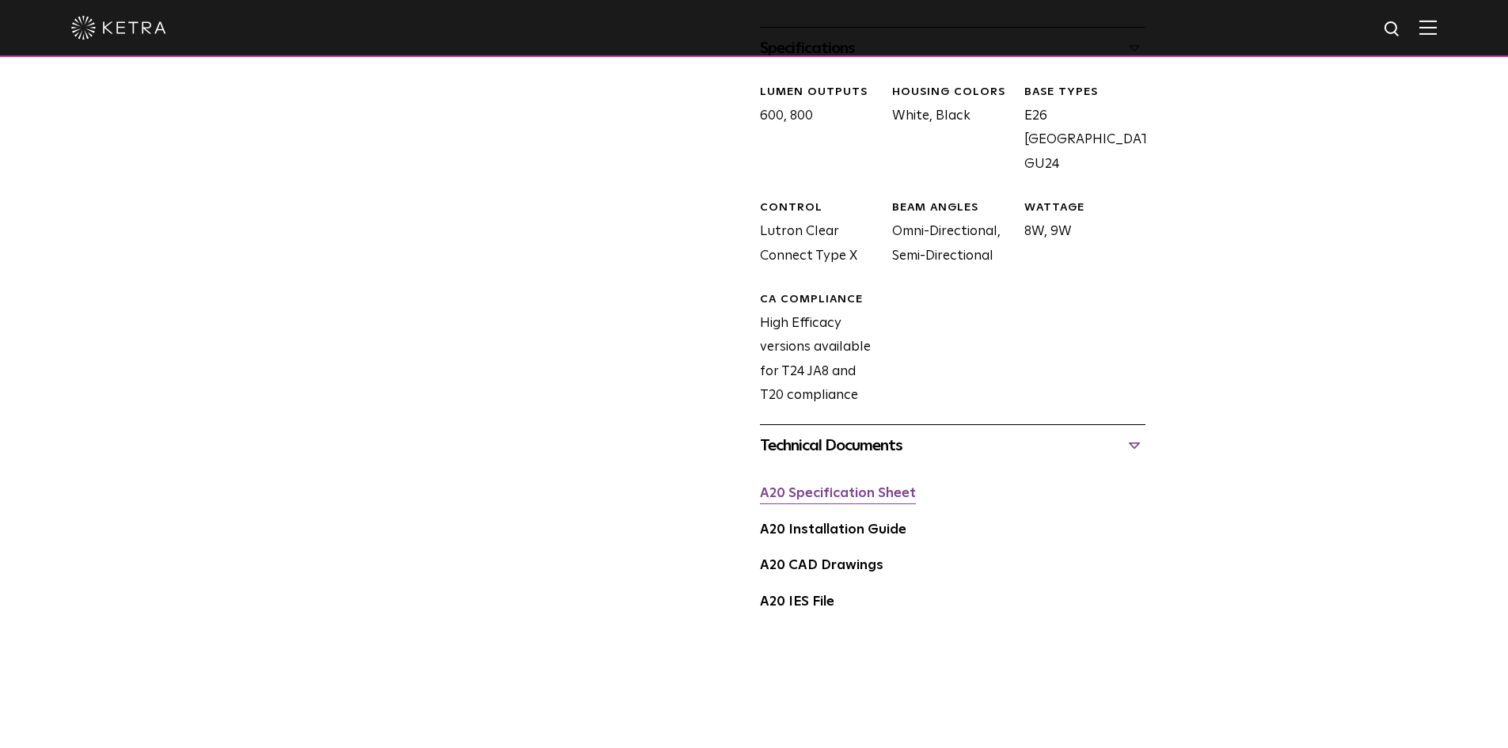
click at [809, 487] on link "A20 Specification Sheet" at bounding box center [838, 493] width 156 height 13
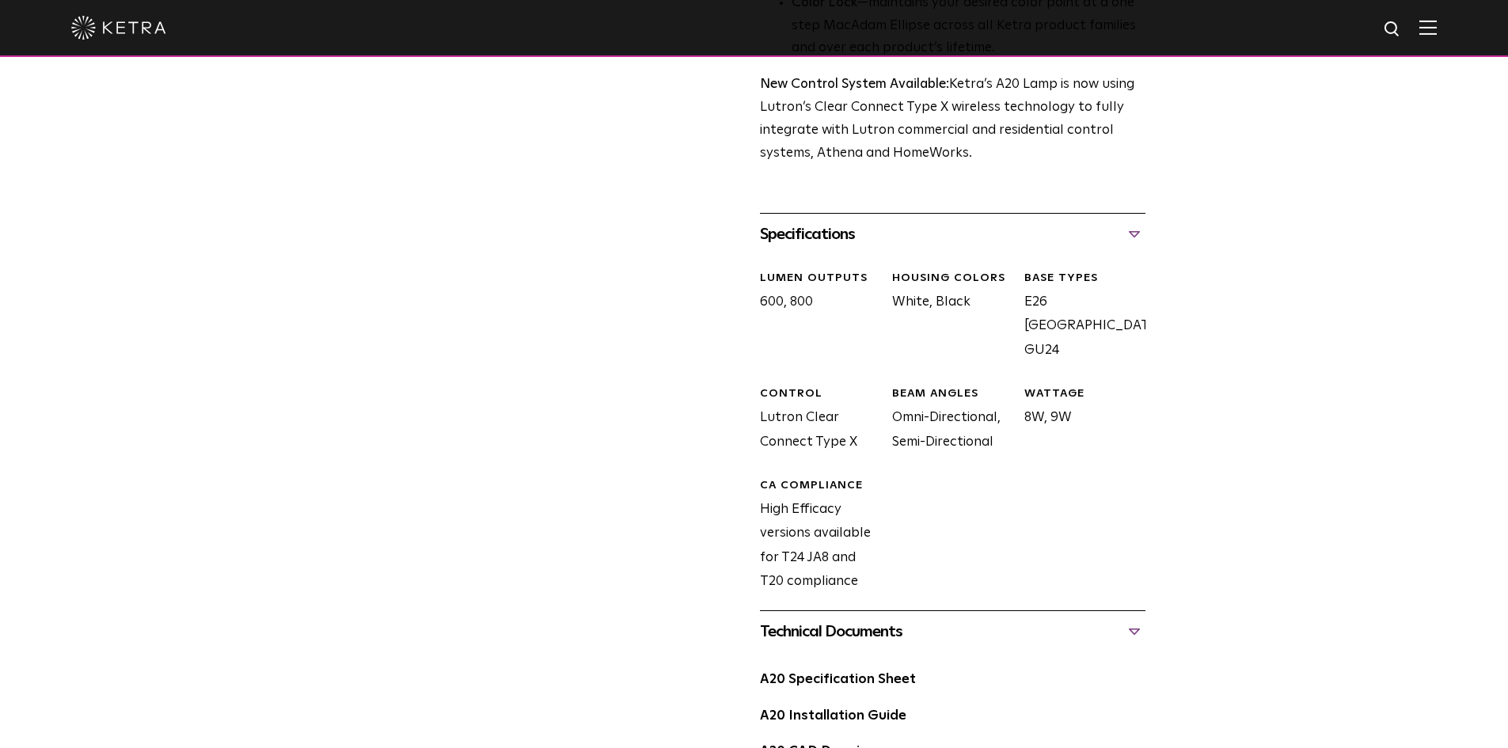
scroll to position [712, 0]
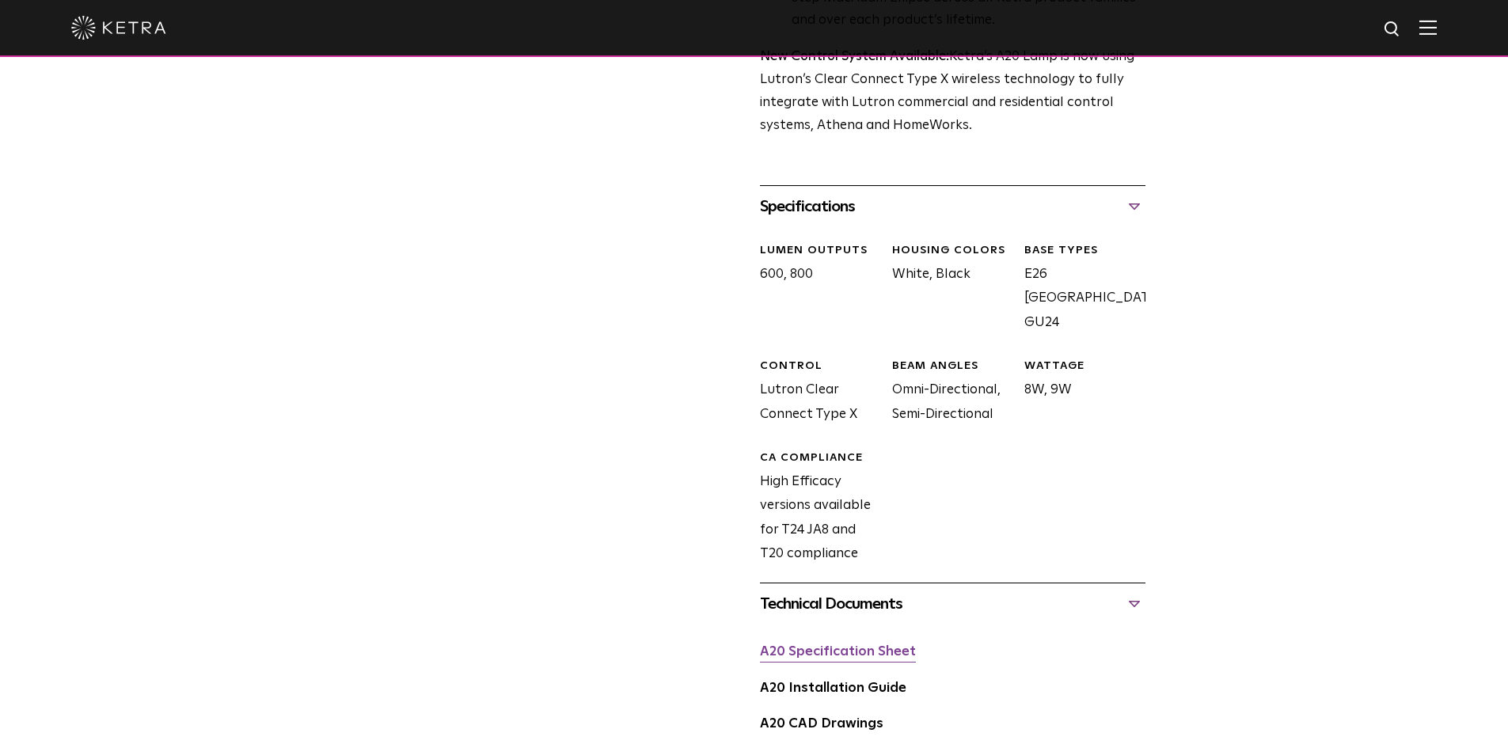
click at [845, 645] on link "A20 Specification Sheet" at bounding box center [838, 651] width 156 height 13
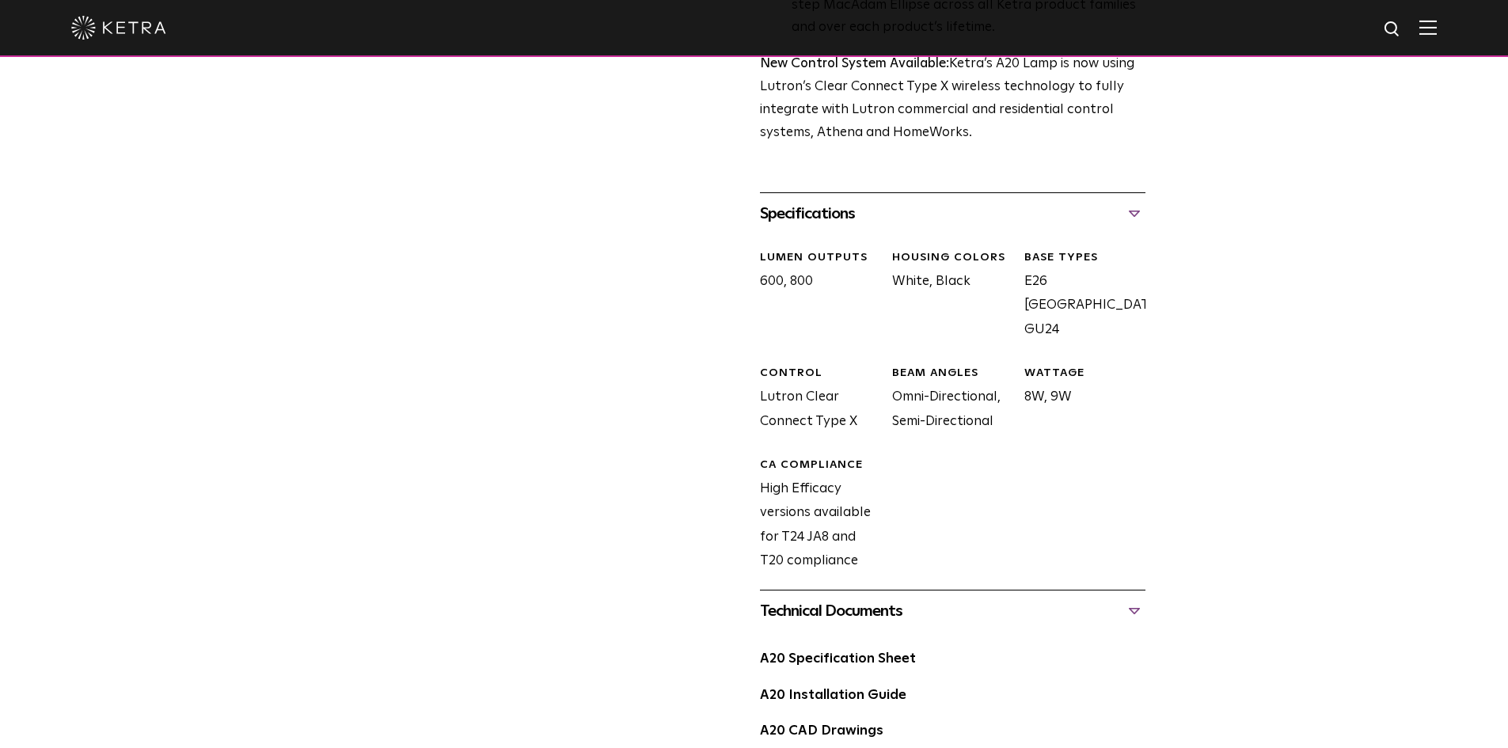
scroll to position [792, 0]
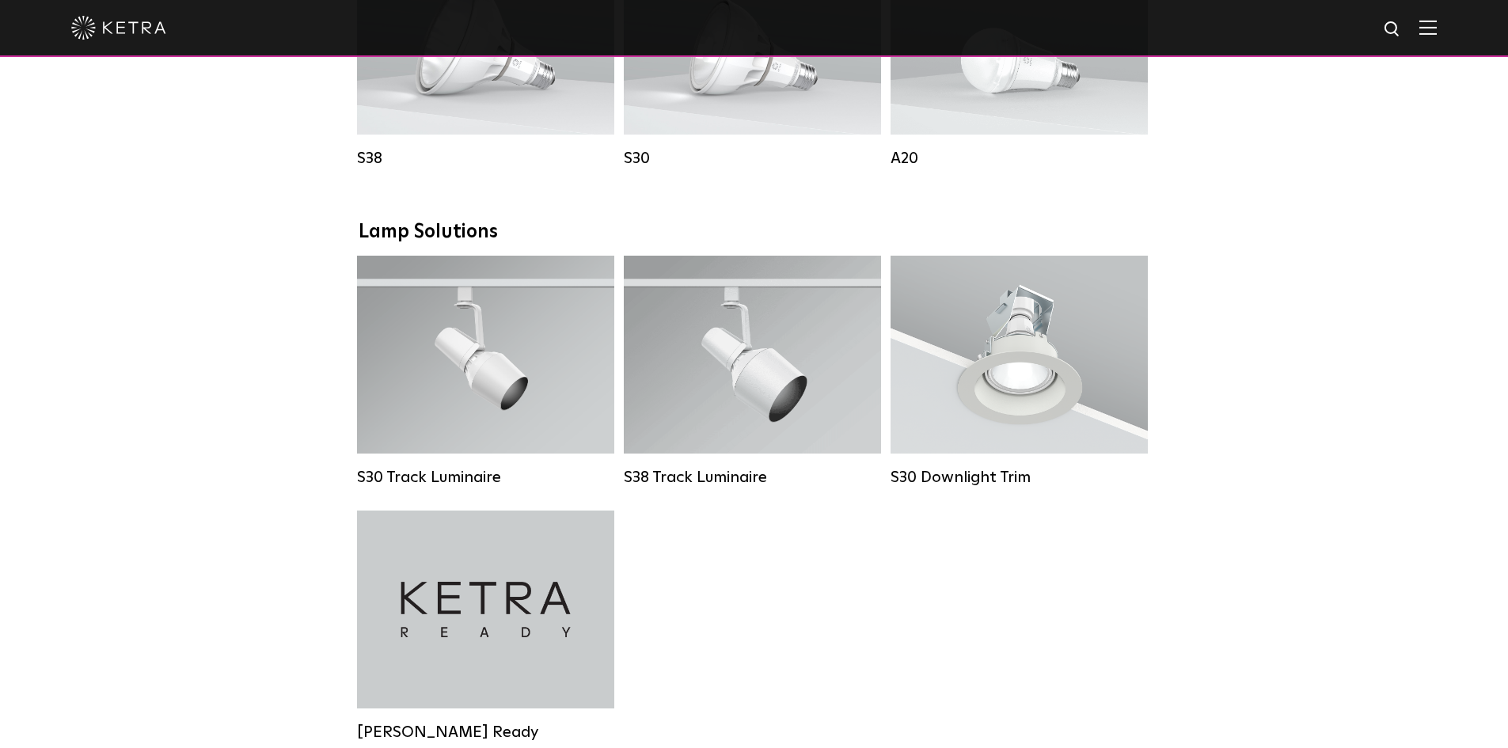
scroll to position [1346, 0]
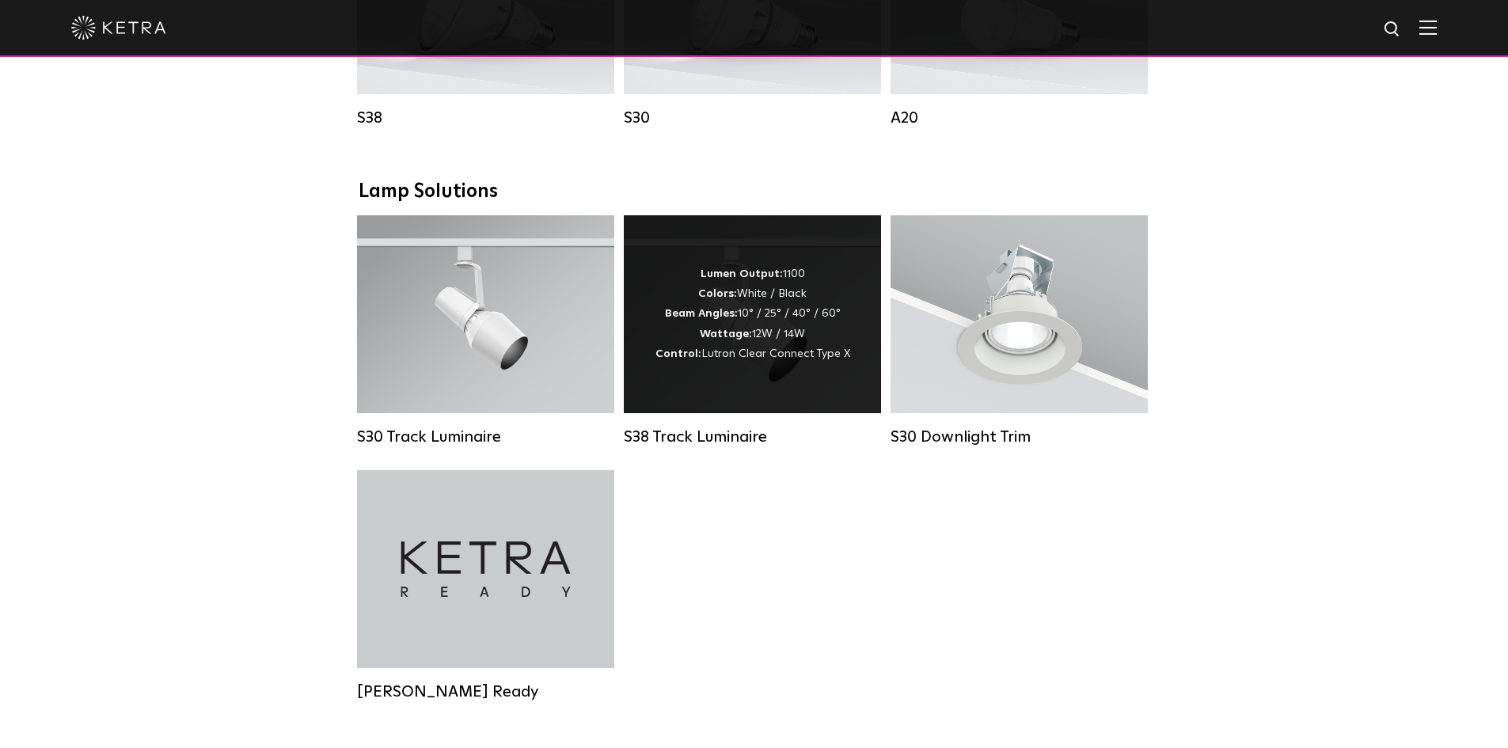
click at [687, 396] on div "Lumen Output: 1100 Colors: White / Black Beam Angles: 10° / 25° / 40° / 60° Wat…" at bounding box center [752, 314] width 257 height 198
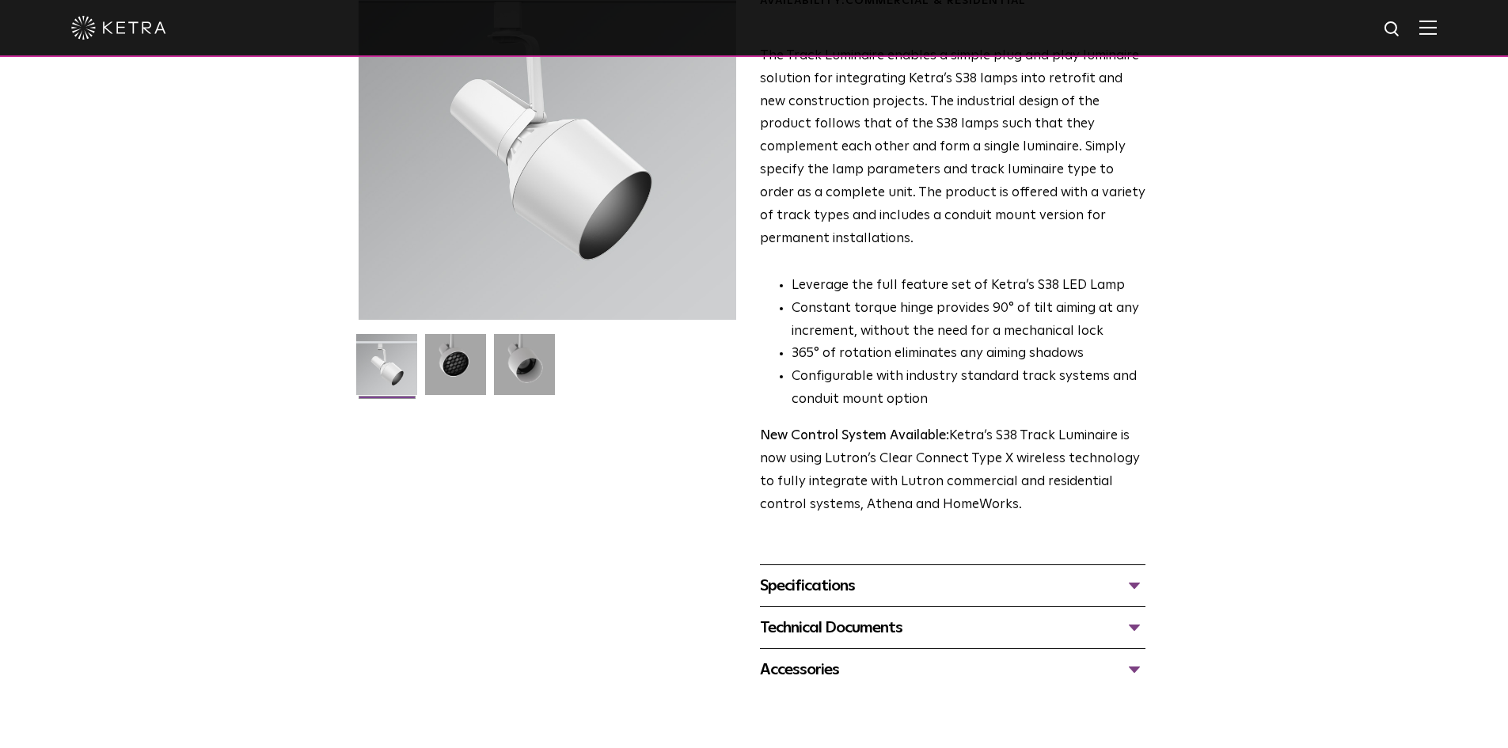
scroll to position [237, 0]
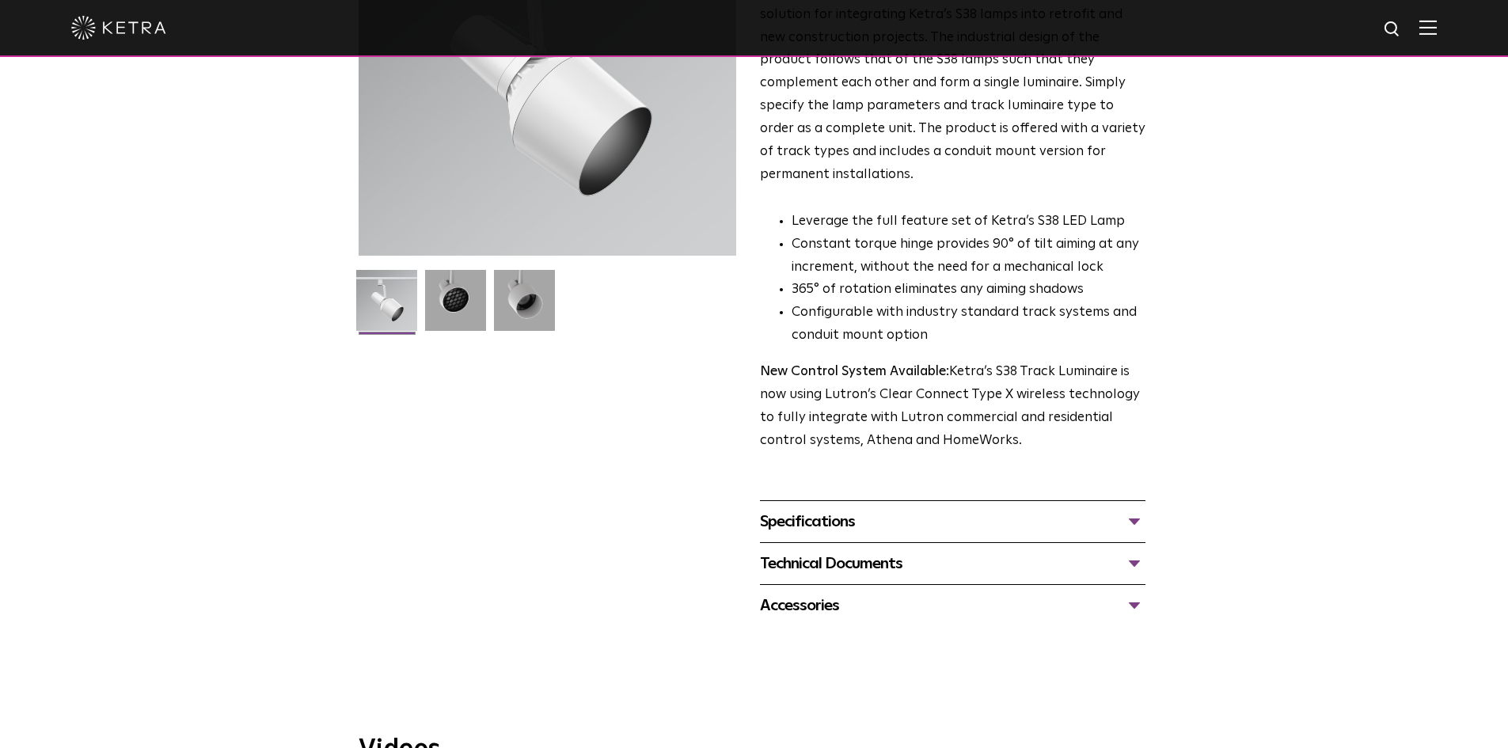
click at [845, 509] on div "Specifications" at bounding box center [953, 521] width 386 height 25
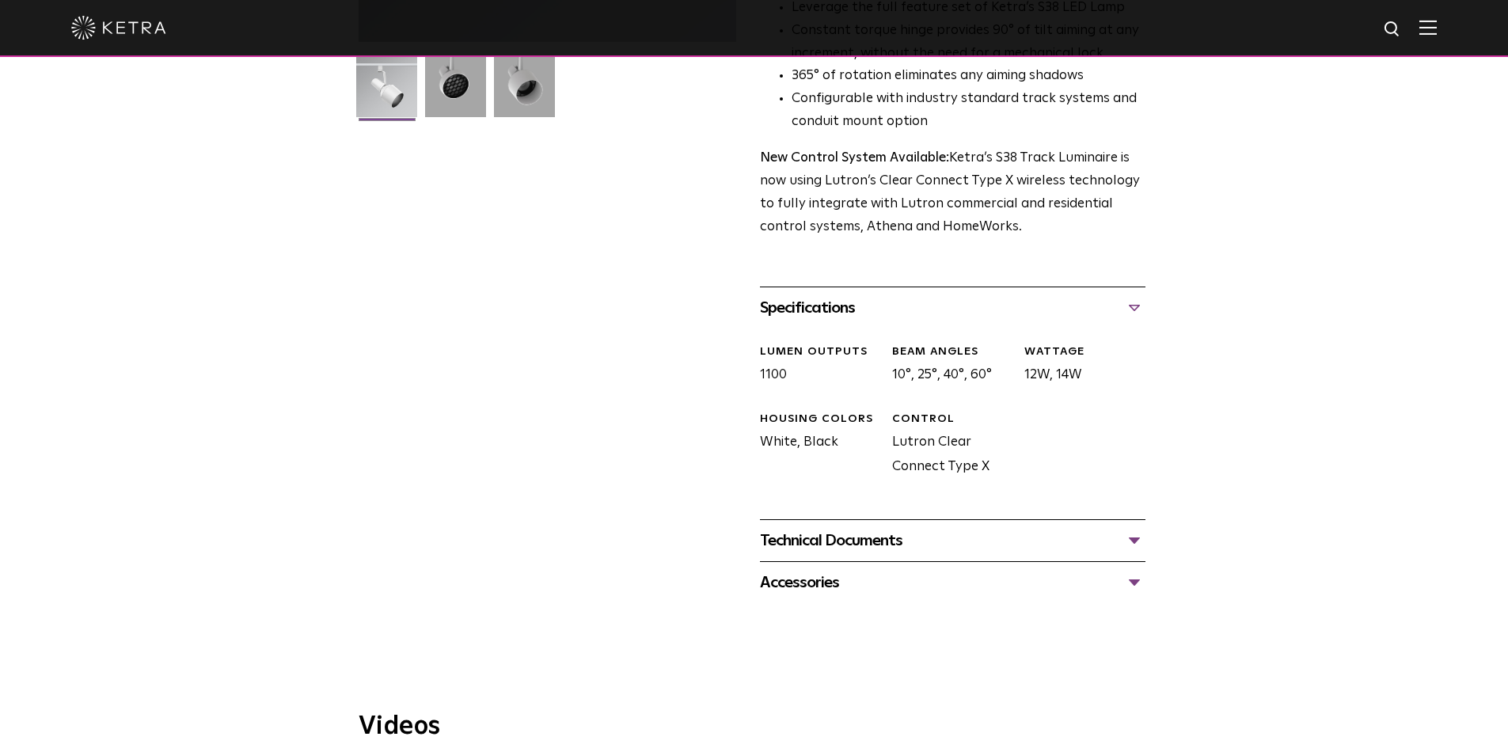
scroll to position [475, 0]
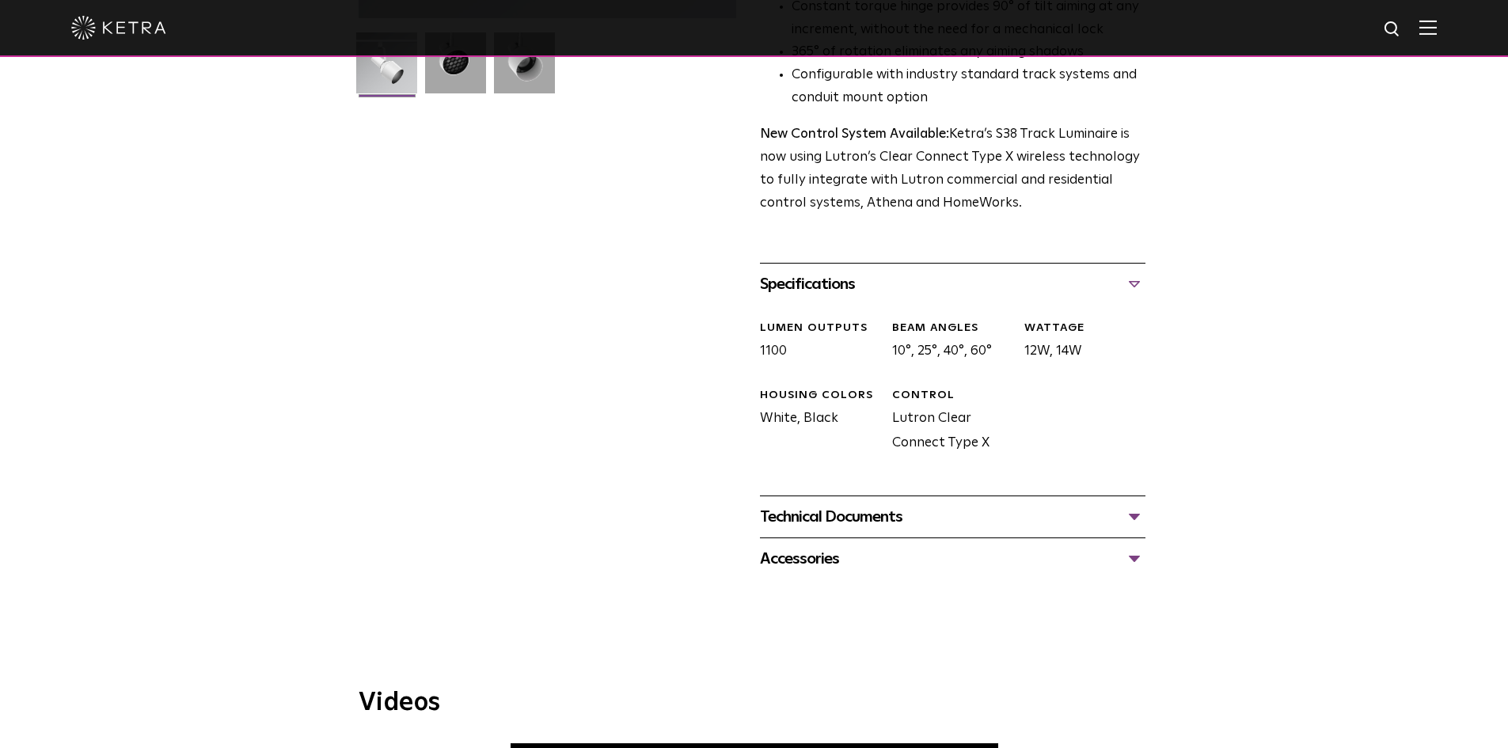
click at [827, 507] on div "Technical Documents S38 Track Luminaire Specification Sheet S38 Track Installat…" at bounding box center [953, 517] width 386 height 42
click at [831, 504] on div "Technical Documents" at bounding box center [953, 516] width 386 height 25
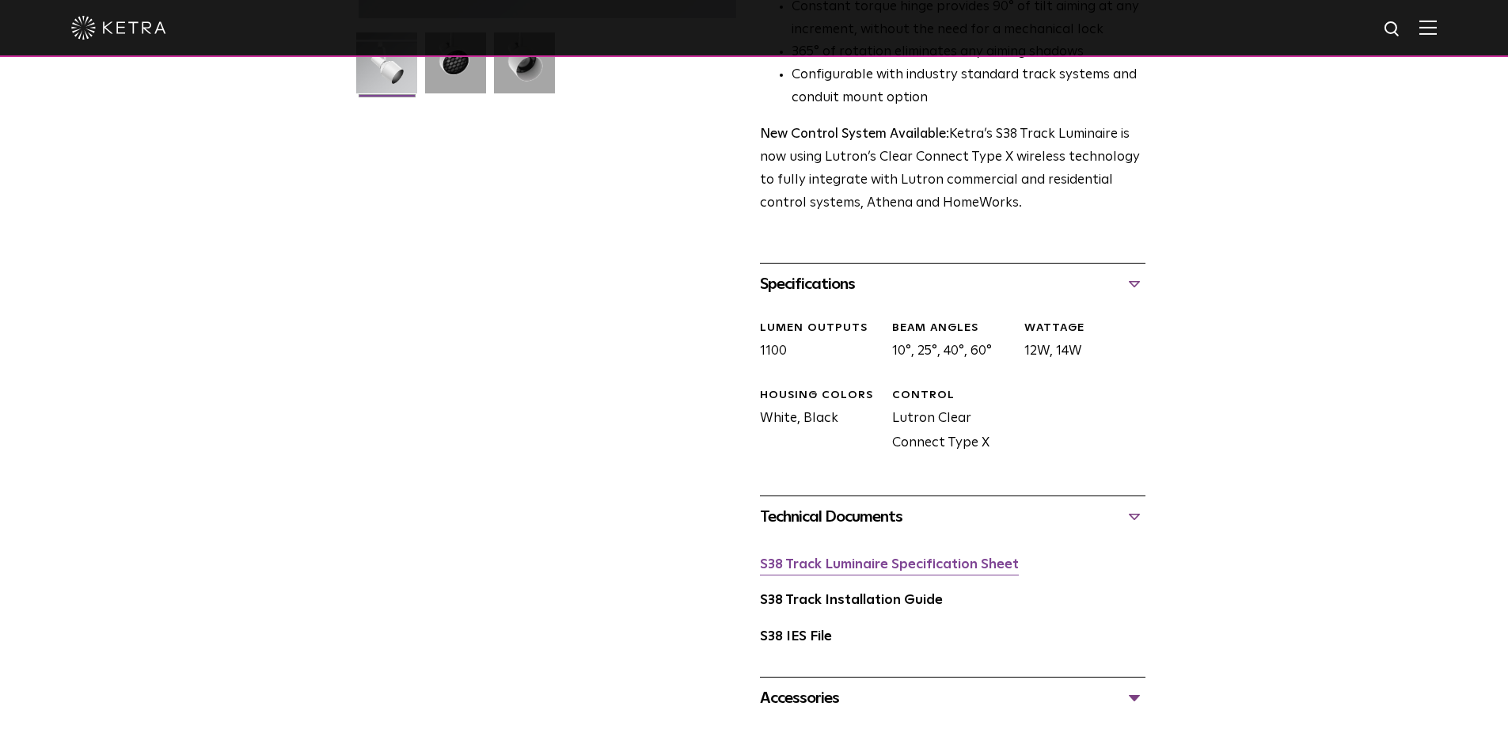
click at [836, 558] on link "S38 Track Luminaire Specification Sheet" at bounding box center [889, 564] width 259 height 13
